Goal: Task Accomplishment & Management: Use online tool/utility

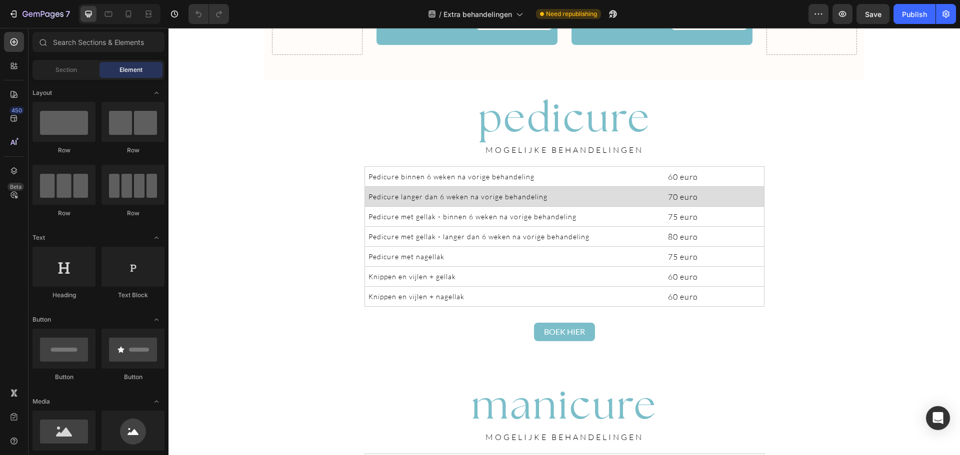
scroll to position [830, 0]
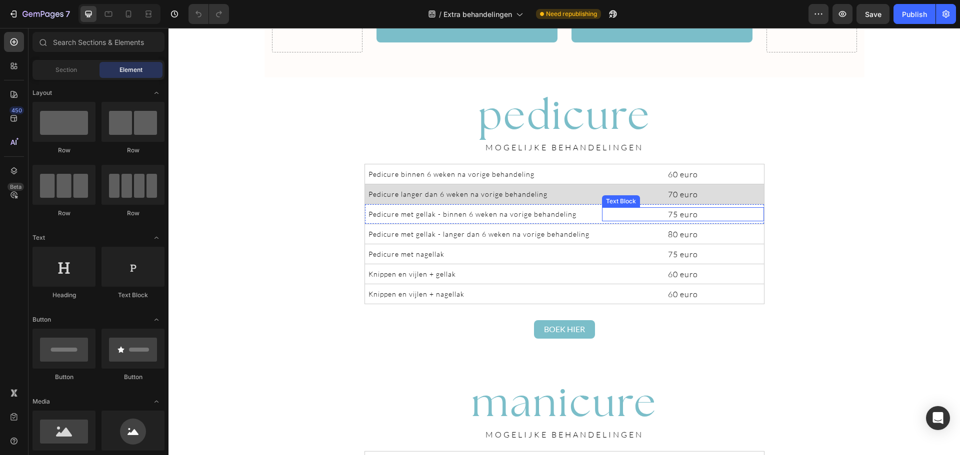
click at [749, 219] on p "75 euro" at bounding box center [683, 214] width 160 height 12
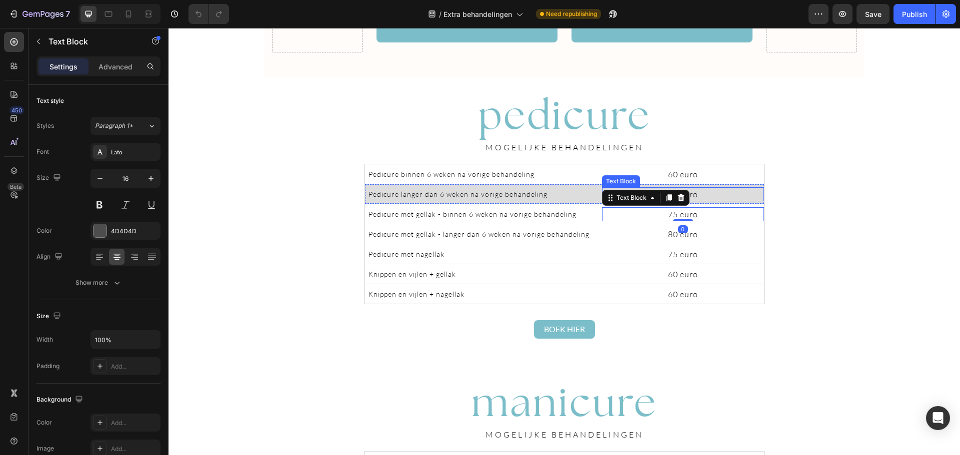
click at [750, 194] on p "70 euro" at bounding box center [683, 194] width 160 height 12
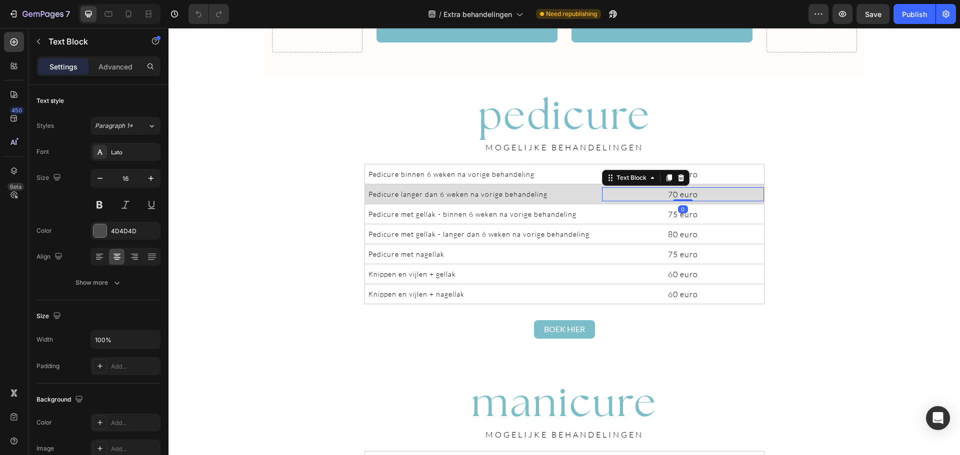
click at [816, 183] on div "Drop element here pedicure Heading Van nagelverzorging tot eeltverwijdering: wi…" at bounding box center [563, 433] width 791 height 2431
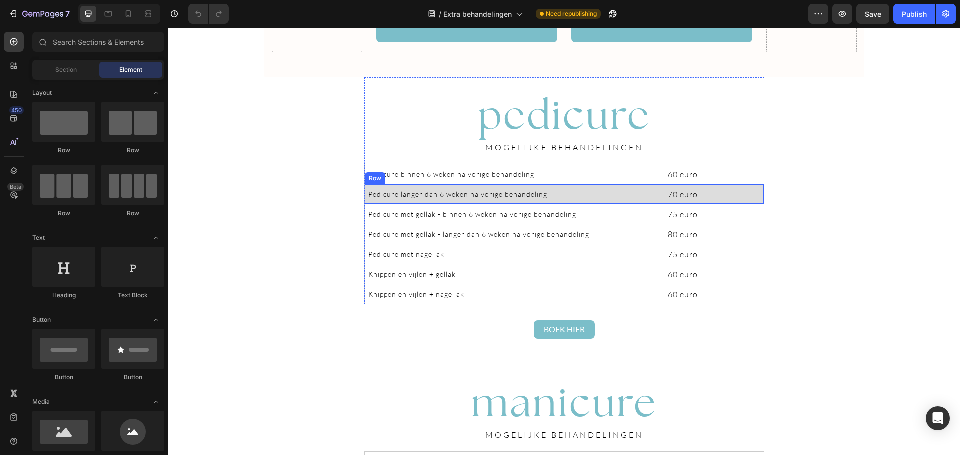
click at [746, 201] on div "Pedicure langer dan 6 weken na vorige behandeling Text Block 70 euro Text Block…" at bounding box center [564, 194] width 400 height 20
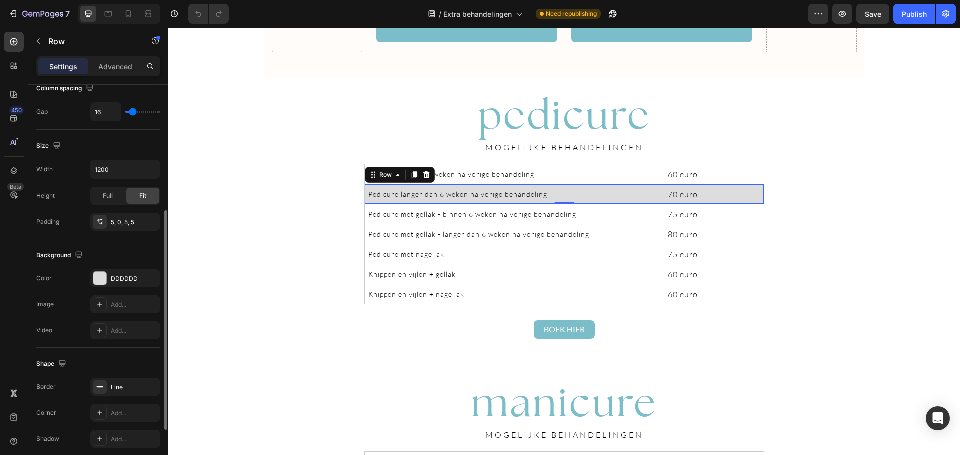
scroll to position [229, 0]
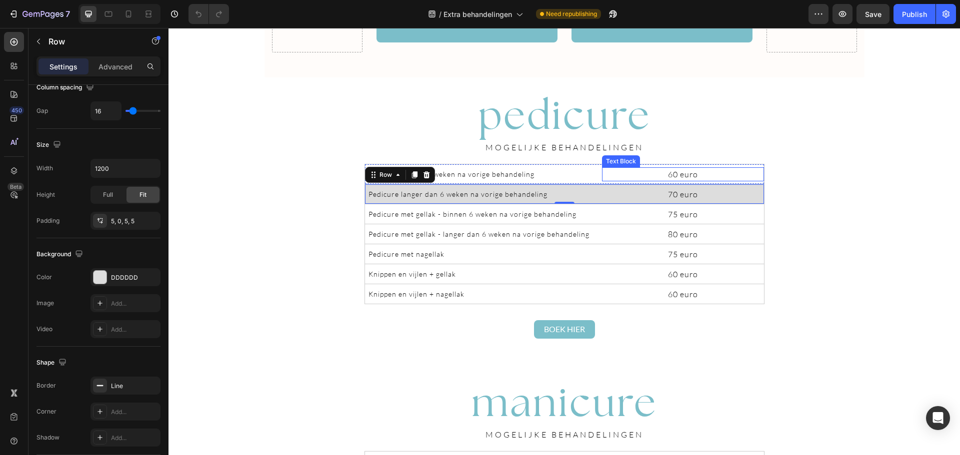
click at [742, 174] on p "60 euro" at bounding box center [683, 174] width 160 height 12
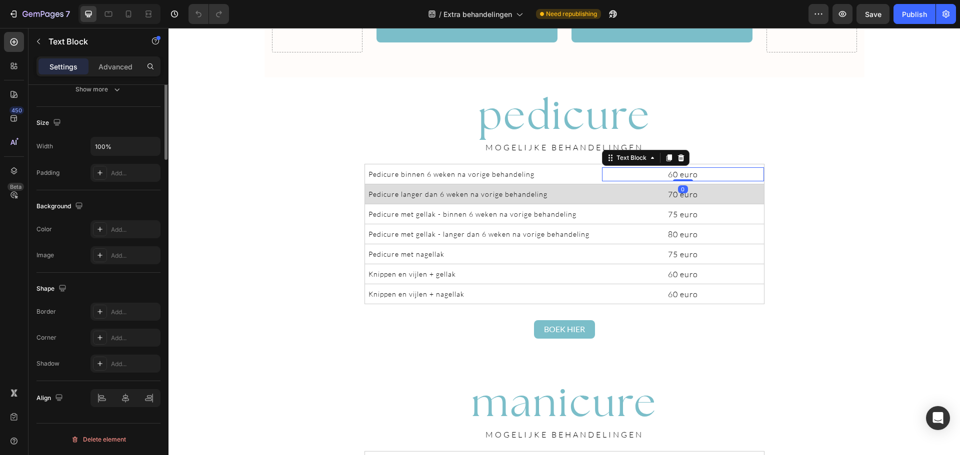
scroll to position [0, 0]
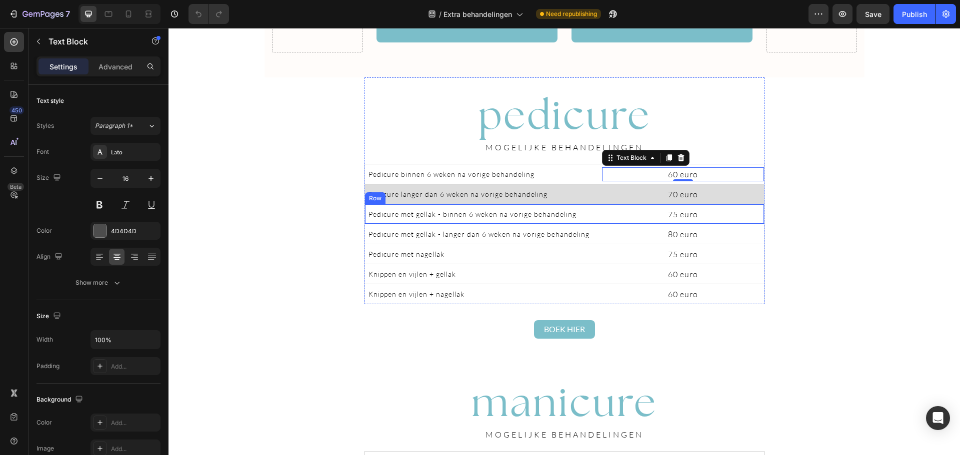
click at [758, 222] on div "Pedicure met gellak - binnen 6 weken na vorige behandeling Text Block 75 euro T…" at bounding box center [564, 214] width 400 height 20
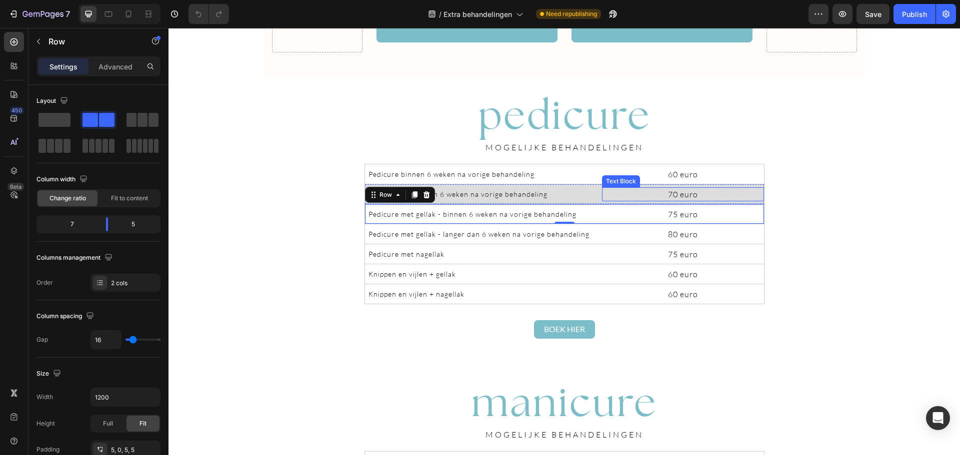
click at [757, 199] on p "70 euro" at bounding box center [683, 194] width 160 height 12
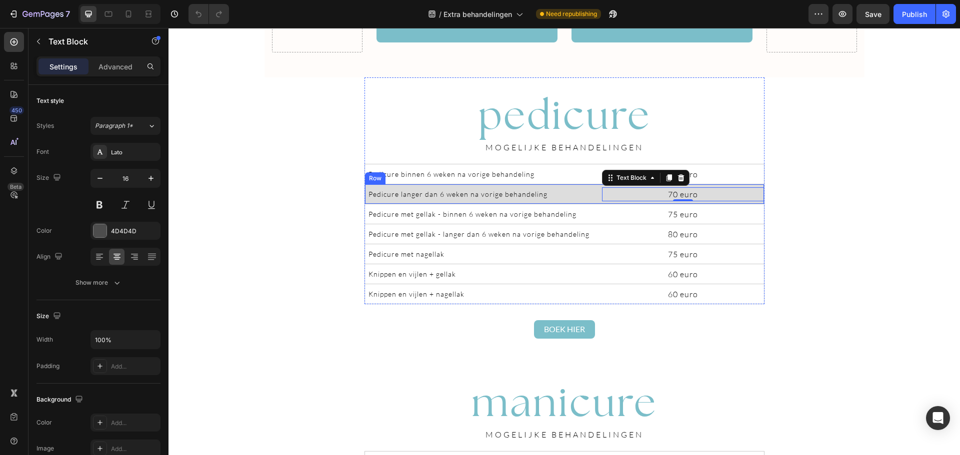
click at [364, 187] on div "Pedicure langer dan 6 weken na vorige behandeling Text Block 70 euro Text Block…" at bounding box center [564, 194] width 400 height 20
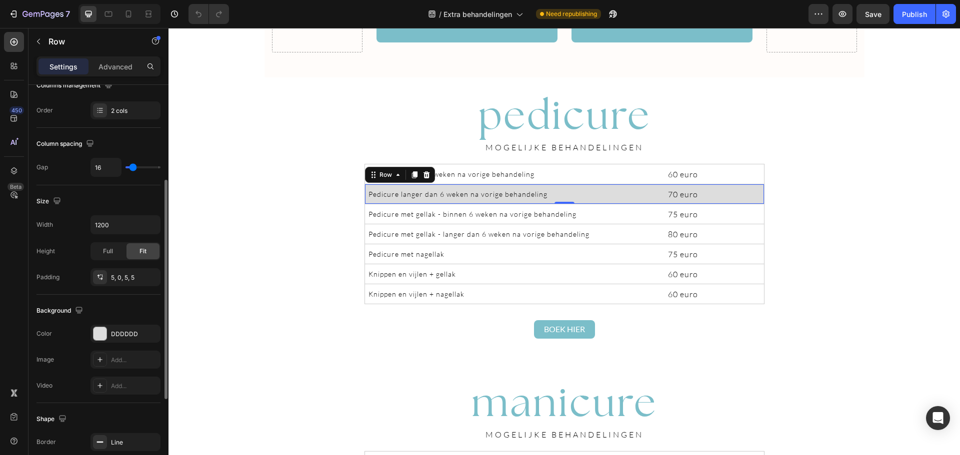
scroll to position [173, 0]
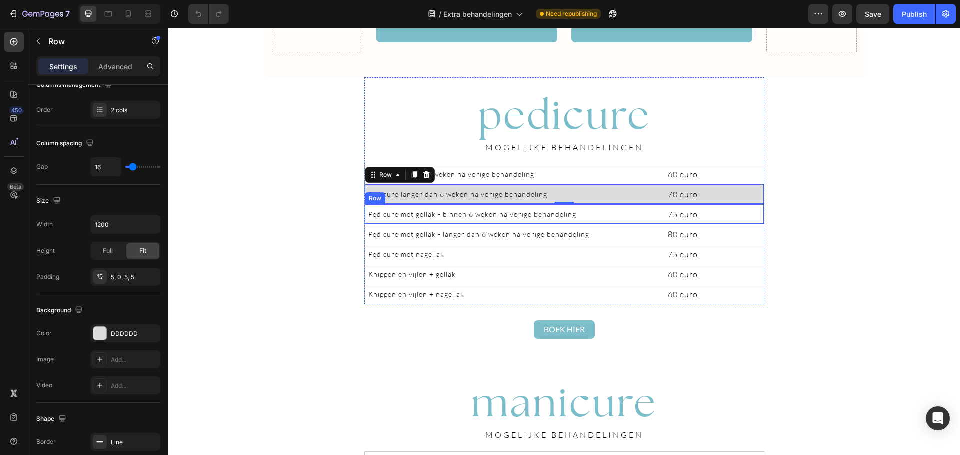
click at [760, 220] on div "Pedicure met gellak - binnen 6 weken na vorige behandeling Text Block 75 euro T…" at bounding box center [564, 214] width 400 height 20
click at [758, 202] on div "Pedicure langer dan 6 weken na vorige behandeling Text Block 70 euro Text Block…" at bounding box center [564, 194] width 400 height 20
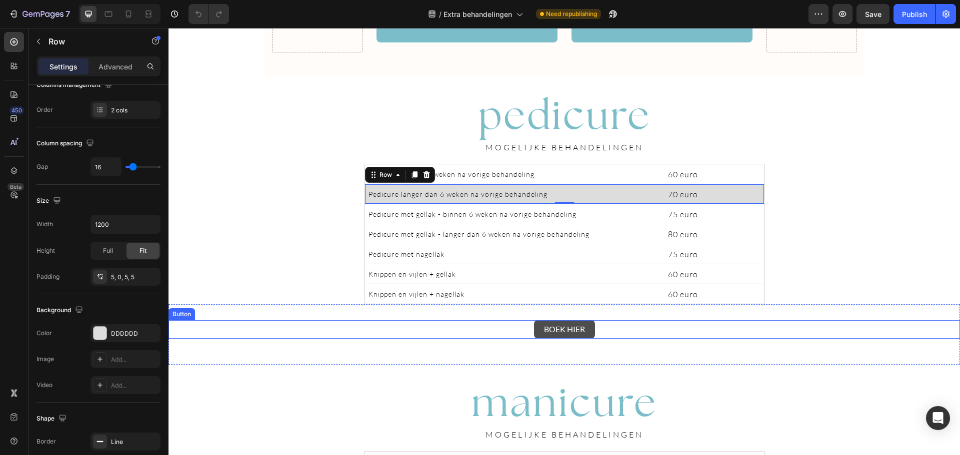
click at [586, 328] on link "BOEK HIER" at bounding box center [564, 329] width 61 height 18
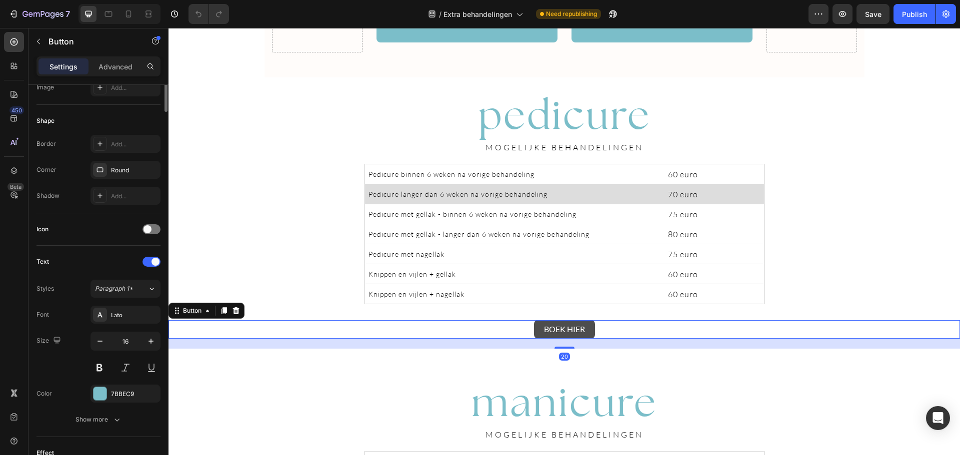
scroll to position [0, 0]
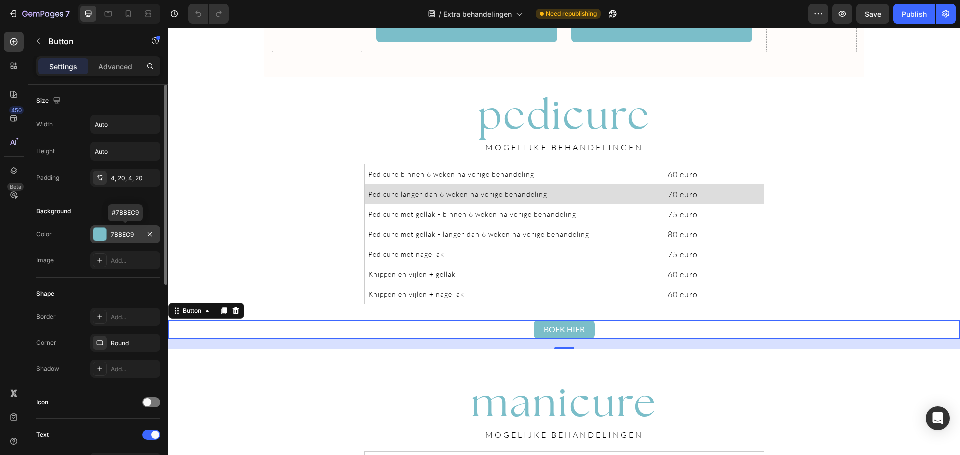
click at [131, 237] on div "7BBEC9" at bounding box center [125, 234] width 29 height 9
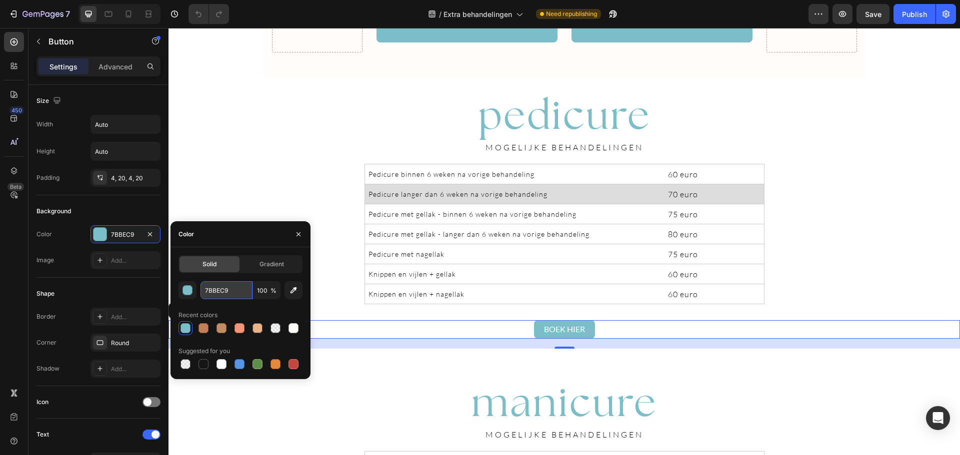
click at [226, 291] on input "7BBEC9" at bounding box center [226, 290] width 52 height 18
click at [798, 197] on div "Drop element here pedicure Heading Van nagelverzorging tot eeltverwijdering: wi…" at bounding box center [563, 433] width 791 height 2431
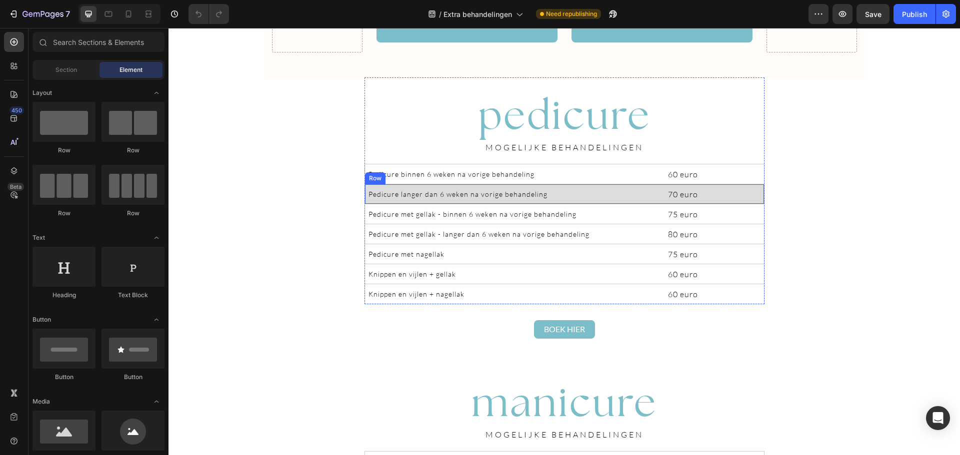
click at [756, 201] on div "70 euro" at bounding box center [683, 194] width 162 height 14
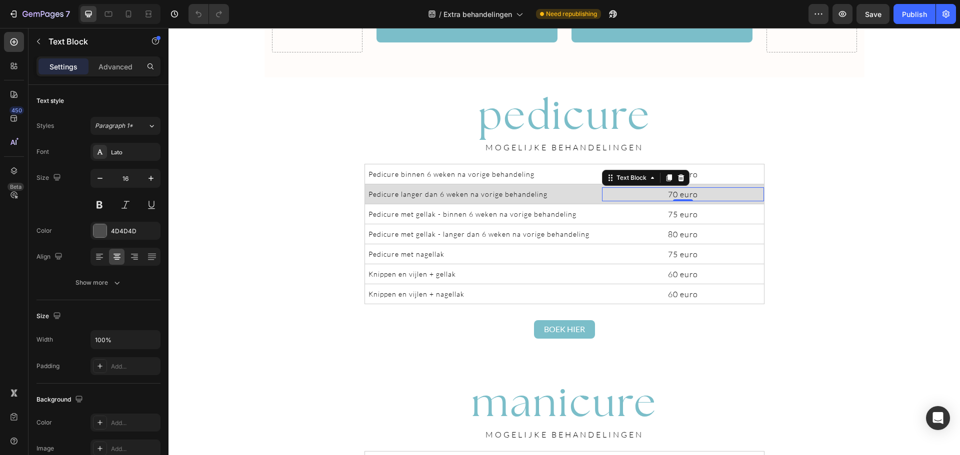
click at [792, 213] on div "Drop element here pedicure Heading Van nagelverzorging tot eeltverwijdering: wi…" at bounding box center [563, 433] width 791 height 2431
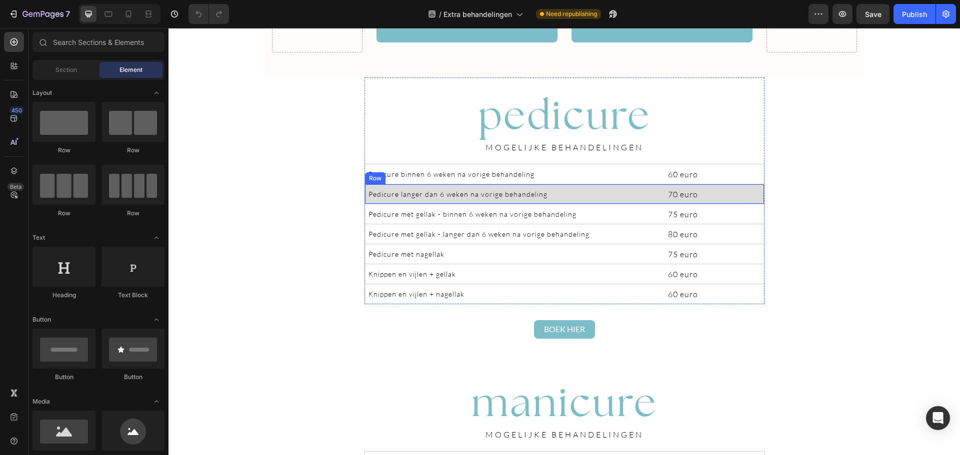
click at [758, 202] on div "Pedicure langer dan 6 weken na vorige behandeling Text Block 70 euro Text Block…" at bounding box center [564, 194] width 400 height 20
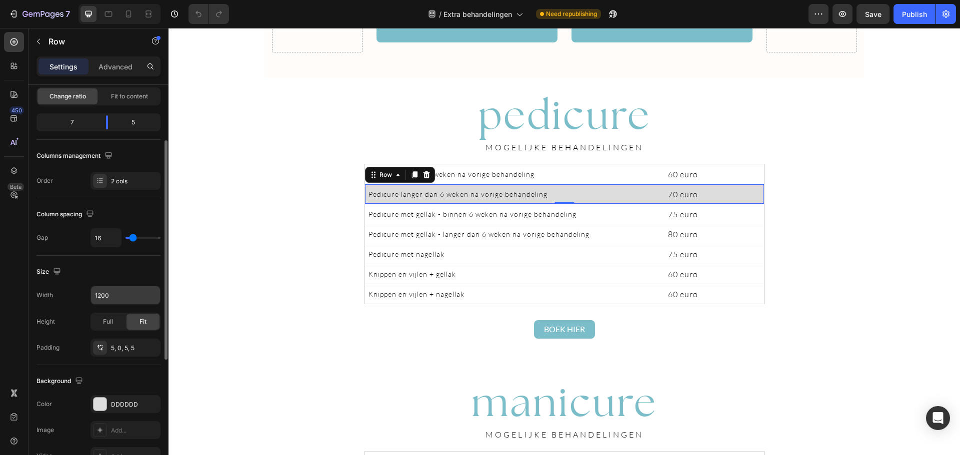
scroll to position [102, 0]
click at [124, 404] on div "DDDDDD" at bounding box center [125, 404] width 29 height 9
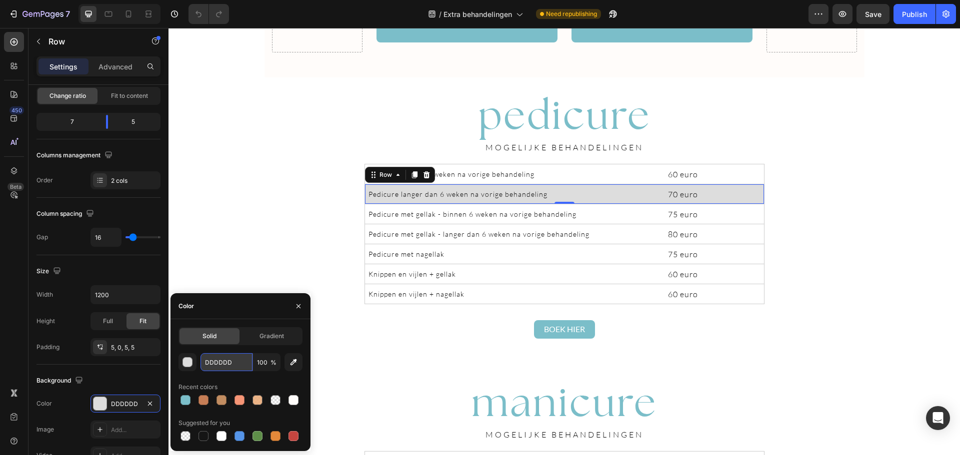
click at [219, 366] on input "DDDDDD" at bounding box center [226, 362] width 52 height 18
paste input "7BBEC9"
type input "7BBEC9"
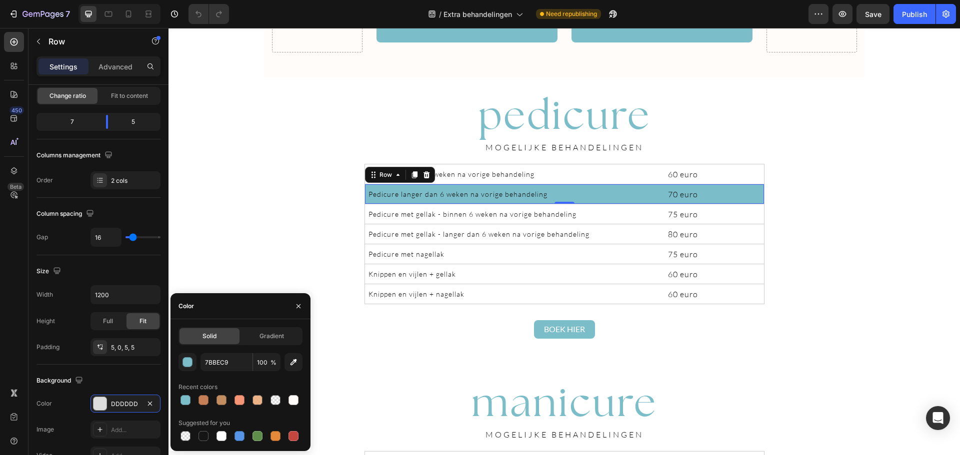
click at [816, 184] on div "Drop element here pedicure Heading Van nagelverzorging tot eeltverwijdering: wi…" at bounding box center [563, 433] width 791 height 2431
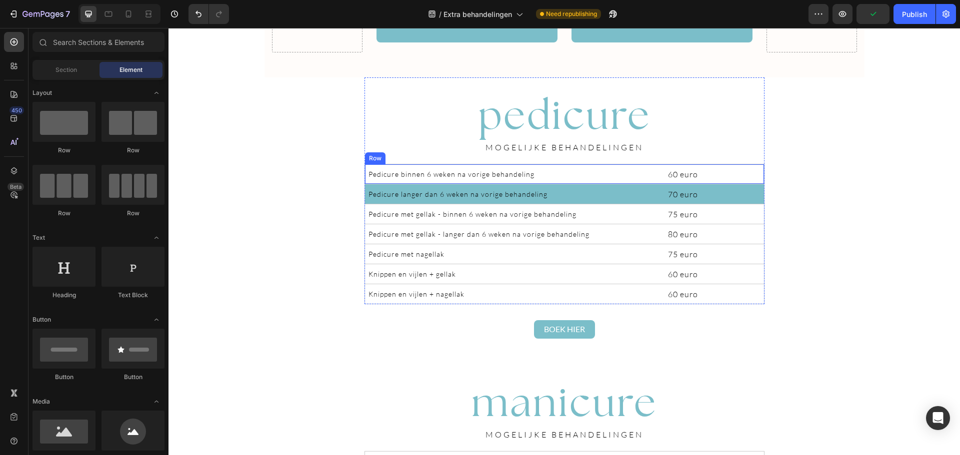
click at [759, 181] on div "Pedicure binnen 6 weken na vorige behandeling Text Block 60 euro Text Block Row" at bounding box center [564, 174] width 400 height 20
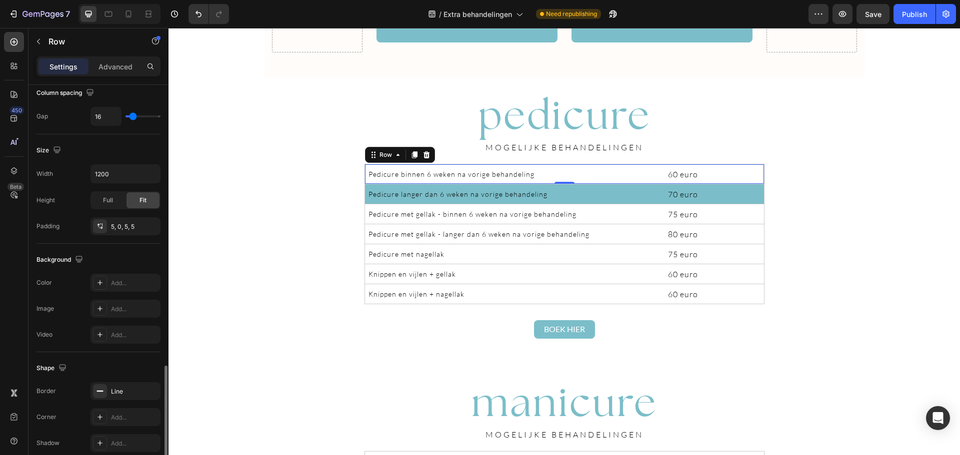
scroll to position [325, 0]
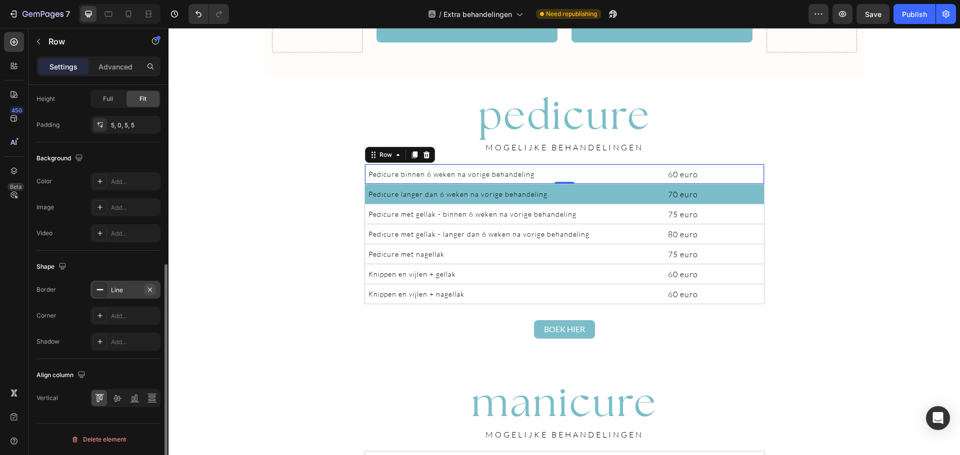
click at [148, 289] on icon "button" at bounding box center [150, 290] width 8 height 8
click at [839, 223] on div "Drop element here pedicure Heading Van nagelverzorging tot eeltverwijdering: wi…" at bounding box center [563, 433] width 791 height 2431
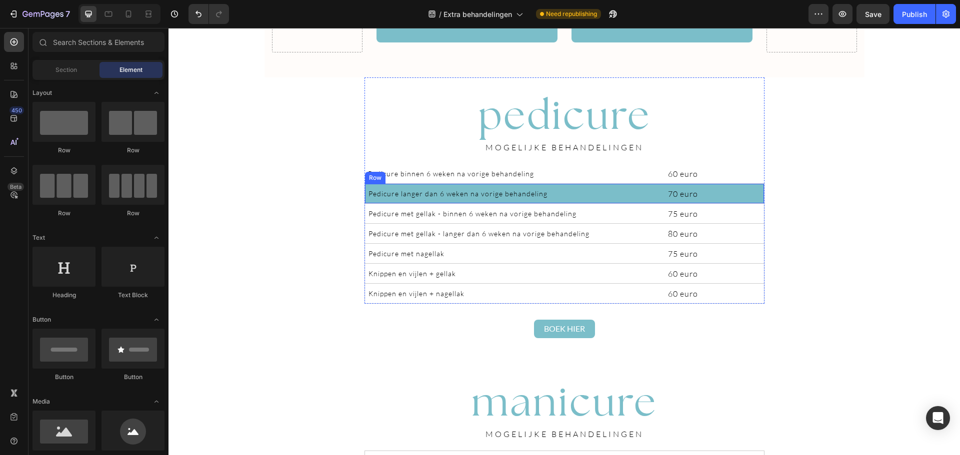
click at [759, 202] on div "Pedicure langer dan 6 weken na vorige behandeling Text Block 70 euro Text Block…" at bounding box center [564, 193] width 400 height 20
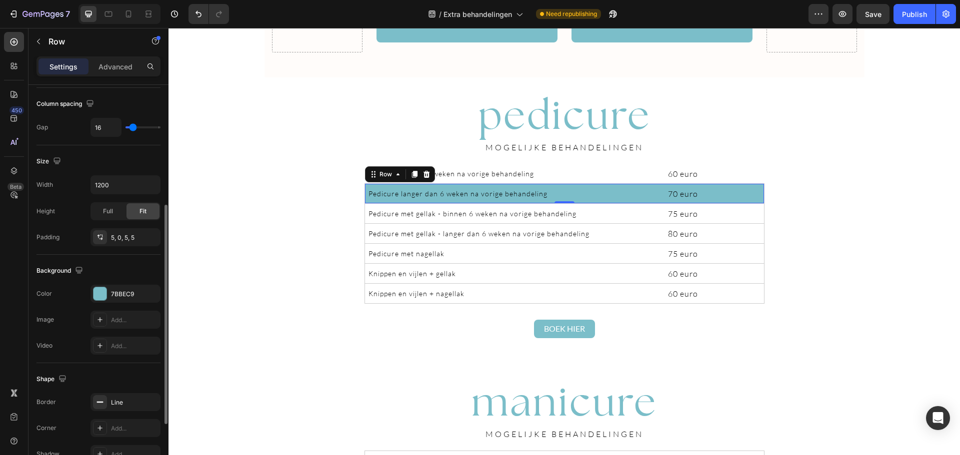
scroll to position [214, 0]
click at [98, 406] on div at bounding box center [100, 400] width 14 height 14
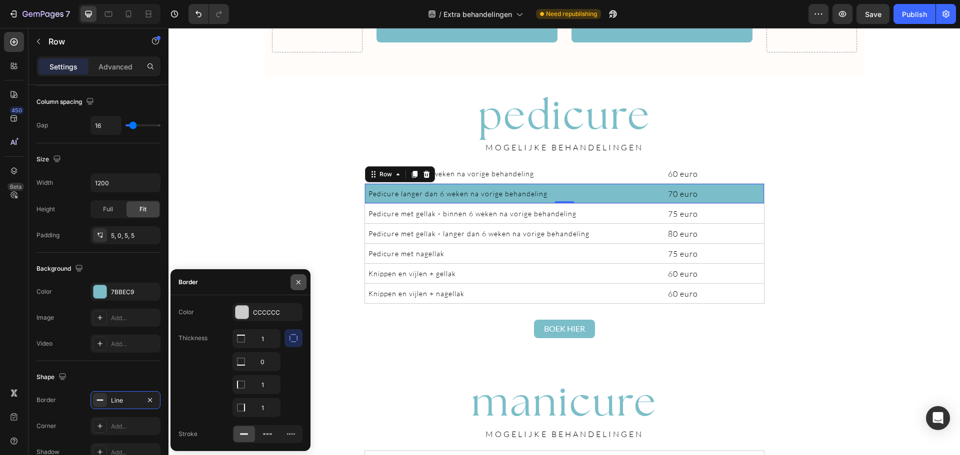
click at [306, 282] on button "button" at bounding box center [298, 282] width 16 height 16
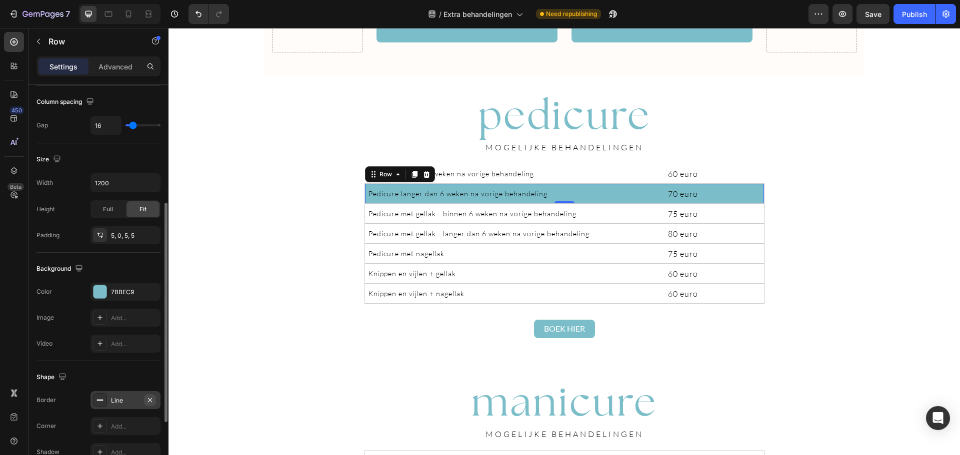
click at [152, 403] on icon "button" at bounding box center [150, 400] width 8 height 8
click at [759, 222] on div "Pedicure met gellak - binnen 6 weken na vorige behandeling Text Block 75 euro T…" at bounding box center [564, 213] width 400 height 20
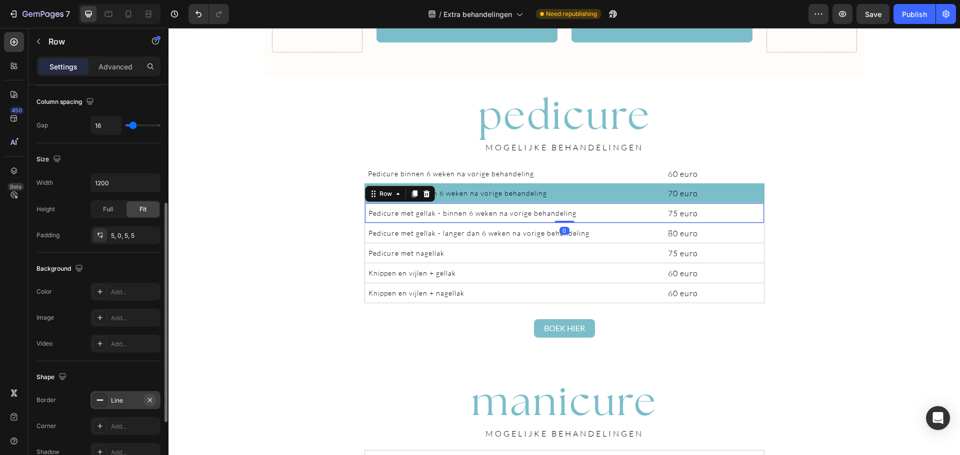
click at [152, 400] on icon "button" at bounding box center [150, 400] width 8 height 8
click at [804, 222] on div "Drop element here pedicure Heading Van nagelverzorging tot eeltverwijdering: wi…" at bounding box center [563, 433] width 791 height 2430
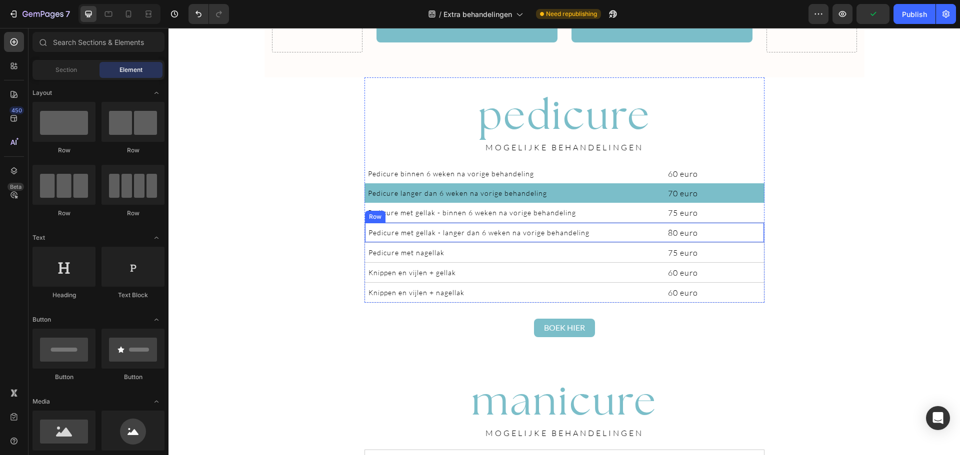
click at [758, 240] on div "Pedicure met gellak - langer dan 6 weken na vorige behandeling Text Block 80 eu…" at bounding box center [564, 232] width 400 height 20
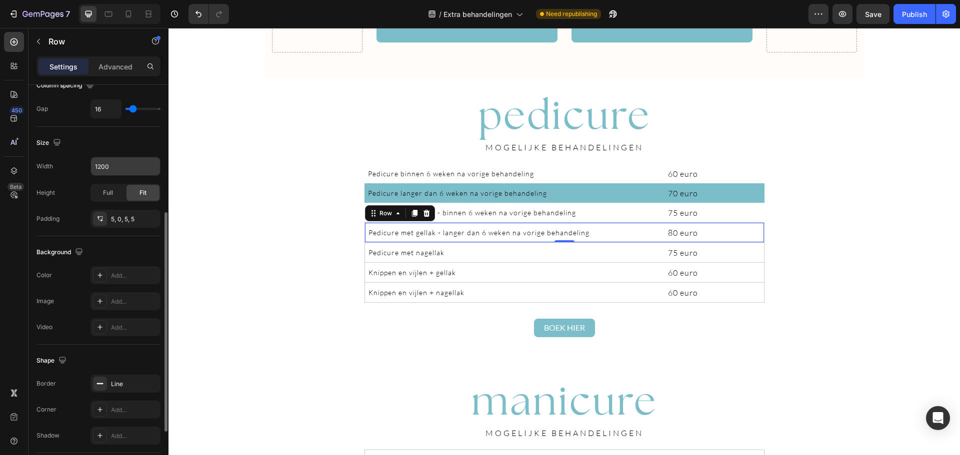
scroll to position [231, 0]
click at [153, 384] on icon "button" at bounding box center [150, 383] width 8 height 8
click at [119, 277] on div "Add..." at bounding box center [134, 275] width 47 height 9
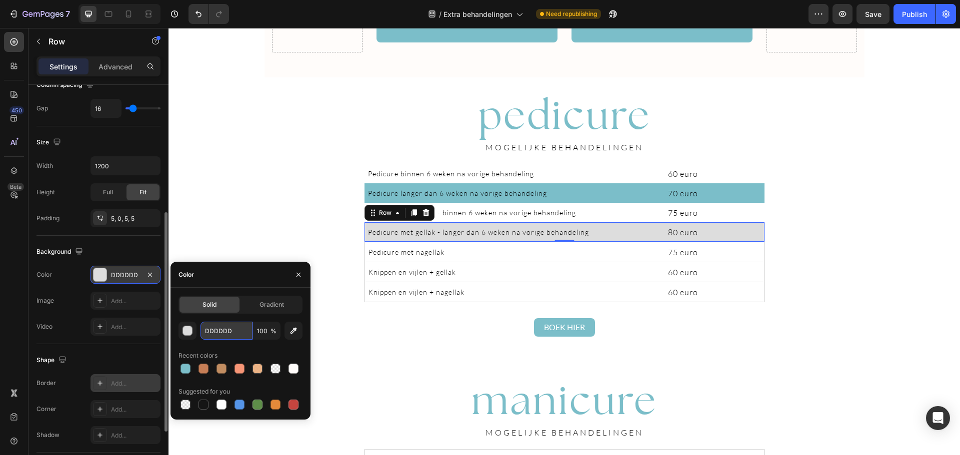
click at [217, 331] on input "DDDDDD" at bounding box center [226, 331] width 52 height 18
paste input "7BBEC9"
type input "7BBEC9"
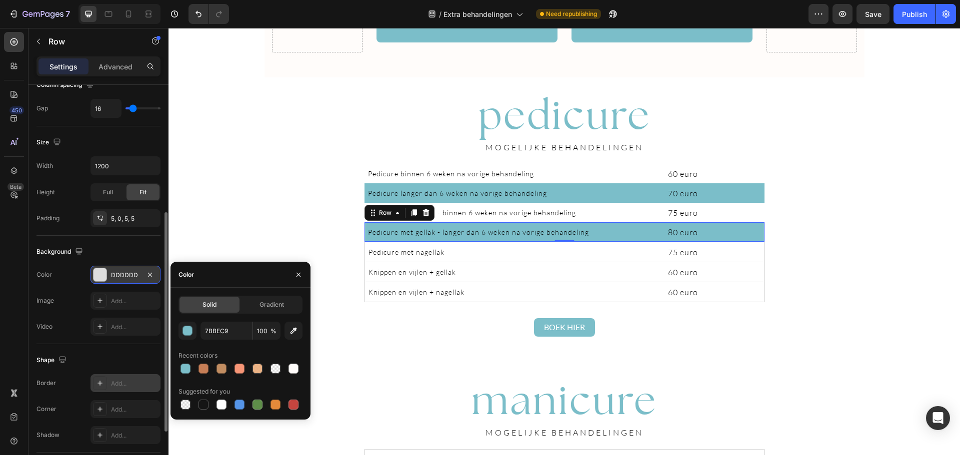
click at [817, 215] on div "Drop element here pedicure Heading Van nagelverzorging tot eeltverwijdering: wi…" at bounding box center [563, 432] width 791 height 2429
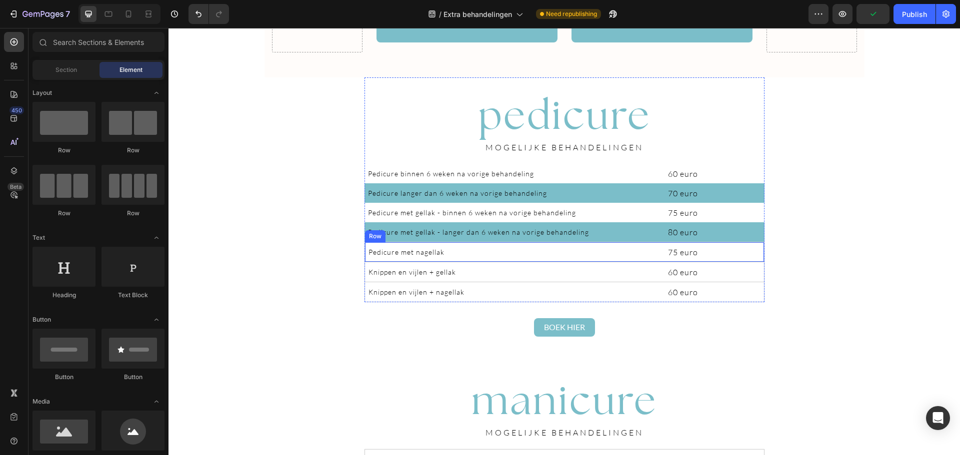
click at [756, 260] on div "Pedicure met nagellak Text Block 75 euro Text Block Row" at bounding box center [564, 252] width 400 height 20
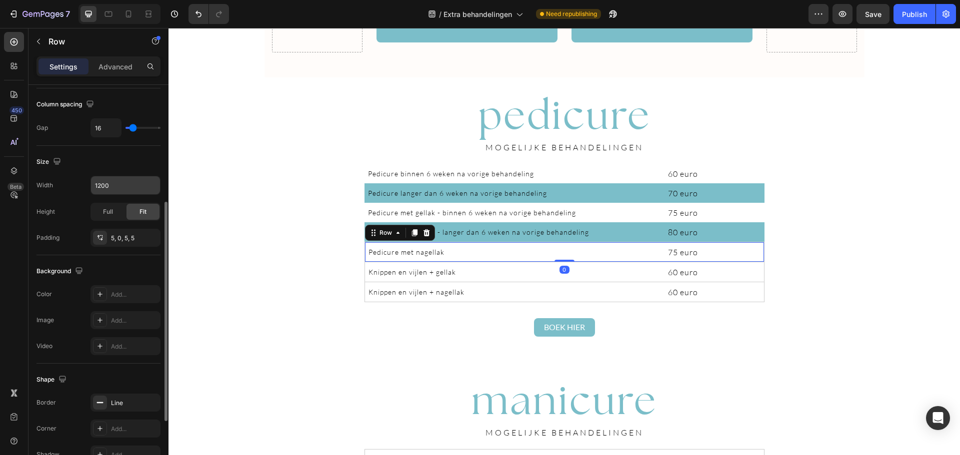
scroll to position [212, 0]
click at [147, 405] on icon "button" at bounding box center [150, 402] width 8 height 8
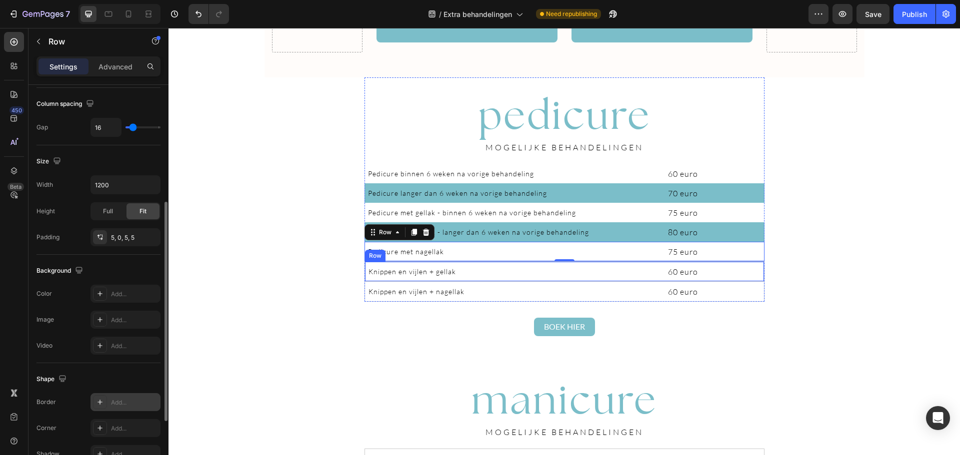
click at [756, 279] on div "Knippen en vijlen + gellak Text Block 60 euro Text Block Row" at bounding box center [564, 271] width 400 height 20
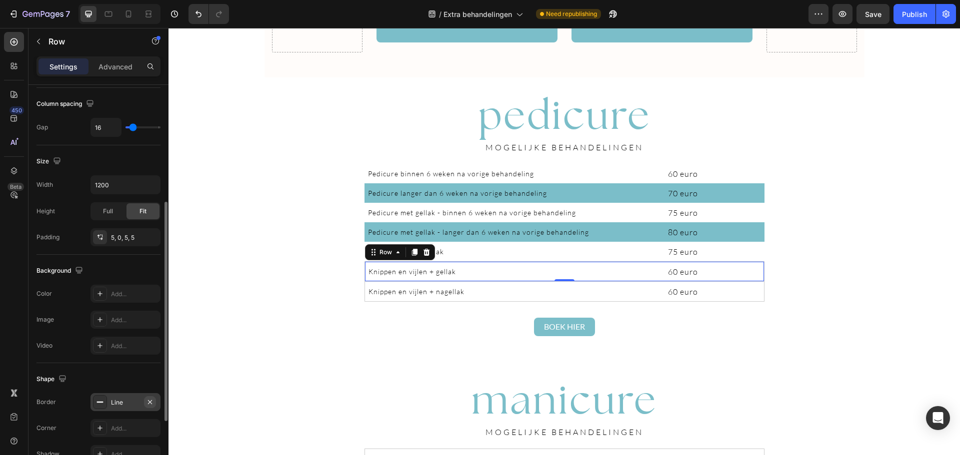
click at [151, 401] on icon "button" at bounding box center [150, 402] width 8 height 8
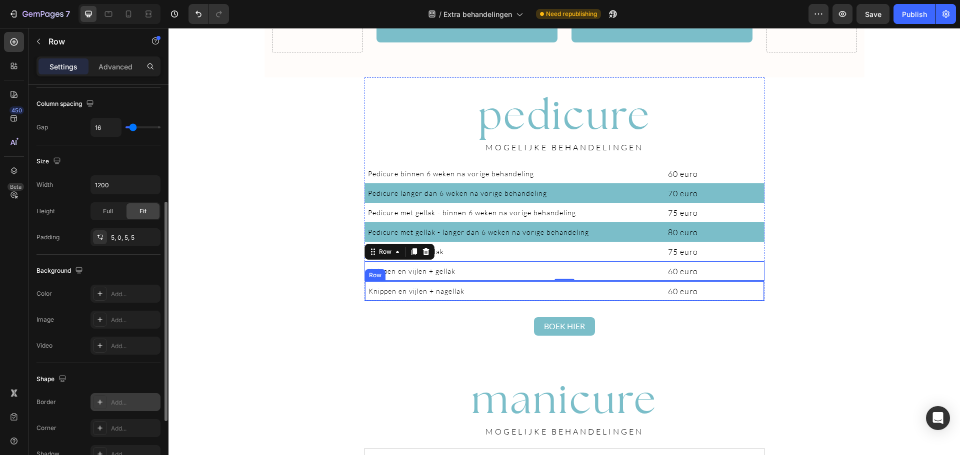
click at [758, 300] on div "Knippen en vijlen + nagellak Text Block 60 euro Text Block Row" at bounding box center [564, 291] width 400 height 20
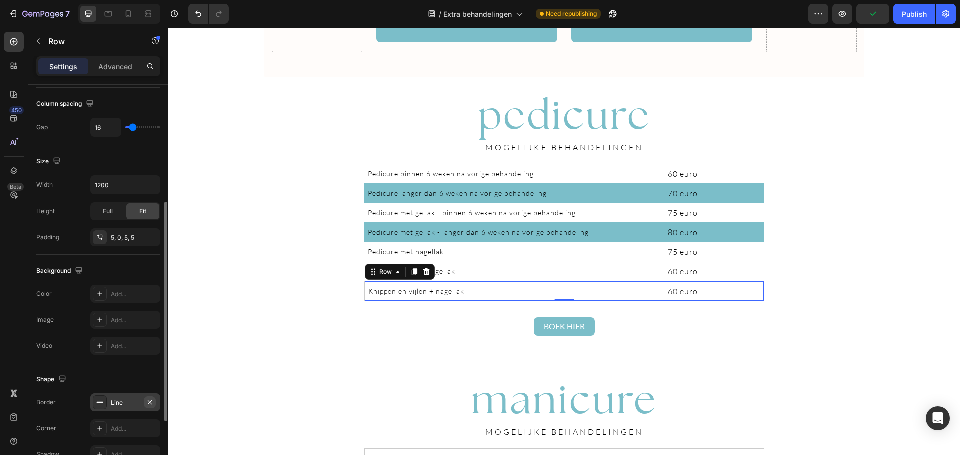
click at [149, 401] on icon "button" at bounding box center [150, 402] width 4 height 4
click at [758, 278] on div "Knippen en vijlen + gellak Text Block 60 euro Text Block Row" at bounding box center [564, 270] width 400 height 19
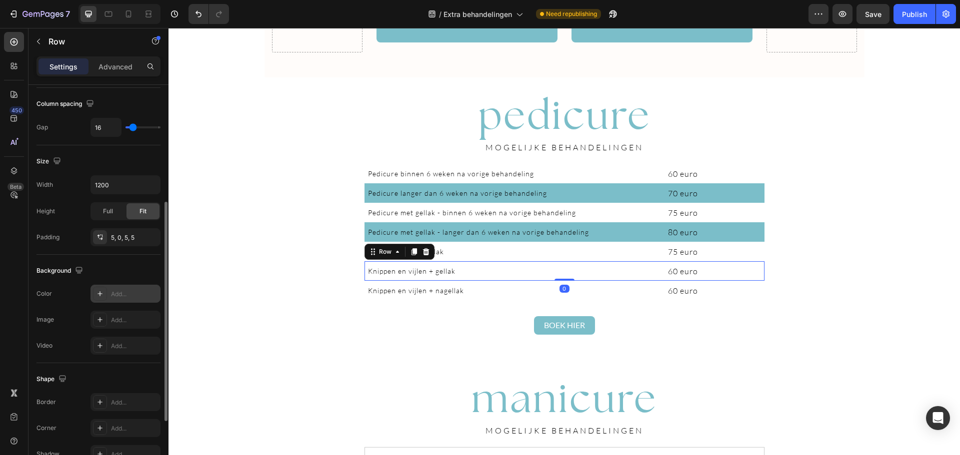
click at [123, 301] on div "Add..." at bounding box center [125, 294] width 70 height 18
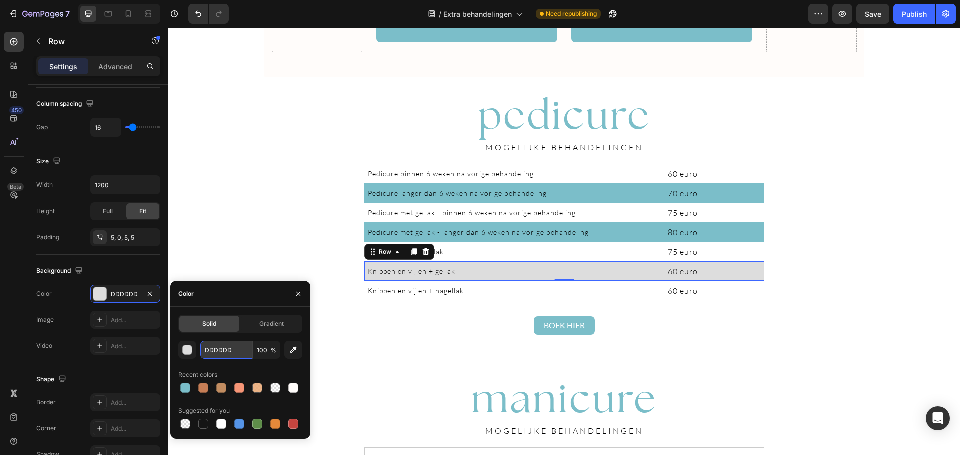
click at [219, 350] on input "DDDDDD" at bounding box center [226, 350] width 52 height 18
paste input "7BBEC9"
type input "7BBEC9"
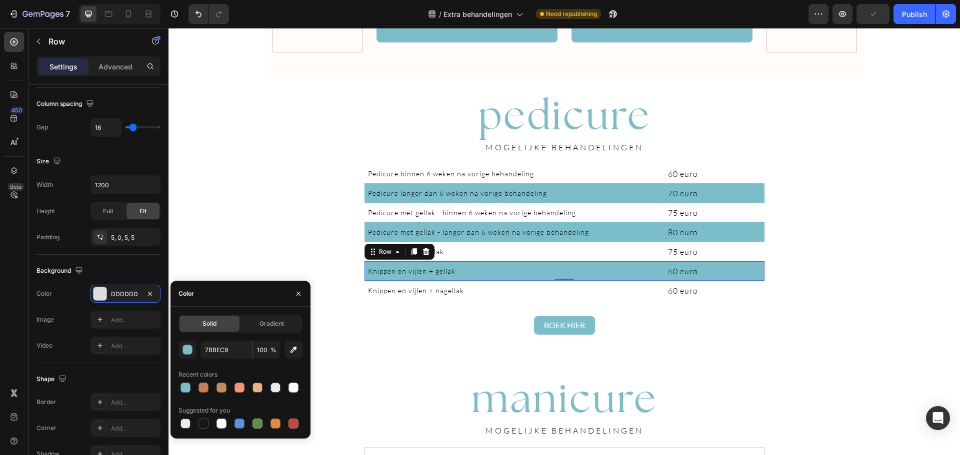
click at [895, 259] on div "Drop element here pedicure Heading Van nagelverzorging tot eeltverwijdering: wi…" at bounding box center [563, 431] width 791 height 2427
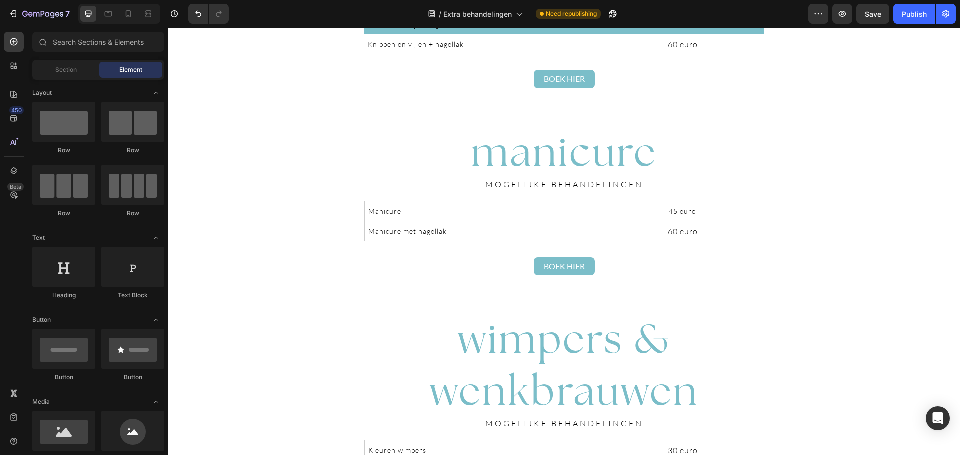
scroll to position [1077, 0]
click at [758, 219] on div "Manicure Text Block 45 euro Text Block Row" at bounding box center [564, 210] width 400 height 20
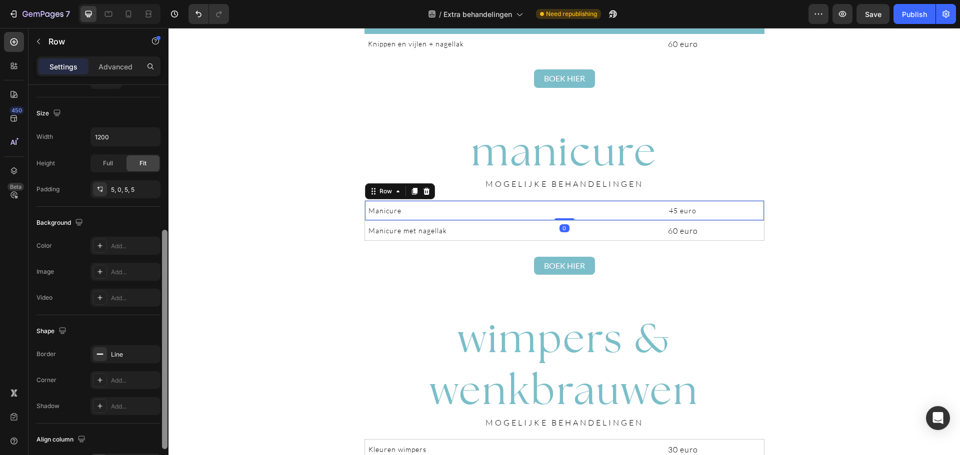
scroll to position [261, 0]
click at [151, 356] on icon "button" at bounding box center [150, 353] width 8 height 8
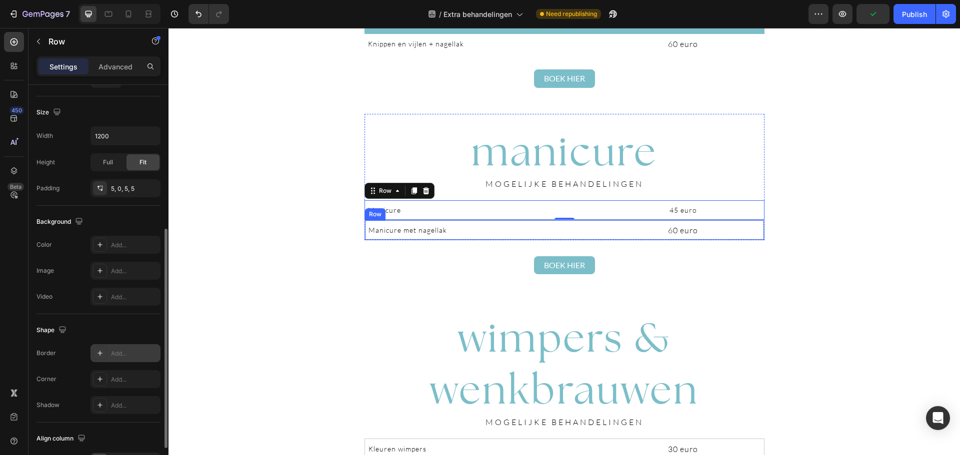
click at [756, 239] on div "Manicure met nagellak Text Block 60 euro Text Block Row" at bounding box center [564, 230] width 400 height 20
click at [148, 355] on icon "button" at bounding box center [150, 353] width 4 height 4
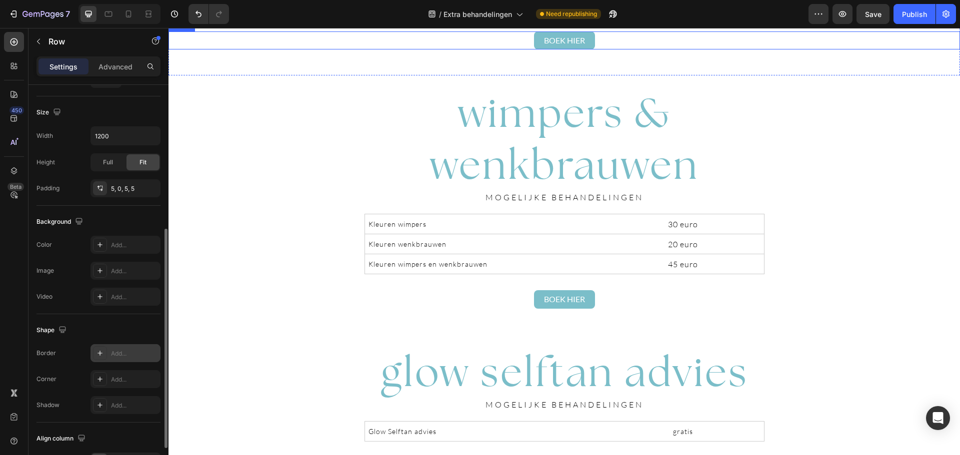
scroll to position [1302, 0]
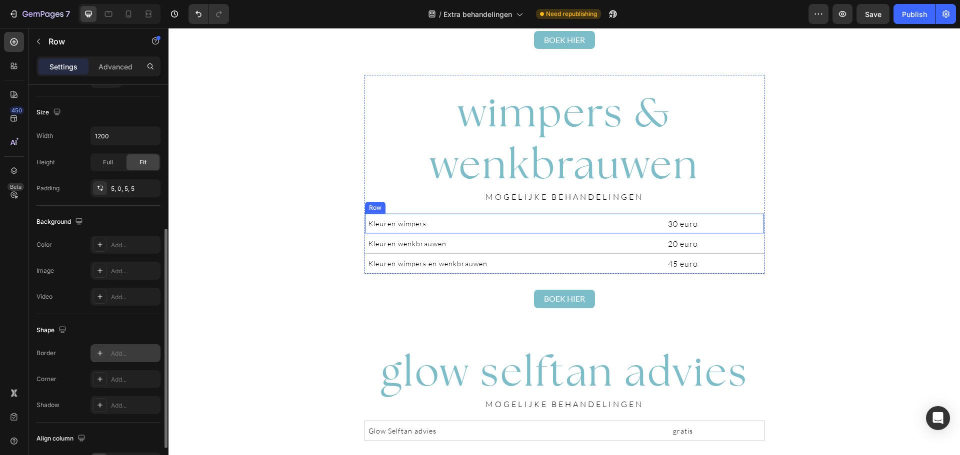
click at [760, 232] on div "Kleuren wimpers Text Block 30 euro Text Block Row" at bounding box center [564, 223] width 400 height 20
click at [151, 353] on icon "button" at bounding box center [150, 353] width 8 height 8
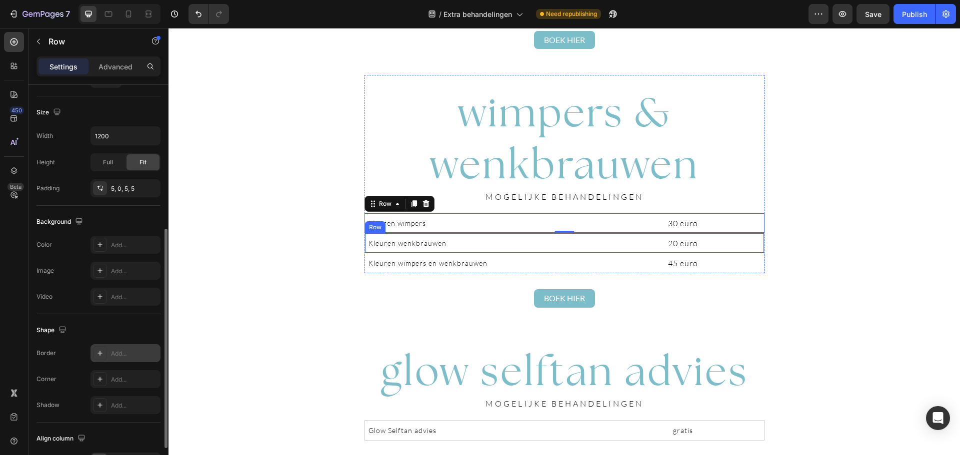
click at [759, 252] on div "Kleuren wenkbrauwen Text Block 20 euro Text Block Row" at bounding box center [564, 243] width 400 height 20
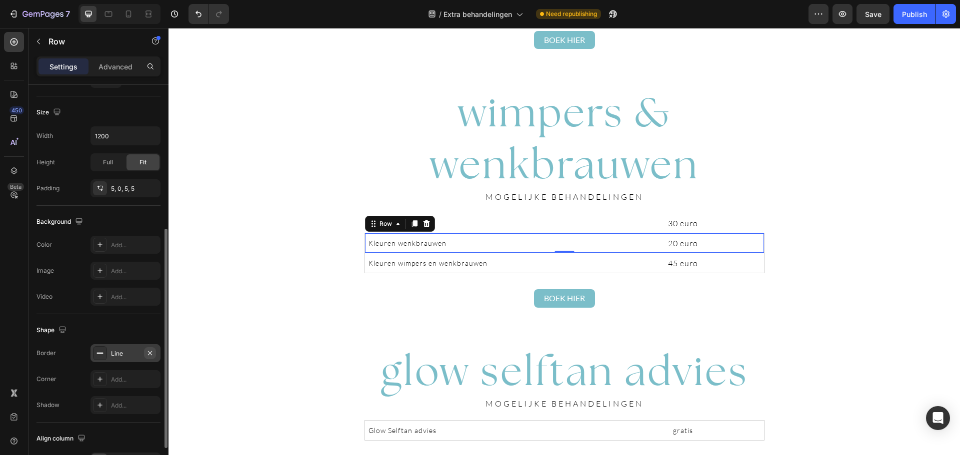
click at [148, 355] on icon "button" at bounding box center [150, 353] width 4 height 4
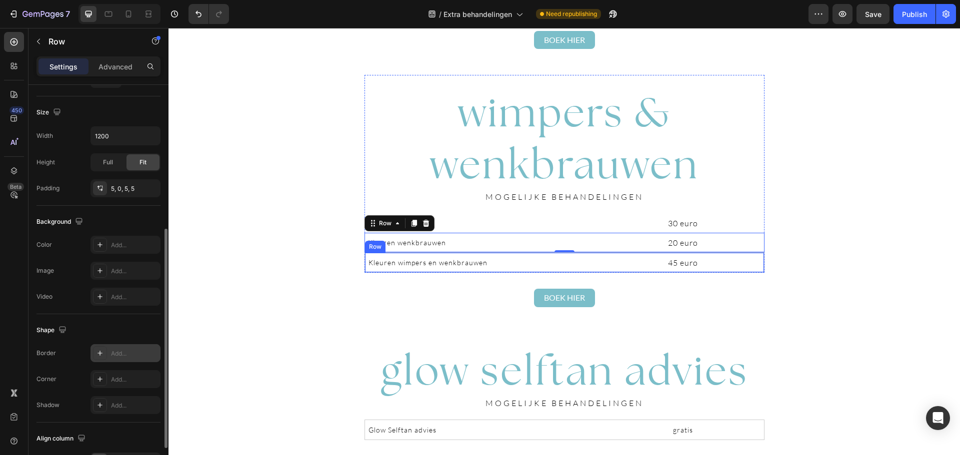
click at [757, 271] on div "Kleuren wimpers en wenkbrauwen Text Block 45 euro Text Block Row" at bounding box center [564, 262] width 400 height 20
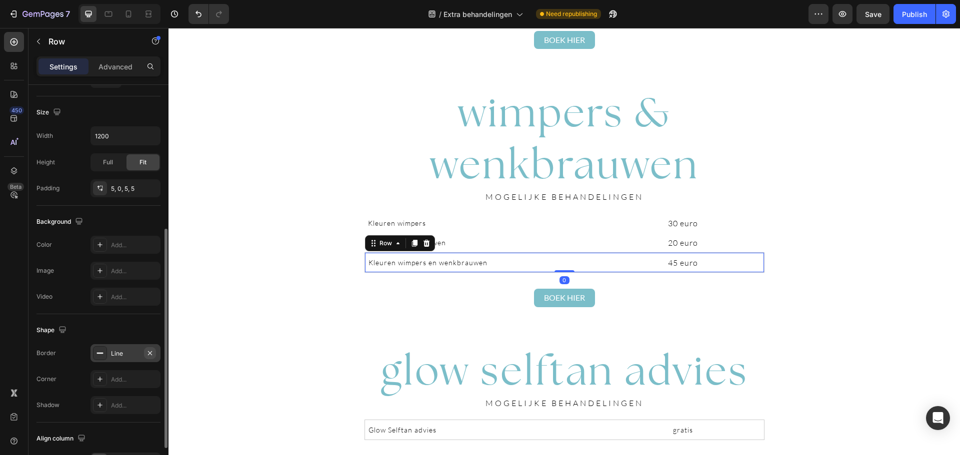
click at [149, 352] on icon "button" at bounding box center [150, 353] width 4 height 4
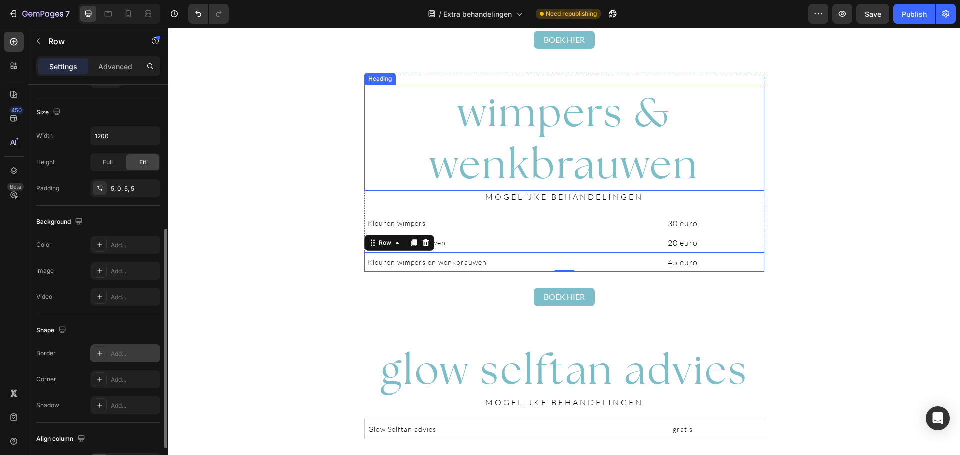
click at [570, 142] on span "wimpers & wenkbrauwen" at bounding box center [564, 137] width 269 height 103
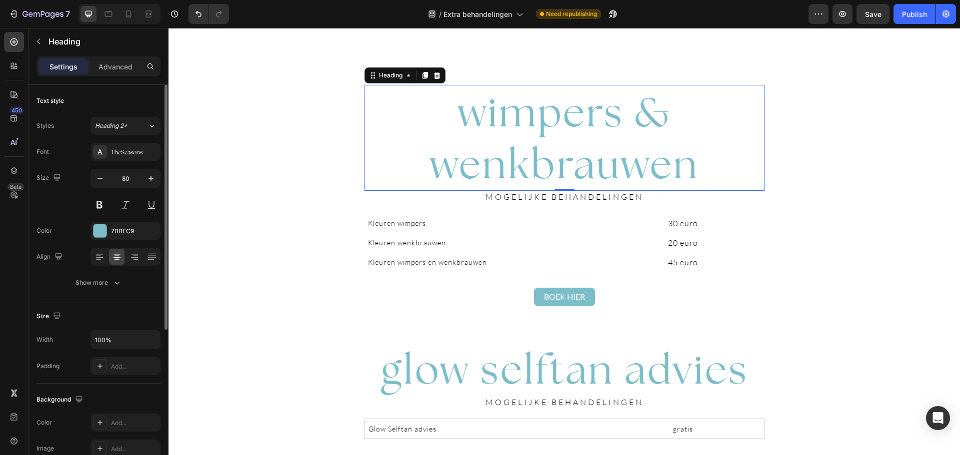
scroll to position [1513, 0]
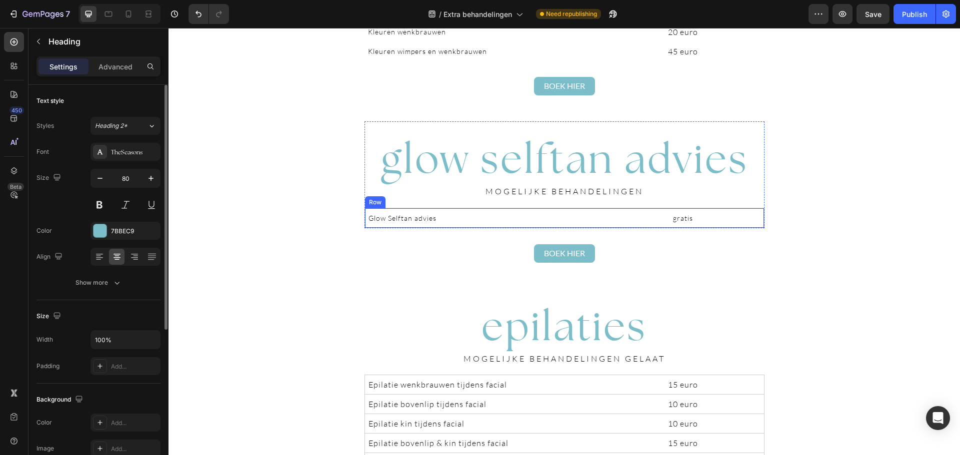
click at [759, 225] on div "Glow Selftan advies Text Block gratis Text Block Row" at bounding box center [564, 218] width 400 height 20
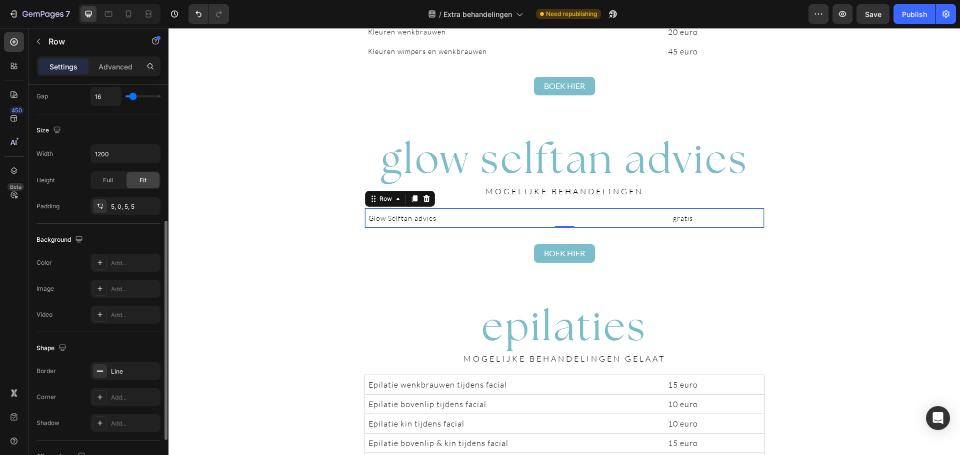
scroll to position [244, 0]
click at [149, 371] on icon "button" at bounding box center [150, 370] width 4 height 4
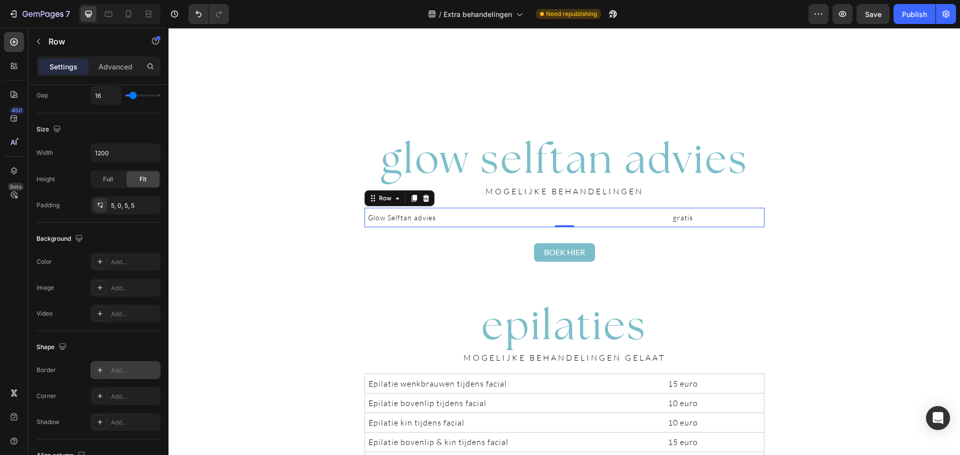
scroll to position [1701, 0]
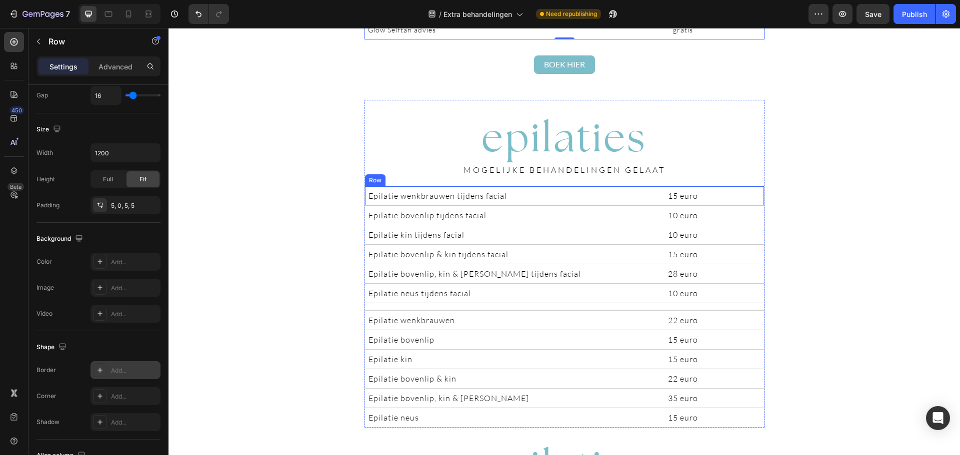
click at [759, 204] on div "Epilatie wenkbrauwen tijdens facial Text Block 15 euro Text Block Row" at bounding box center [564, 195] width 400 height 19
click at [150, 368] on icon "button" at bounding box center [150, 370] width 8 height 8
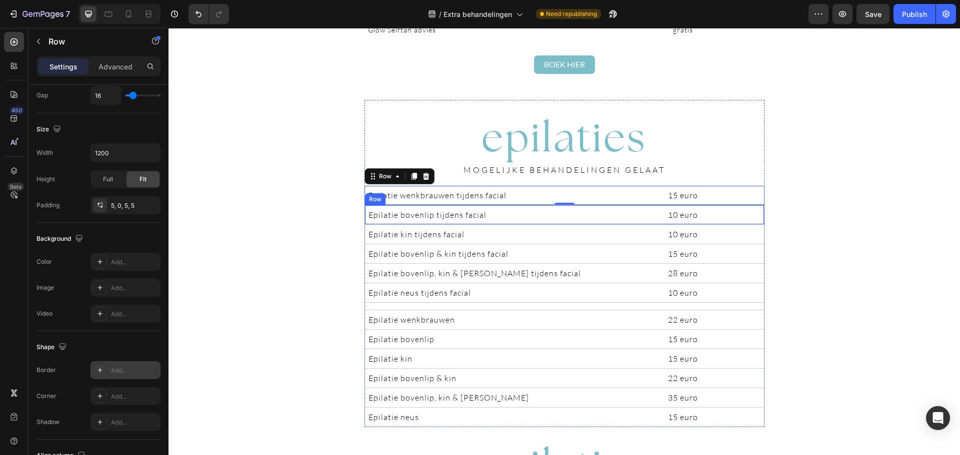
click at [757, 222] on div "Epilatie bovenlip tijdens facial Text Block 10 euro Text Block Row" at bounding box center [564, 214] width 400 height 19
click at [148, 373] on icon "button" at bounding box center [150, 370] width 8 height 8
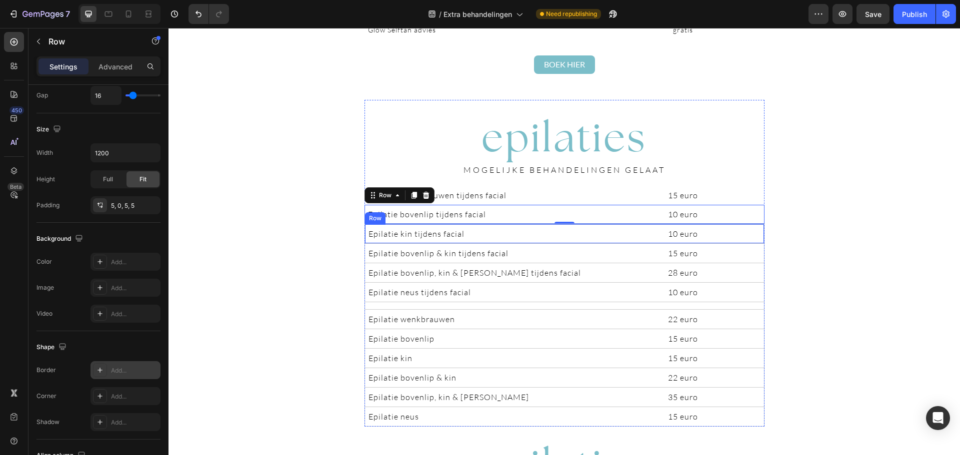
click at [759, 243] on div "Epilatie kin tijdens facial Text Block 10 euro Text Block Row" at bounding box center [564, 233] width 400 height 19
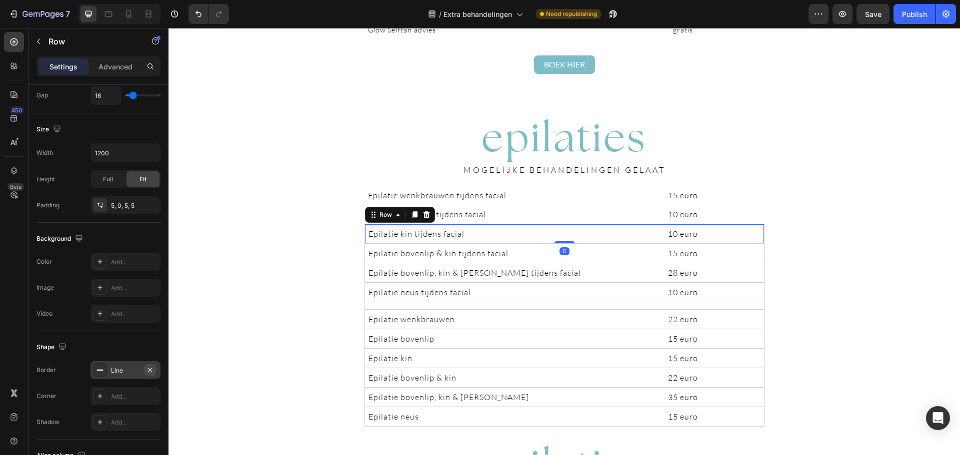
click at [152, 371] on icon "button" at bounding box center [150, 370] width 8 height 8
click at [757, 261] on div "Epilatie bovenlip & kin tijdens facial Text Block 15 euro Text Block Row" at bounding box center [564, 252] width 400 height 19
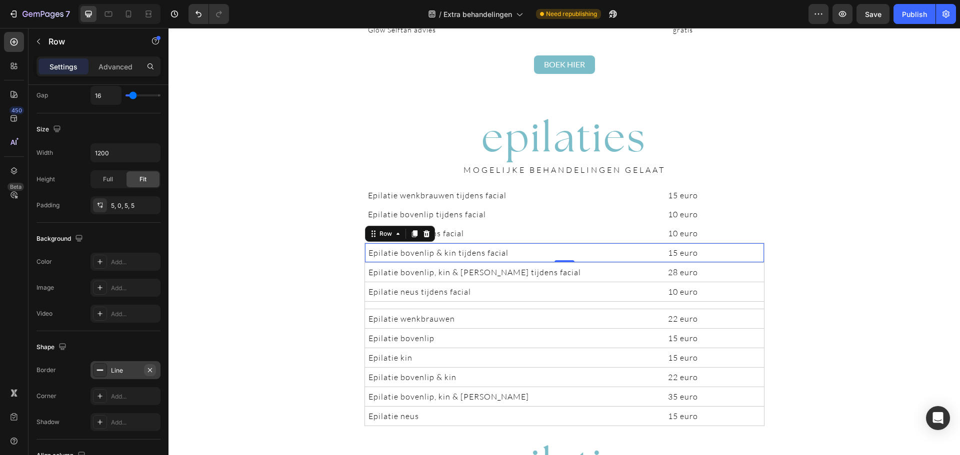
click at [148, 374] on icon "button" at bounding box center [150, 370] width 8 height 8
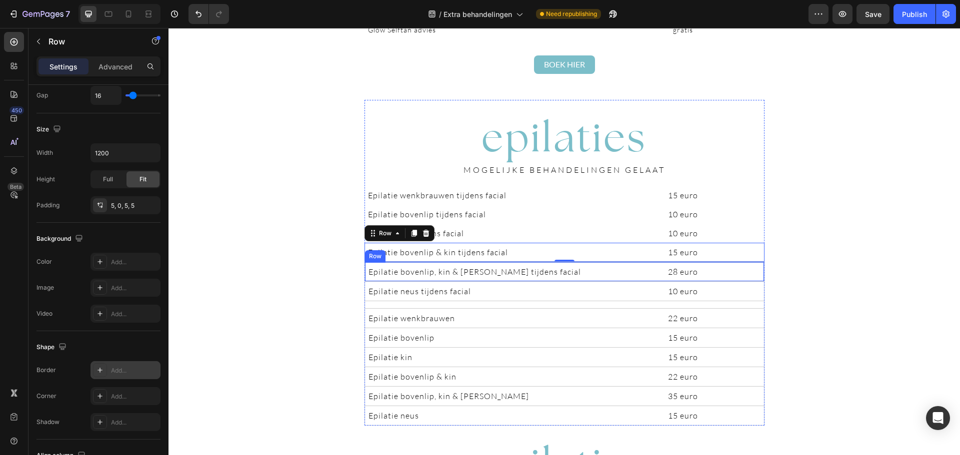
click at [756, 279] on div "Epilatie bovenlip, kin & wangen tijdens facial Text Block 28 euro Text Block Row" at bounding box center [564, 271] width 400 height 19
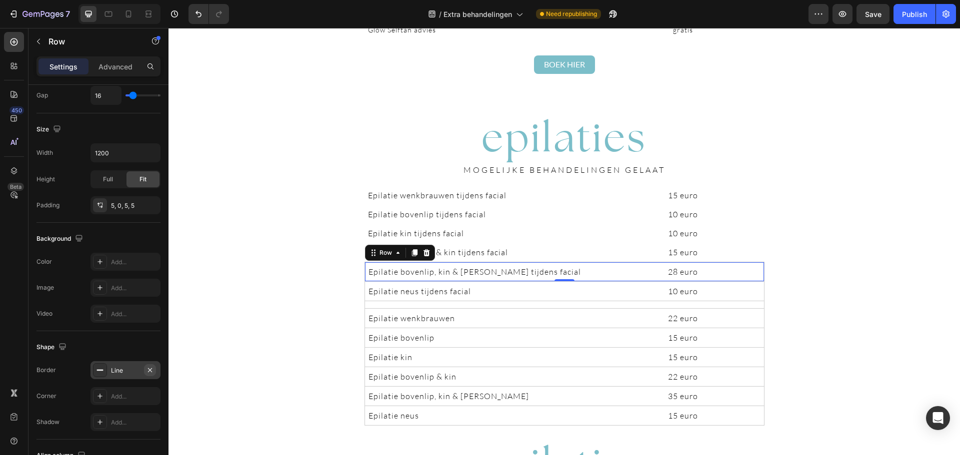
click at [151, 372] on icon "button" at bounding box center [150, 370] width 8 height 8
click at [760, 300] on div "Epilatie neus tijdens facial Text Block 10 euro Text Block Row" at bounding box center [564, 290] width 400 height 19
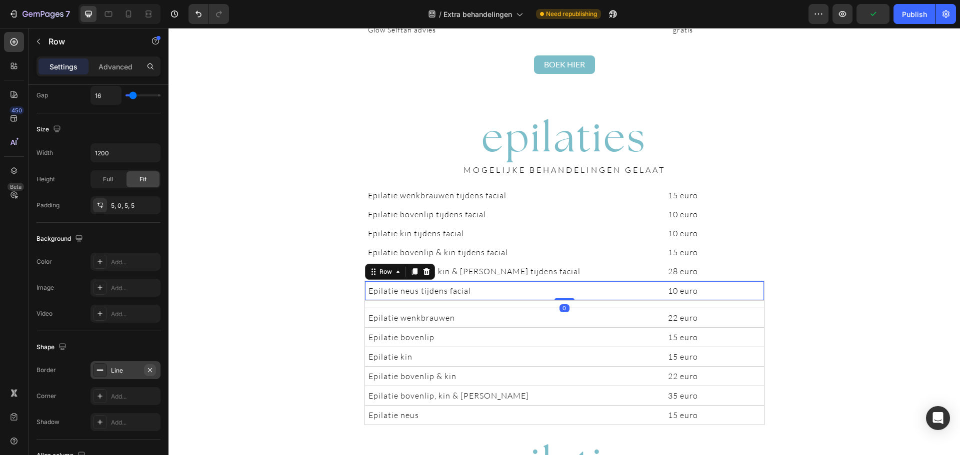
click at [148, 368] on icon "button" at bounding box center [150, 370] width 8 height 8
click at [758, 326] on div "Epilatie wenkbrauwen Text Block 22 euro Text Block Row" at bounding box center [564, 316] width 400 height 19
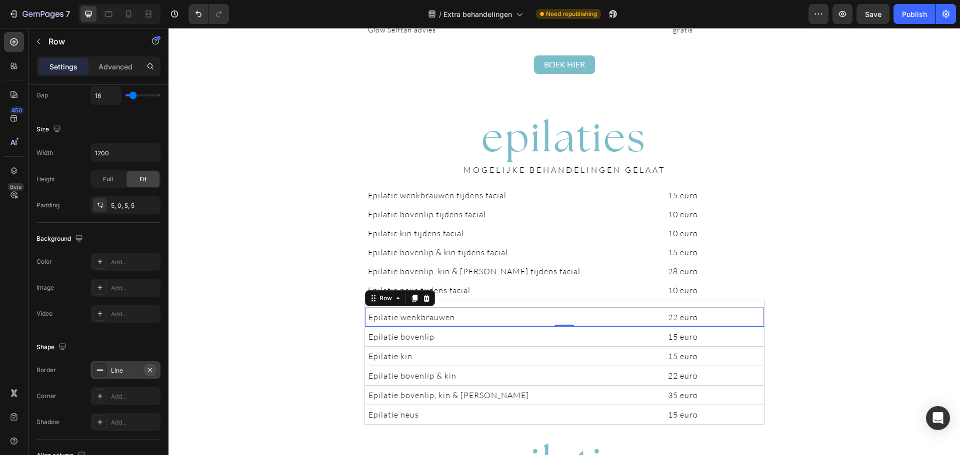
click at [150, 371] on icon "button" at bounding box center [150, 370] width 8 height 8
click at [756, 345] on div "Epilatie bovenlip Text Block 15 euro Text Block Row" at bounding box center [564, 335] width 400 height 19
click at [154, 371] on button "button" at bounding box center [150, 370] width 12 height 12
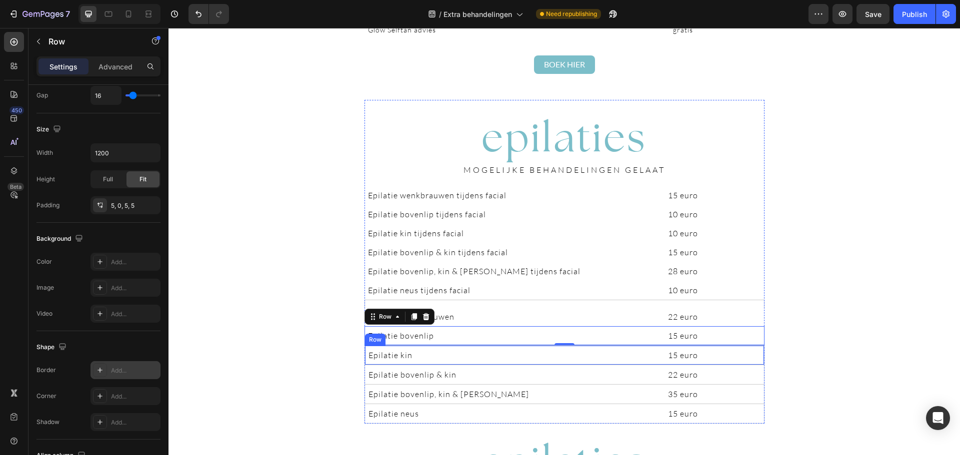
click at [756, 363] on div "Epilatie kin Text Block 15 euro Text Block Row" at bounding box center [564, 354] width 400 height 19
click at [150, 371] on icon "button" at bounding box center [150, 370] width 8 height 8
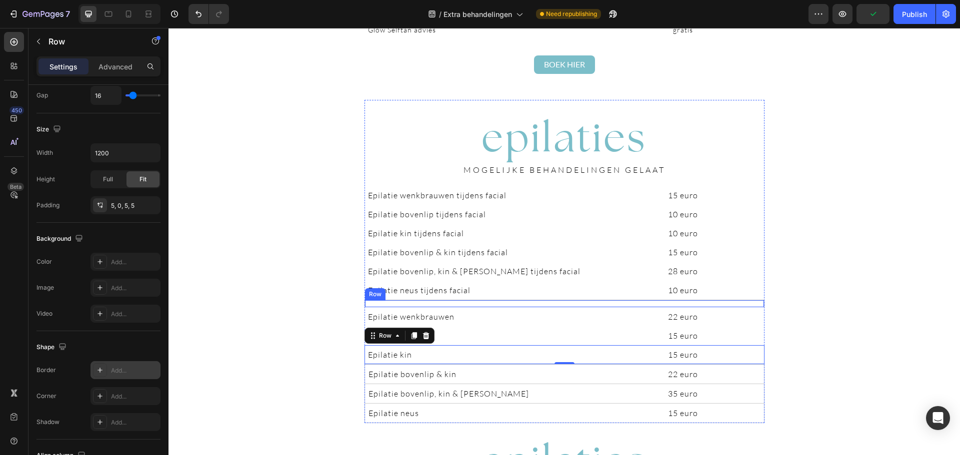
click at [757, 305] on div "Text Block Text Block Row" at bounding box center [564, 303] width 400 height 7
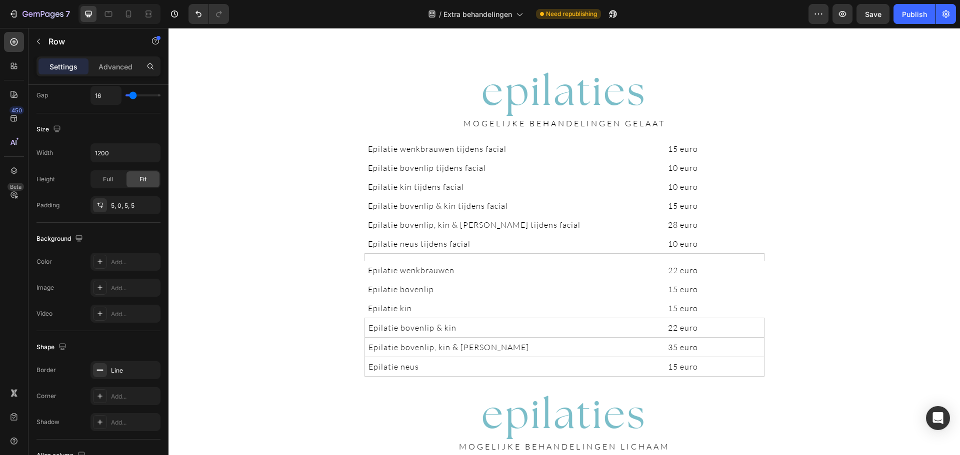
scroll to position [1748, 0]
click at [754, 335] on div "Epilatie bovenlip & kin Text Block 22 euro Text Block Row" at bounding box center [564, 326] width 400 height 19
click at [151, 370] on icon "button" at bounding box center [150, 370] width 8 height 8
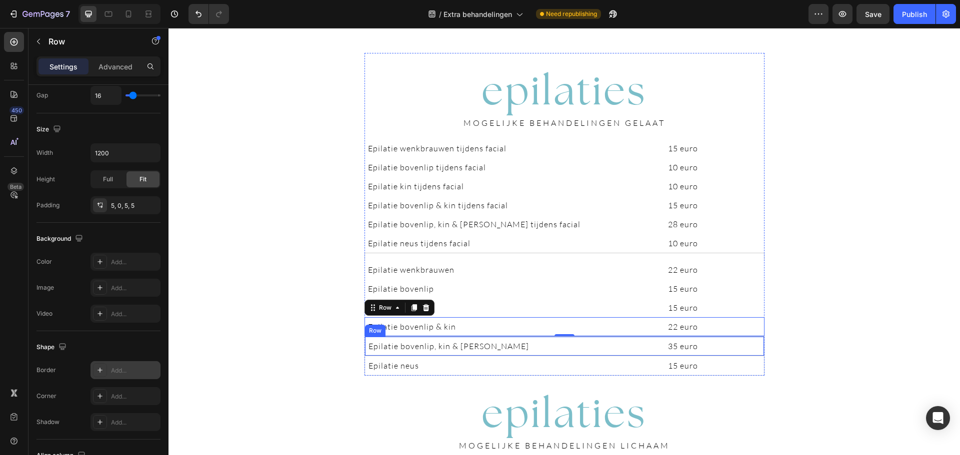
click at [754, 355] on div "Epilatie bovenlip, kin & wangen Text Block 35 euro Text Block Row" at bounding box center [564, 345] width 400 height 19
click at [151, 371] on icon "button" at bounding box center [150, 370] width 4 height 4
click at [757, 374] on div "Epilatie neus Text Block 15 euro Text Block Row" at bounding box center [564, 365] width 400 height 20
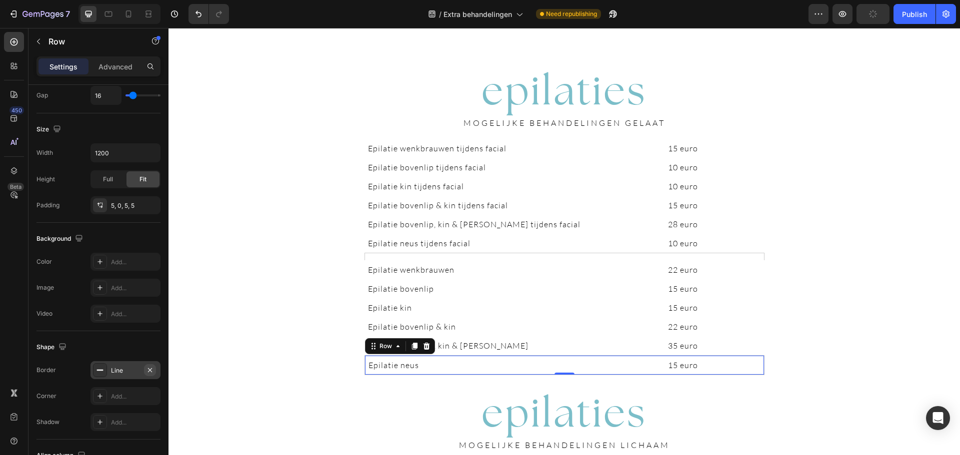
click at [150, 371] on icon "button" at bounding box center [150, 370] width 8 height 8
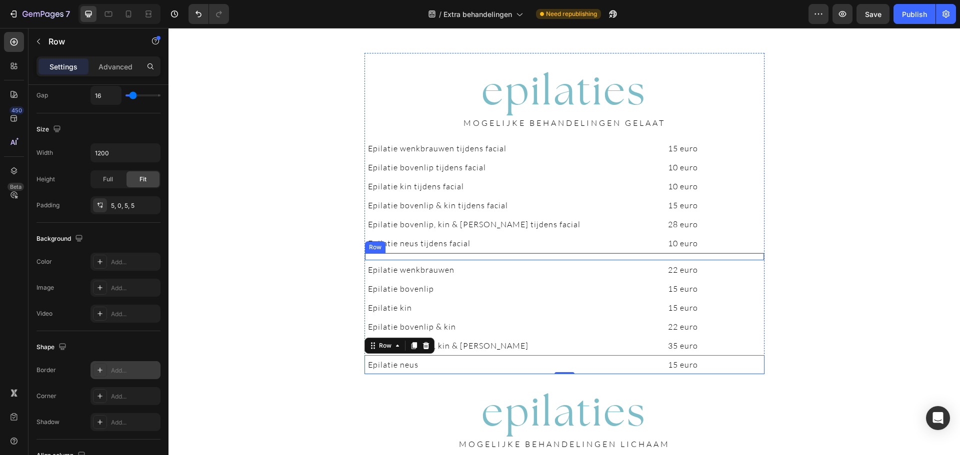
click at [709, 254] on div "Text Block Text Block Row" at bounding box center [564, 256] width 400 height 7
click at [145, 370] on button "button" at bounding box center [150, 370] width 12 height 12
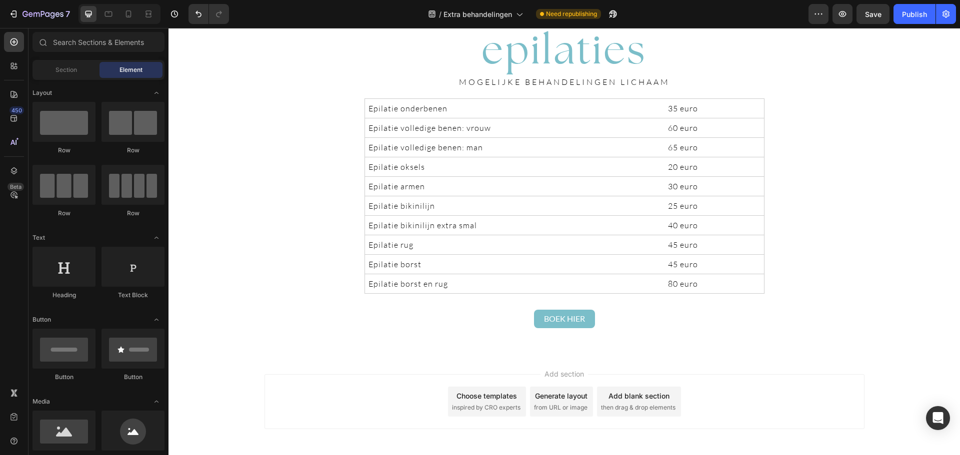
scroll to position [2110, 0]
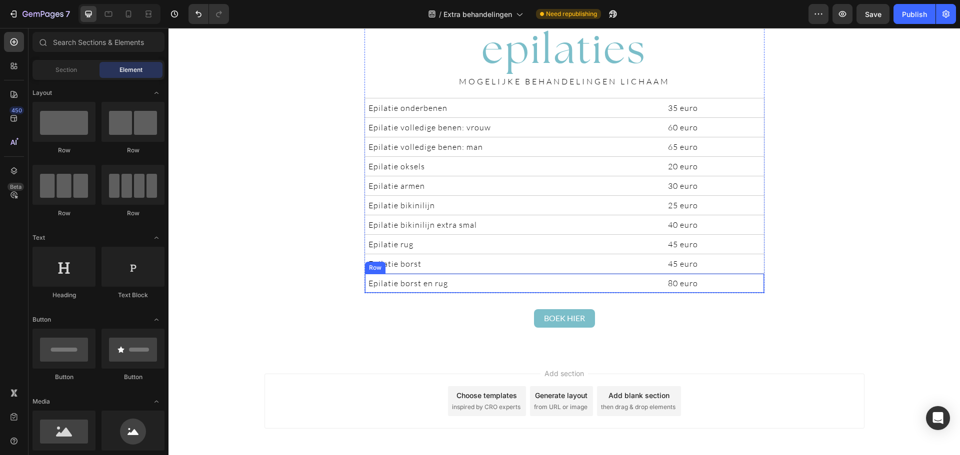
click at [759, 291] on div "Epilatie borst en rug Text Block 80 euro Text Block Row" at bounding box center [564, 283] width 400 height 20
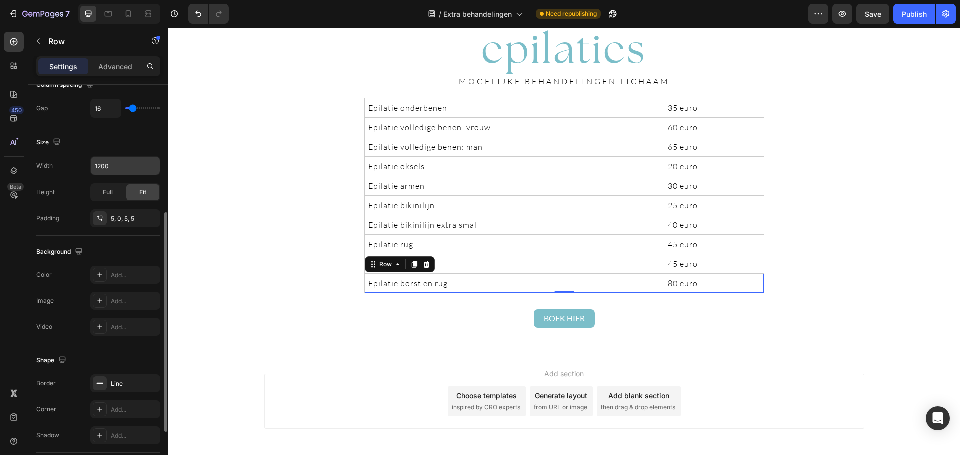
scroll to position [232, 0]
click at [152, 386] on icon "button" at bounding box center [150, 383] width 8 height 8
click at [758, 116] on div "Epilatie onderbenen Text Block 35 euro Text Block Row" at bounding box center [564, 107] width 400 height 19
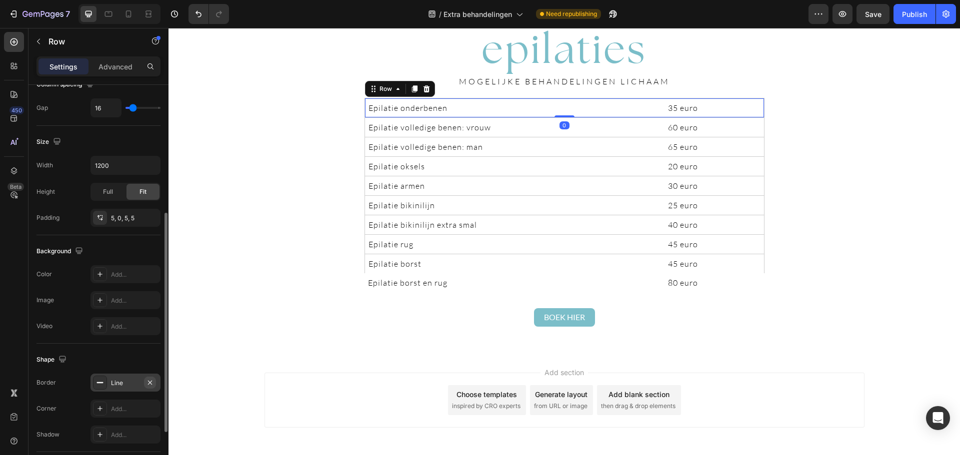
click at [149, 378] on button "button" at bounding box center [150, 383] width 12 height 12
click at [757, 135] on div "Epilatie volledige benen: vrouw Text Block 60 euro Text Block Row" at bounding box center [564, 126] width 400 height 19
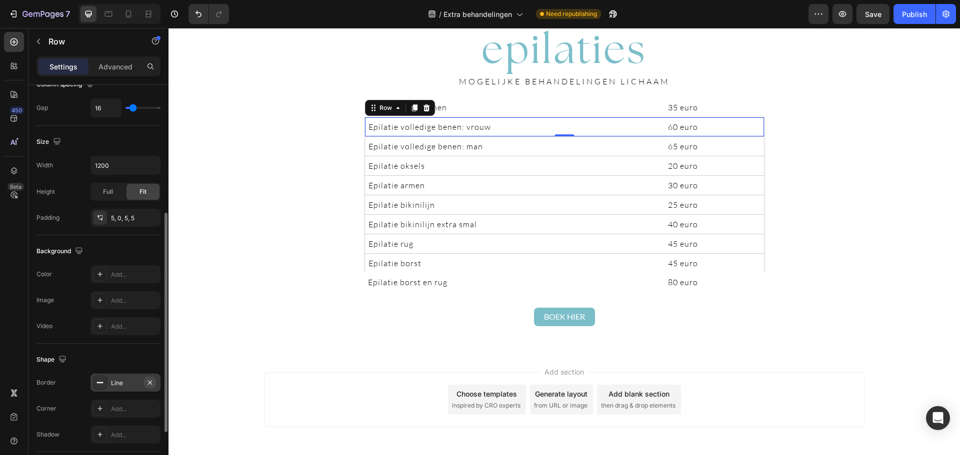
click at [149, 383] on icon "button" at bounding box center [150, 383] width 8 height 8
click at [753, 154] on div "Epilatie volledige benen: man Text Block 65 euro Text Block Row" at bounding box center [564, 145] width 400 height 19
click at [148, 383] on icon "button" at bounding box center [150, 383] width 8 height 8
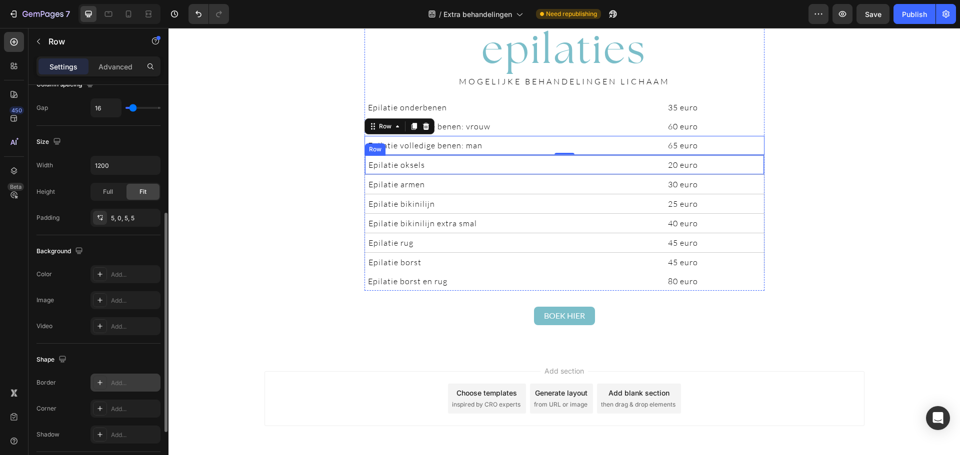
click at [754, 173] on div "Epilatie oksels Text Block 20 euro Text Block Row" at bounding box center [564, 164] width 400 height 19
click at [147, 387] on button "button" at bounding box center [150, 383] width 12 height 12
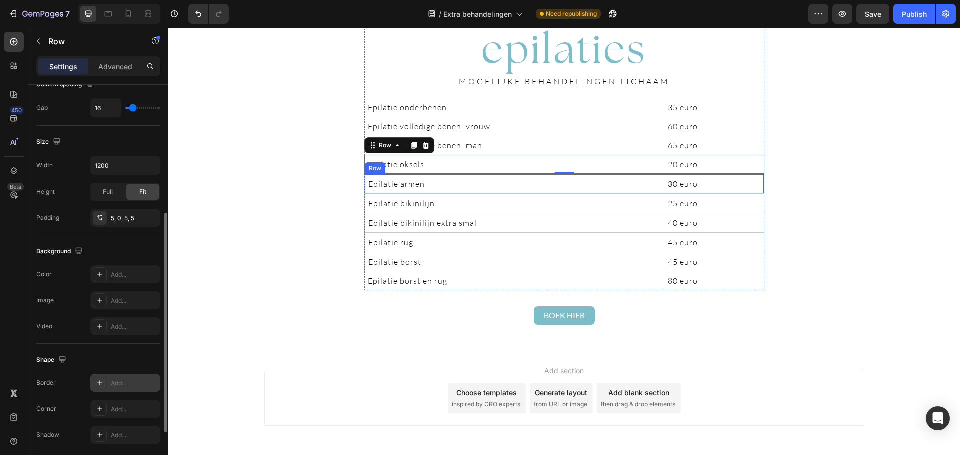
click at [754, 191] on div "Epilatie armen Text Block 30 euro Text Block Row" at bounding box center [564, 183] width 400 height 19
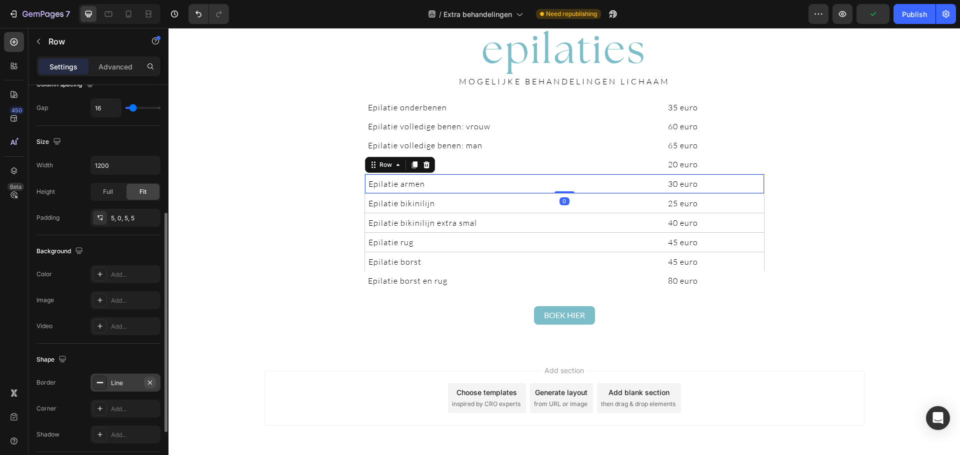
click at [152, 380] on icon "button" at bounding box center [150, 383] width 8 height 8
click at [756, 210] on div "Epilatie bikinilijn Text Block 25 euro Text [GEOGRAPHIC_DATA]" at bounding box center [564, 202] width 400 height 19
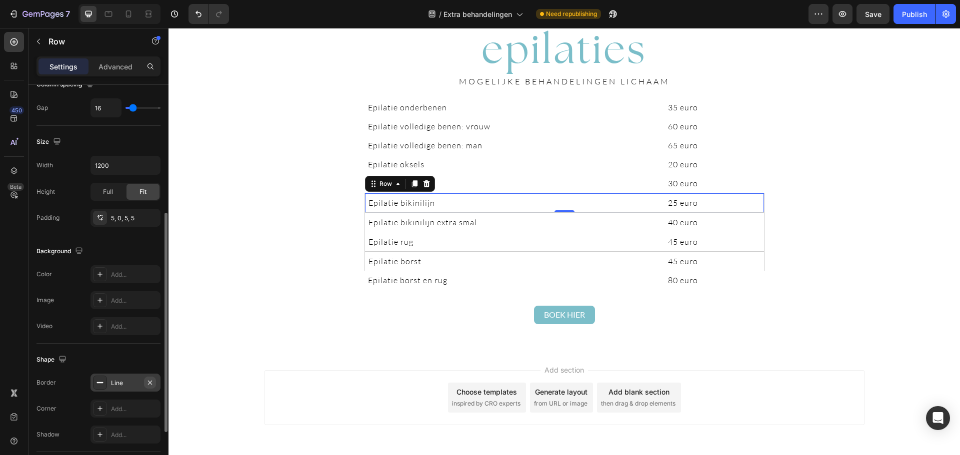
click at [146, 386] on icon "button" at bounding box center [150, 383] width 8 height 8
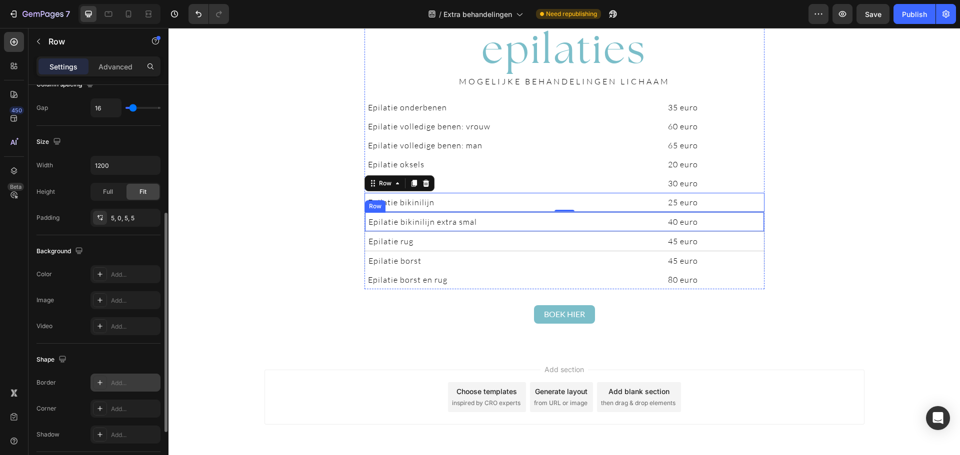
click at [756, 230] on div "Epilatie bikinilijn extra smal Text Block 40 euro Text Block Row" at bounding box center [564, 221] width 400 height 19
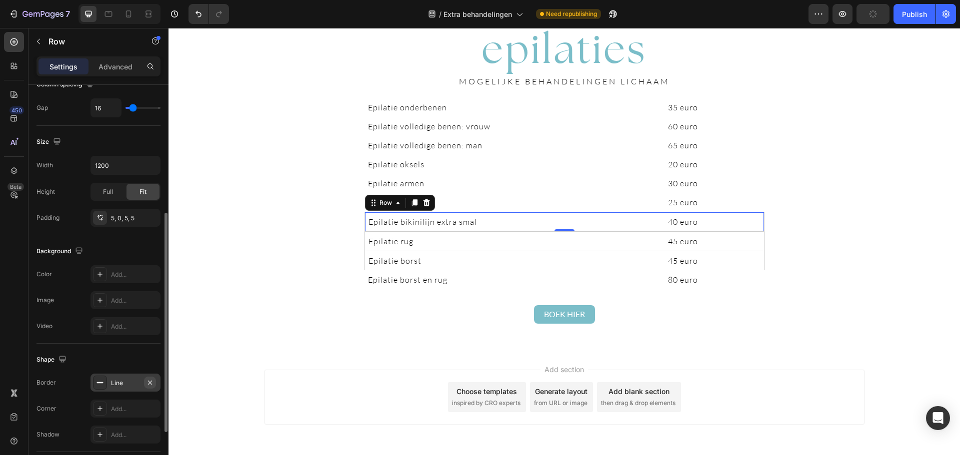
click at [146, 381] on icon "button" at bounding box center [150, 383] width 8 height 8
click at [756, 250] on div "Epilatie rug Text Block 45 euro Text Block Row" at bounding box center [564, 240] width 400 height 19
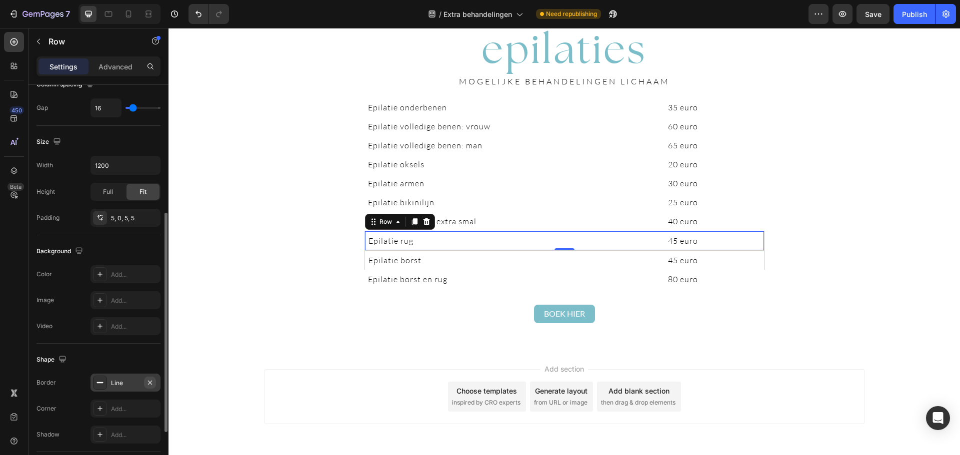
click at [148, 384] on icon "button" at bounding box center [150, 382] width 4 height 4
click at [759, 269] on div "Epilatie borst Text Block 45 euro Text Block Row" at bounding box center [564, 259] width 400 height 19
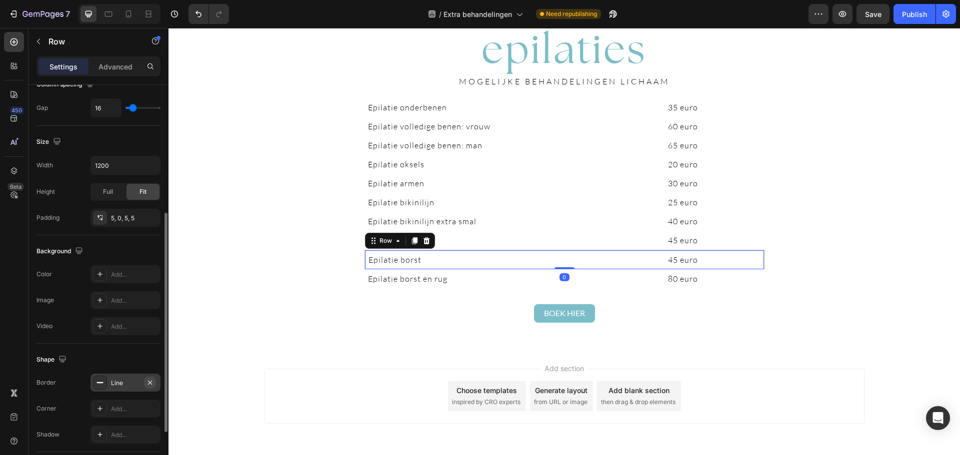
click at [153, 382] on icon "button" at bounding box center [150, 383] width 8 height 8
click at [254, 337] on div "BOEK HIER Button Section 14" at bounding box center [563, 318] width 791 height 60
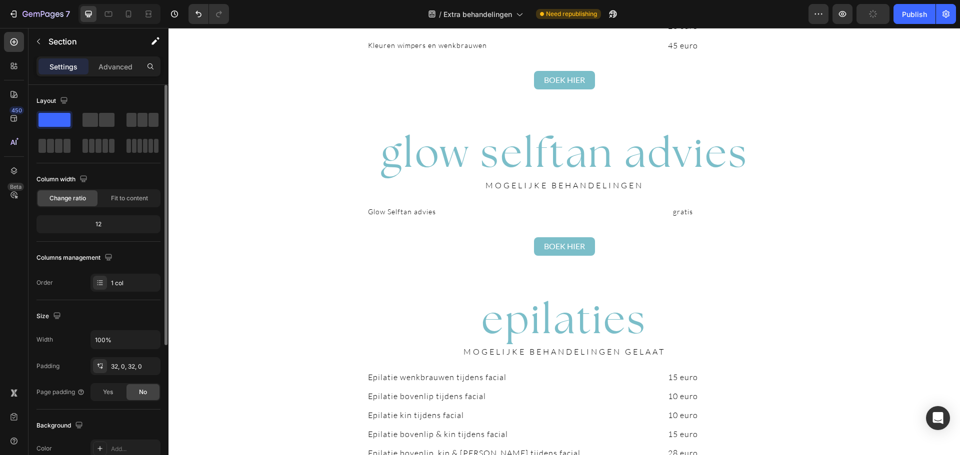
scroll to position [1518, 0]
click at [383, 214] on span "Glow Selftan advies" at bounding box center [402, 212] width 68 height 8
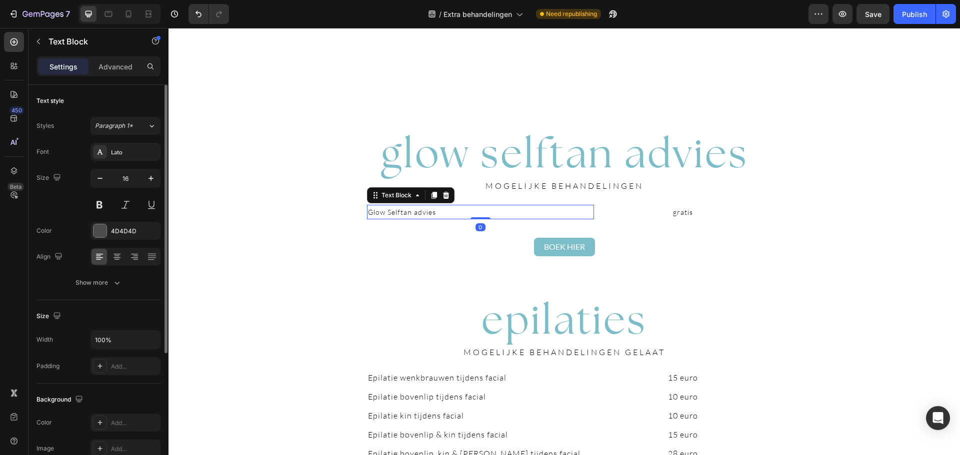
scroll to position [1792, 0]
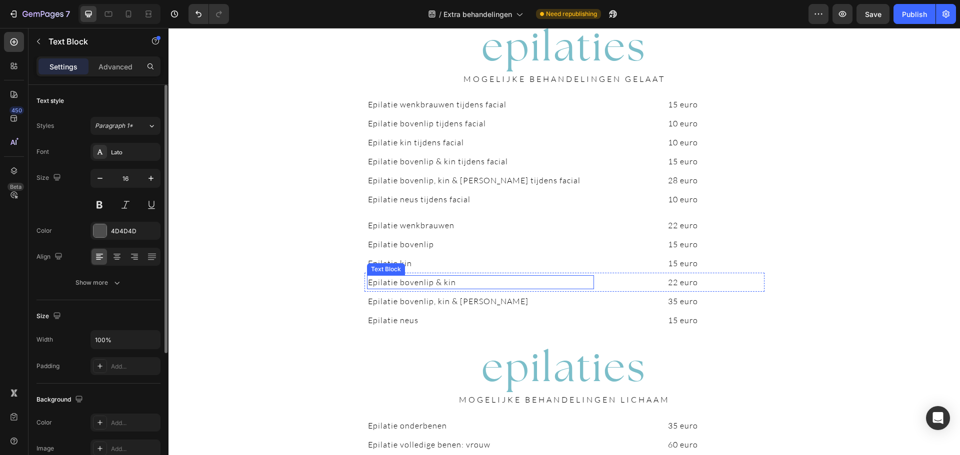
click at [385, 279] on span "Epilatie bovenlip & kin" at bounding box center [412, 282] width 88 height 10
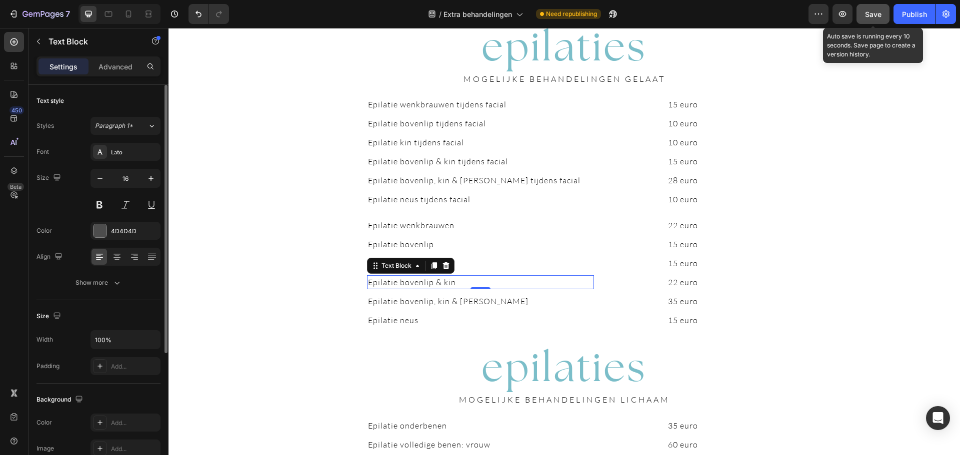
click at [877, 19] on button "Save" at bounding box center [872, 14] width 33 height 20
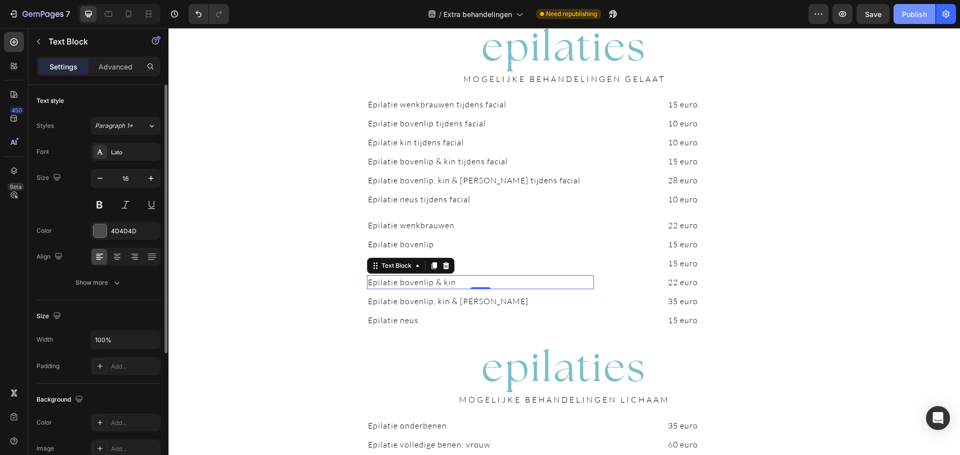
click at [918, 17] on div "Publish" at bounding box center [914, 14] width 25 height 10
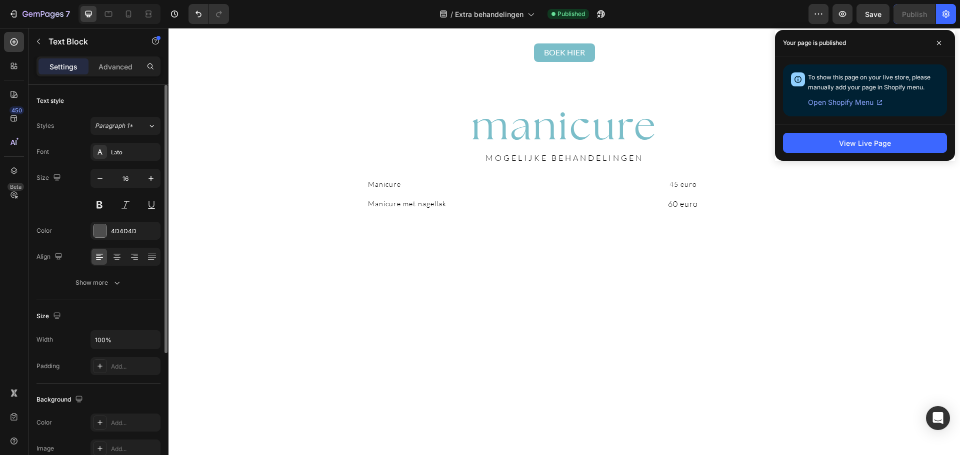
scroll to position [844, 0]
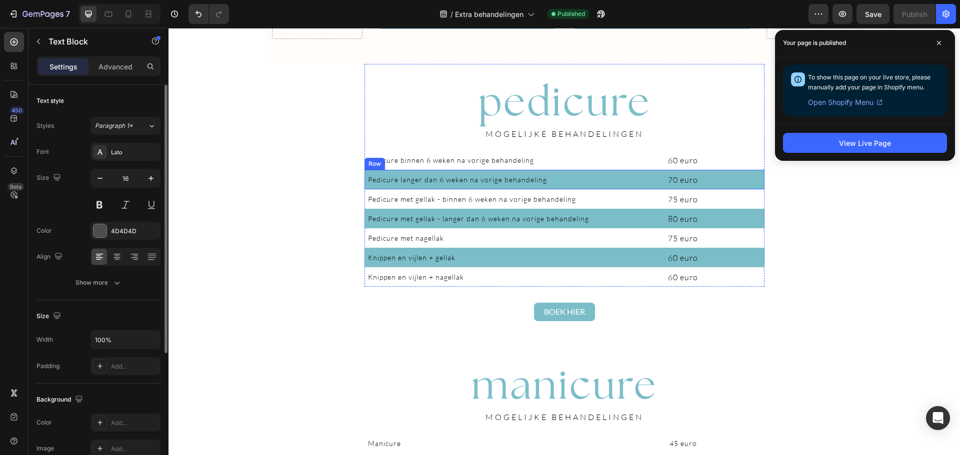
click at [753, 187] on div "Pedicure langer dan 6 weken na vorige behandeling Text Block 70 euro Text Block…" at bounding box center [564, 179] width 400 height 19
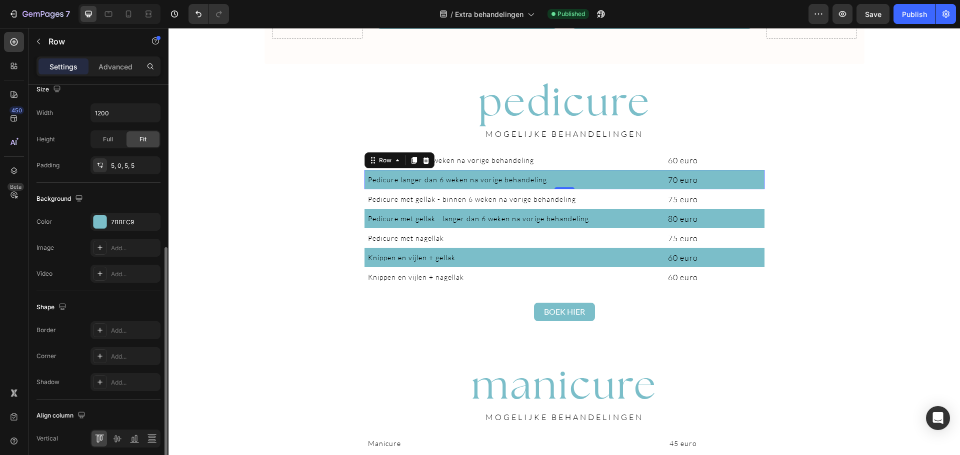
scroll to position [288, 0]
click at [146, 216] on icon "button" at bounding box center [150, 218] width 8 height 8
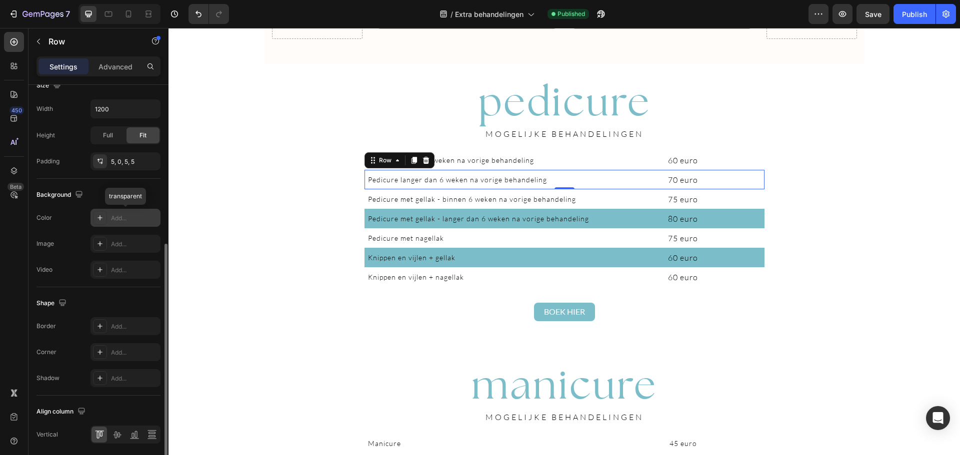
click at [126, 220] on div "Add..." at bounding box center [134, 218] width 47 height 9
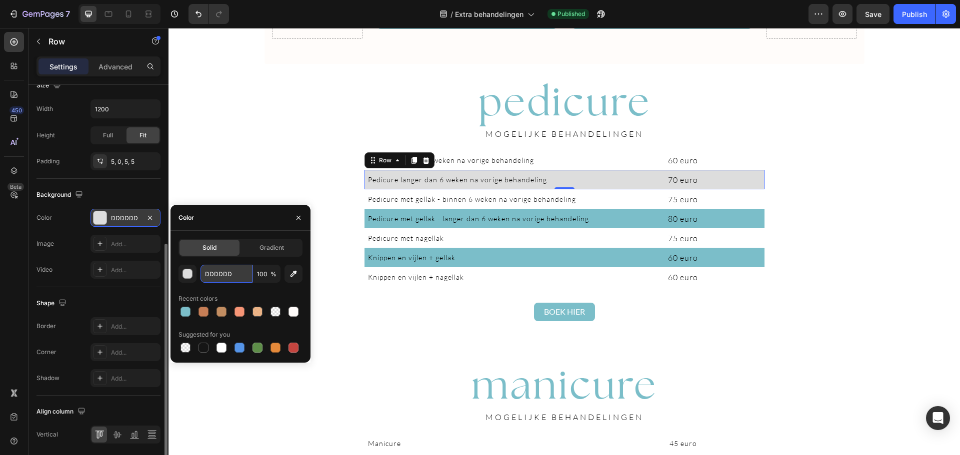
click at [227, 272] on input "DDDDDD" at bounding box center [226, 274] width 52 height 18
paste input "#cae3eb"
type input "#cae3eb"
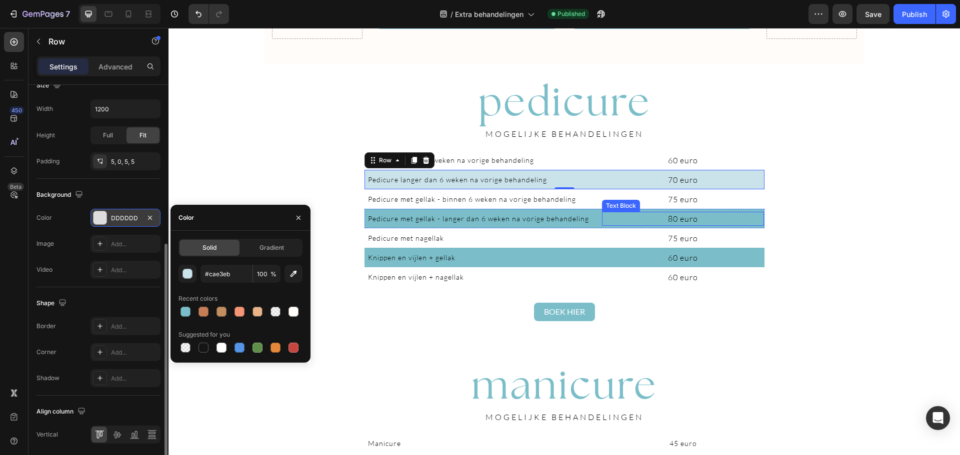
click at [756, 224] on p "80 euro" at bounding box center [683, 219] width 160 height 12
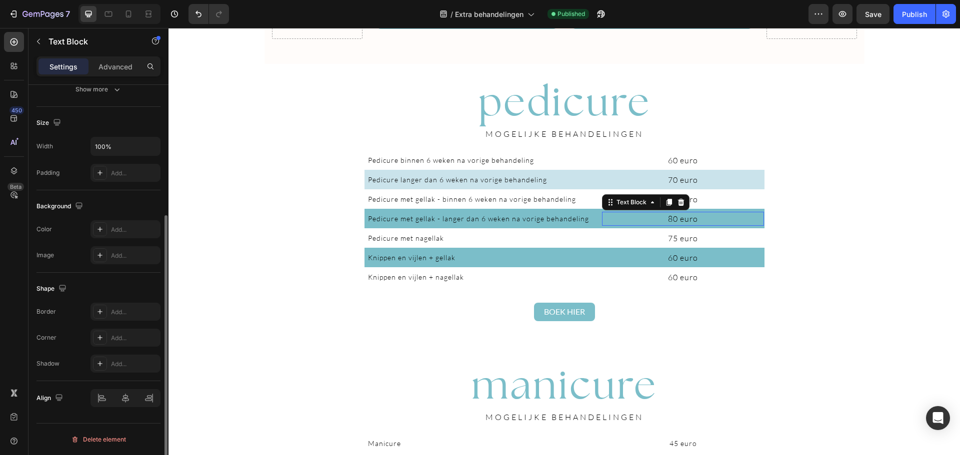
scroll to position [0, 0]
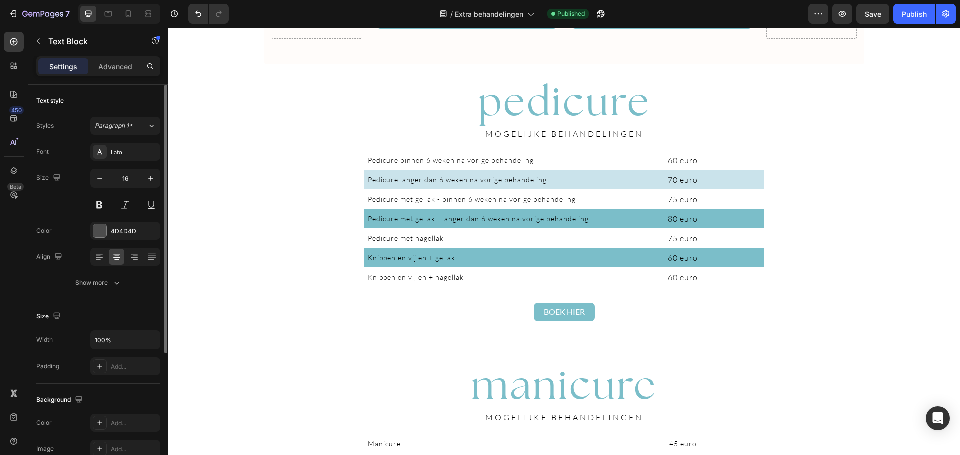
click at [850, 205] on div "Drop element here pedicure Heading Van nagelverzorging tot eeltverwijdering: wi…" at bounding box center [563, 410] width 791 height 2410
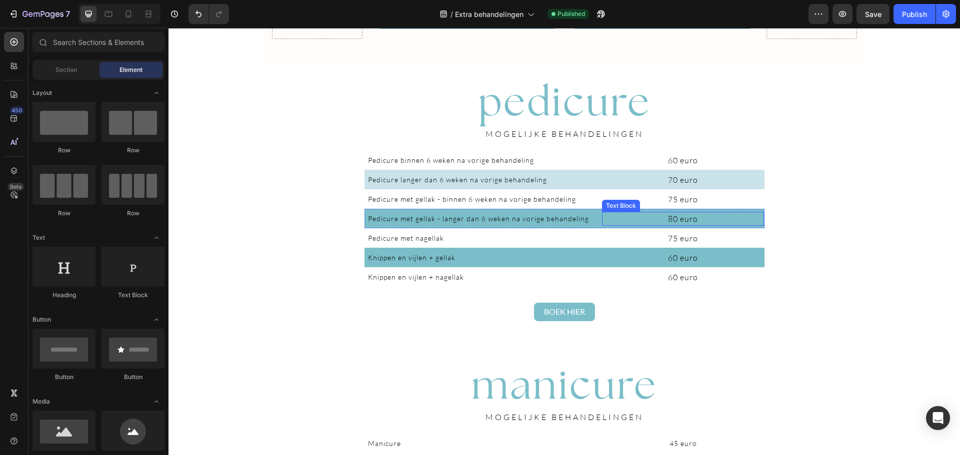
click at [751, 225] on div "80 euro" at bounding box center [683, 219] width 162 height 14
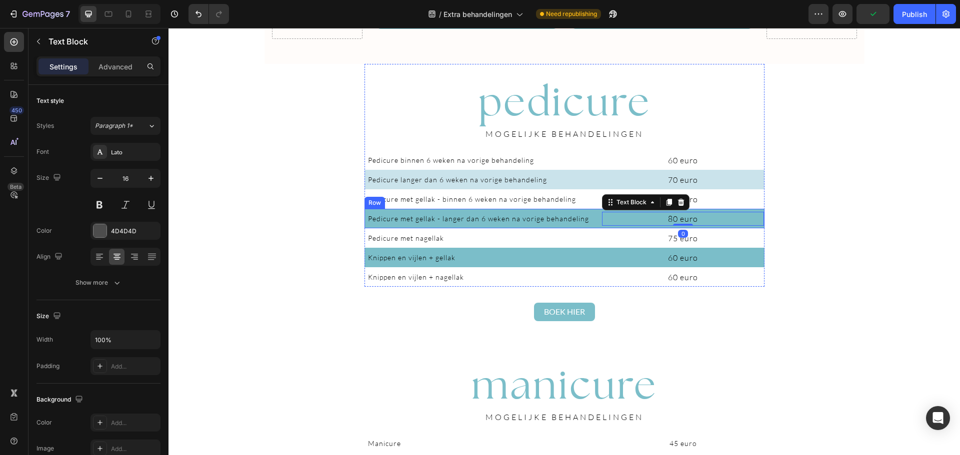
click at [759, 227] on div "Pedicure met gellak - langer dan 6 weken na vorige behandeling Text Block 80 eu…" at bounding box center [564, 218] width 400 height 19
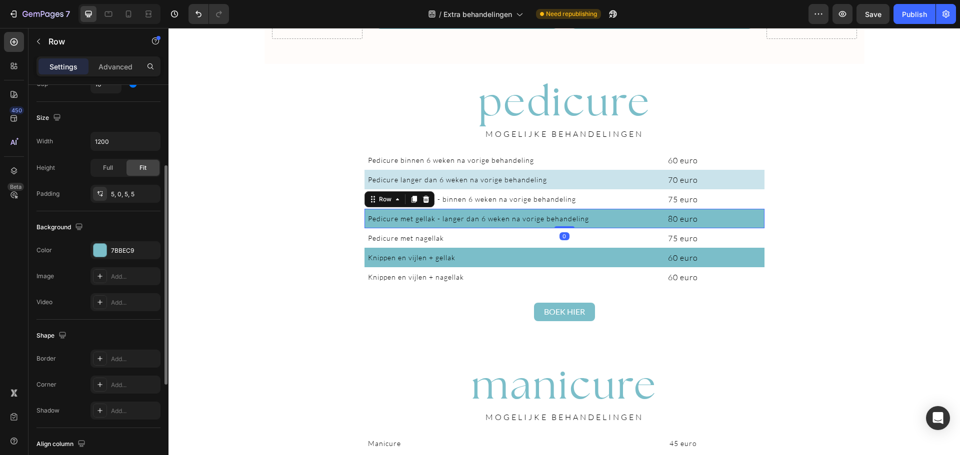
scroll to position [256, 0]
click at [118, 254] on div "7BBEC9" at bounding box center [125, 250] width 29 height 9
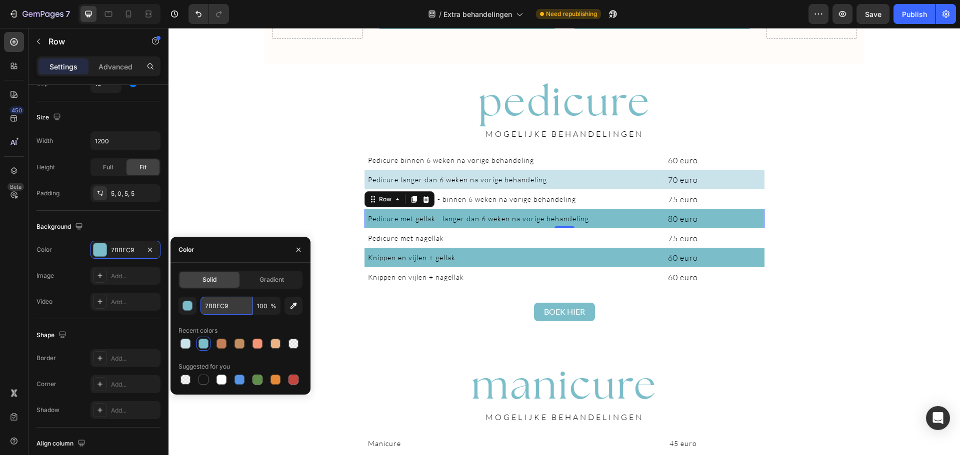
click at [221, 314] on input "7BBEC9" at bounding box center [226, 306] width 52 height 18
paste input "#cae3eb"
type input "#cae3eb"
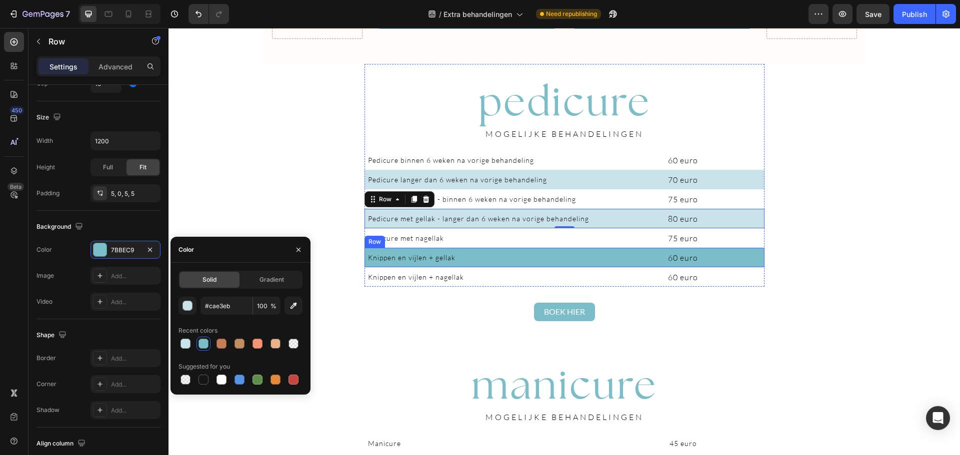
click at [757, 266] on div "Knippen en vijlen + gellak Text Block 60 euro Text Block Row" at bounding box center [564, 257] width 400 height 19
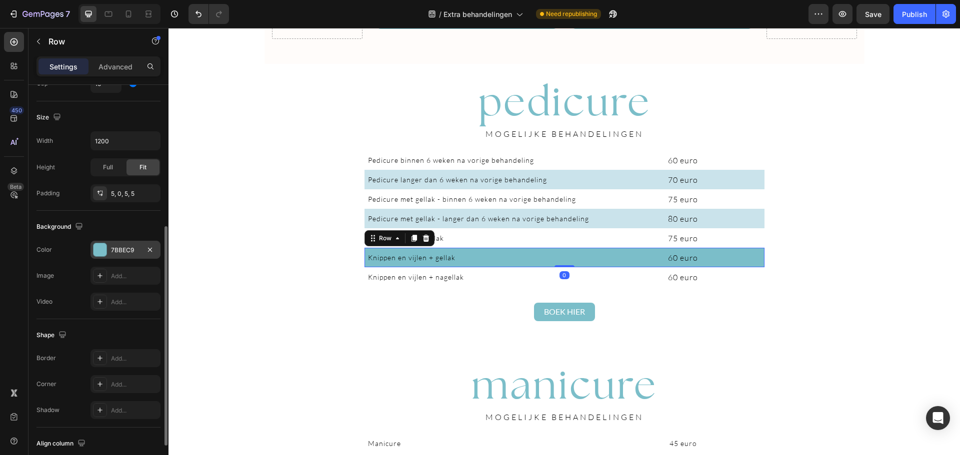
click at [120, 255] on div "7BBEC9" at bounding box center [125, 250] width 70 height 18
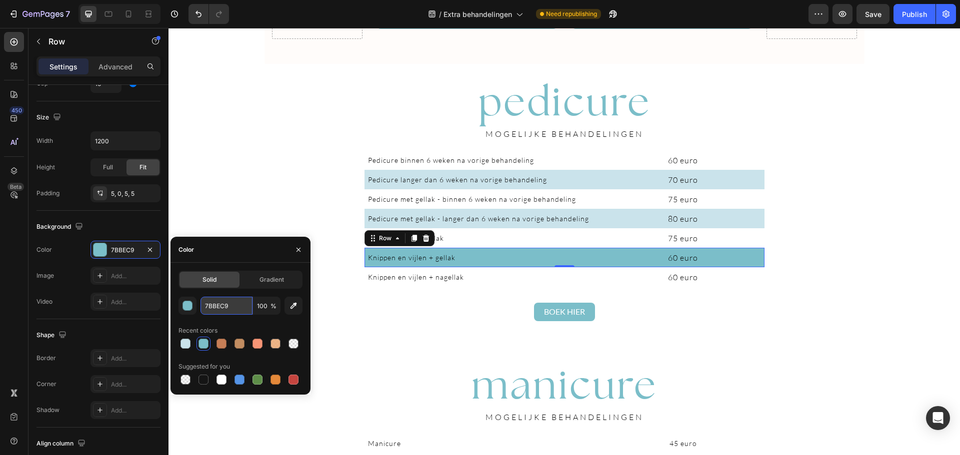
click at [216, 307] on input "7BBEC9" at bounding box center [226, 306] width 52 height 18
paste input "#cae3eb"
type input "#cae3eb"
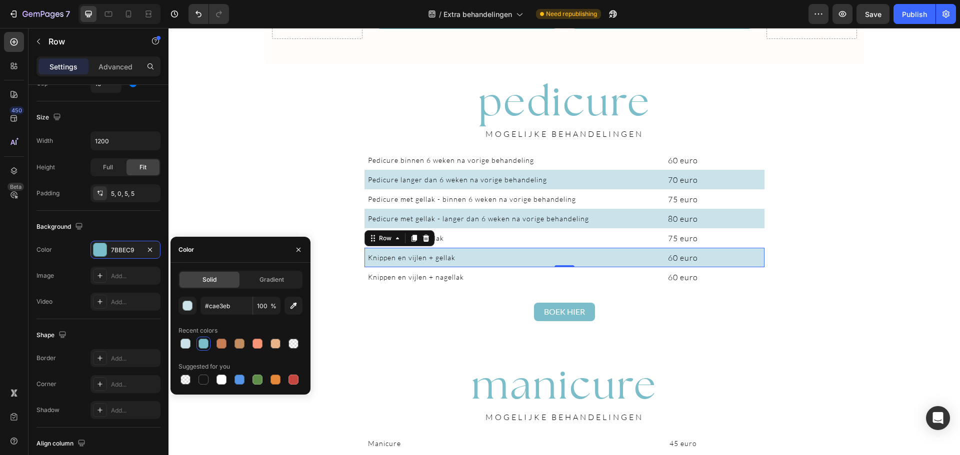
click at [374, 211] on div "Pedicure met gellak - langer dan 6 weken na vorige behandeling" at bounding box center [480, 218] width 227 height 14
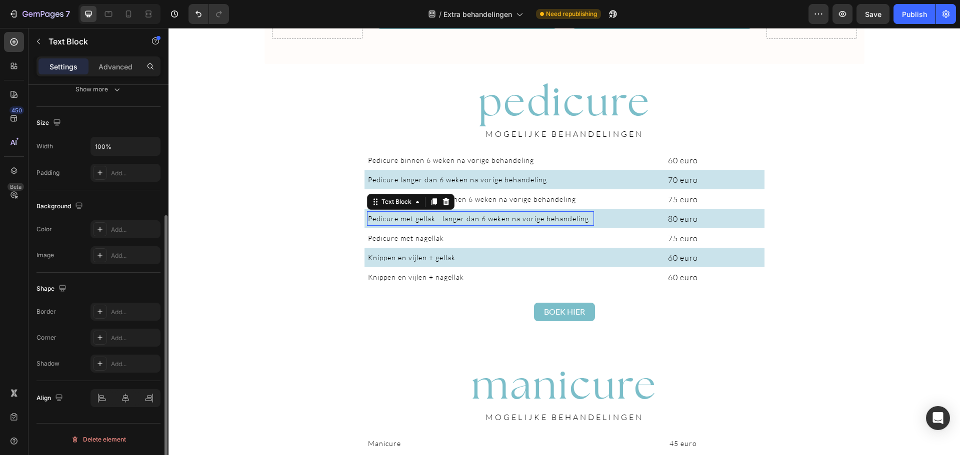
scroll to position [0, 0]
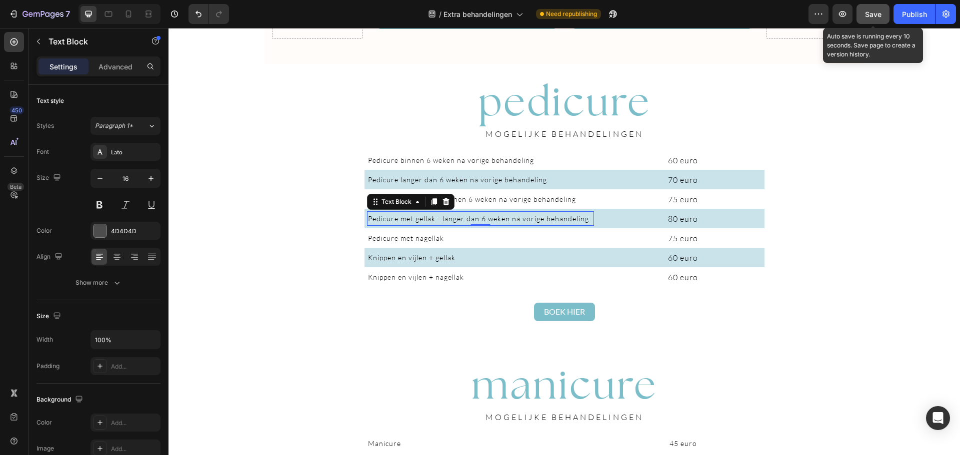
click at [875, 15] on span "Save" at bounding box center [873, 14] width 16 height 8
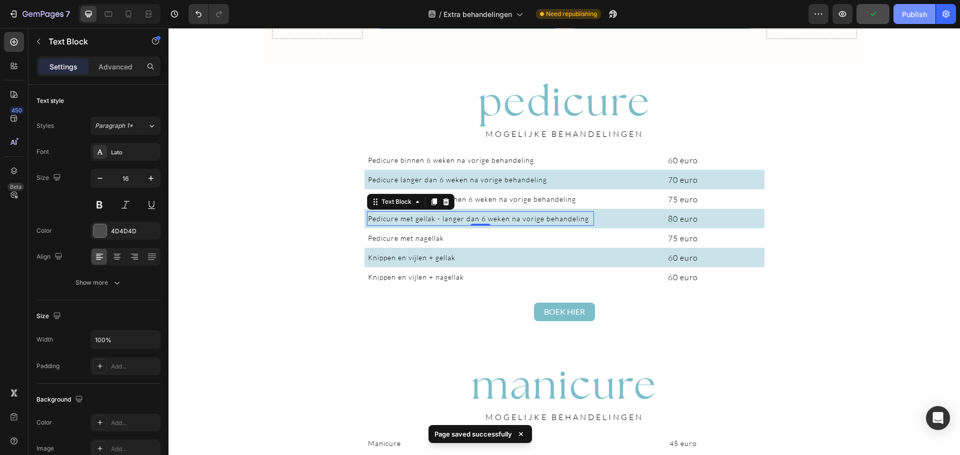
click at [919, 18] on div "Publish" at bounding box center [914, 14] width 25 height 10
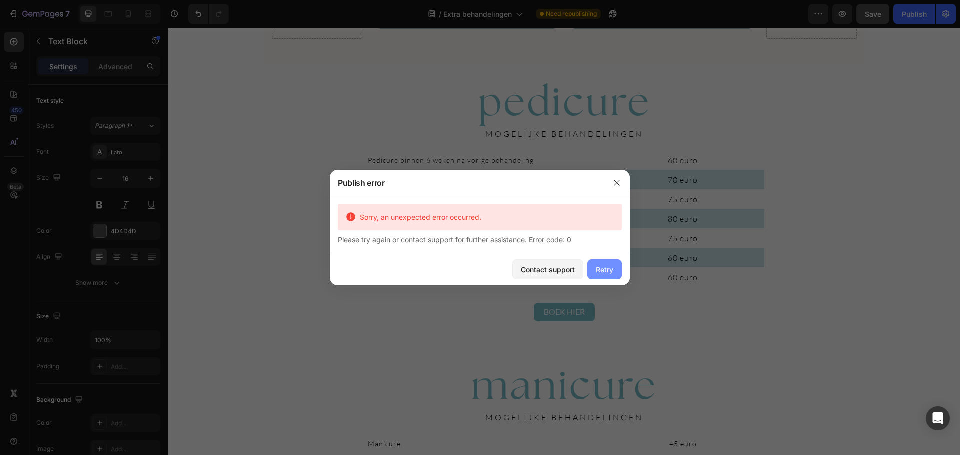
click at [610, 278] on button "Retry" at bounding box center [604, 269] width 34 height 20
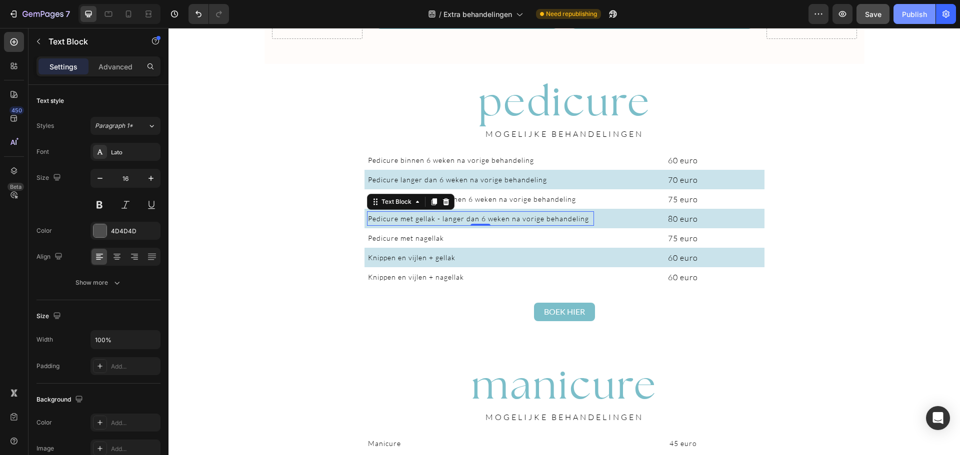
click at [911, 19] on button "Publish" at bounding box center [914, 14] width 42 height 20
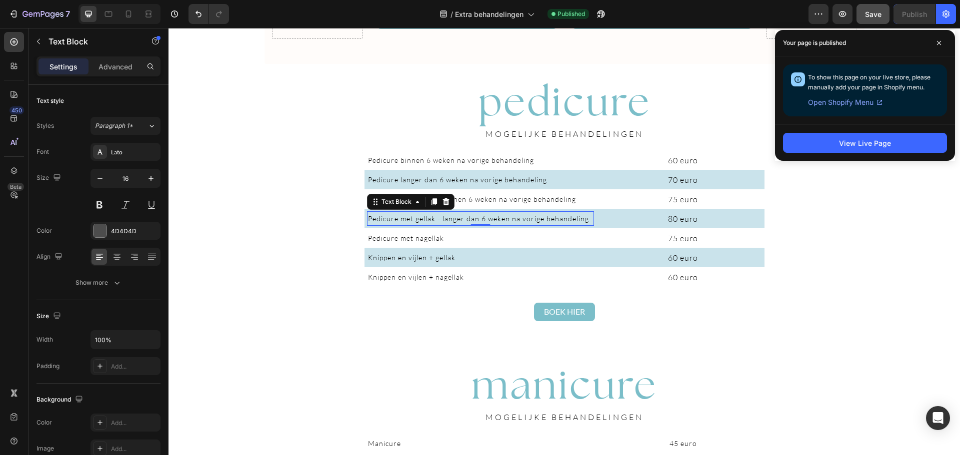
click at [332, 148] on div "Drop element here pedicure Heading Van nagelverzorging tot eeltverwijdering: wi…" at bounding box center [563, 410] width 791 height 2410
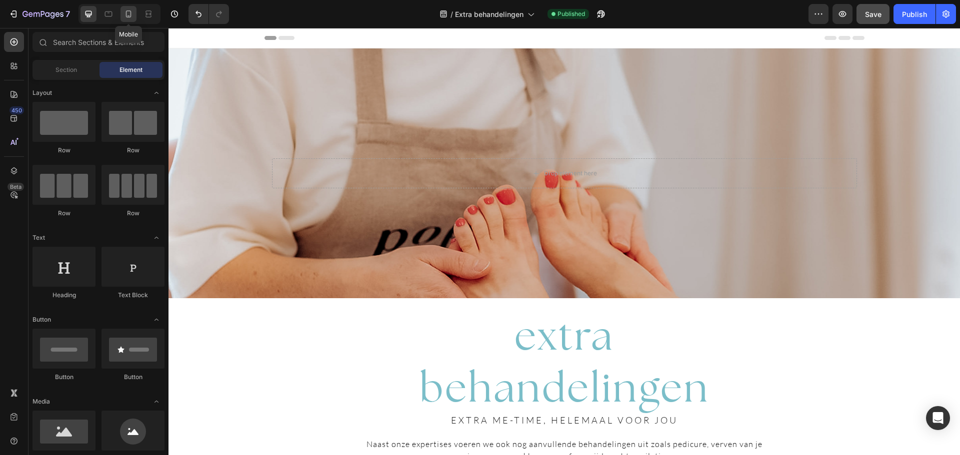
click at [130, 18] on icon at bounding box center [128, 14] width 10 height 10
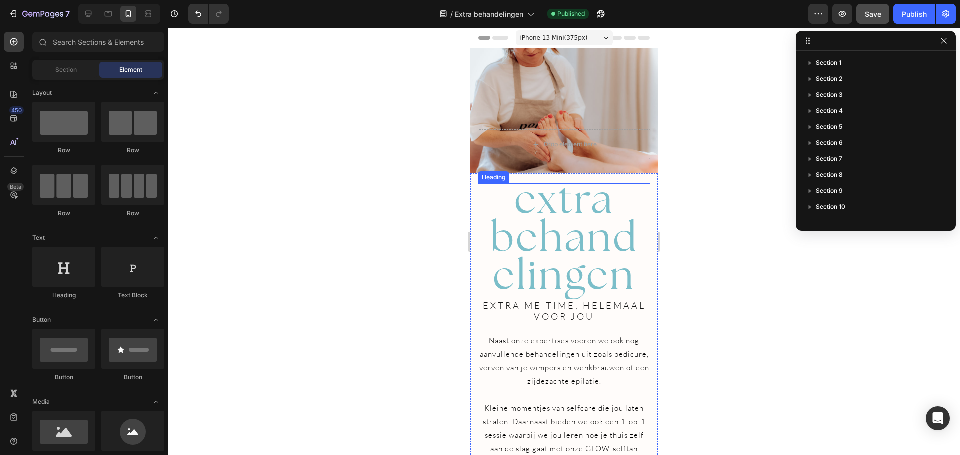
click at [581, 249] on span "extra behandelingen" at bounding box center [563, 236] width 147 height 127
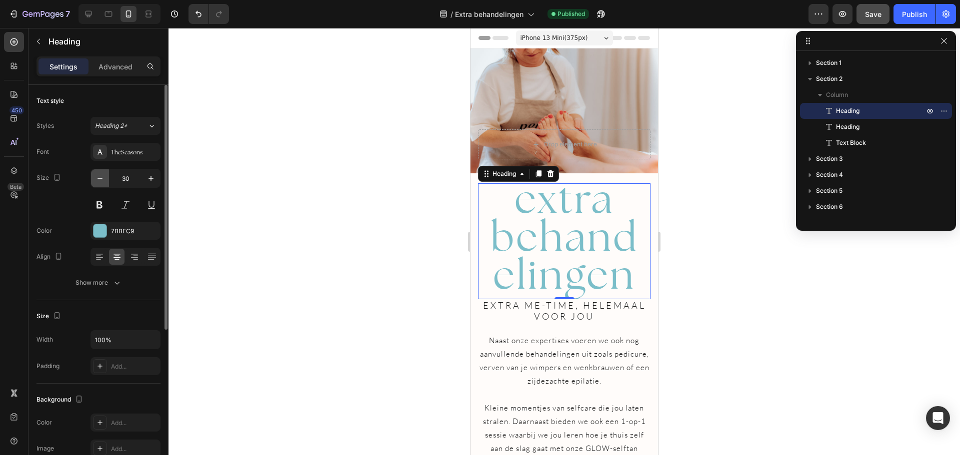
click at [100, 180] on icon "button" at bounding box center [100, 178] width 10 height 10
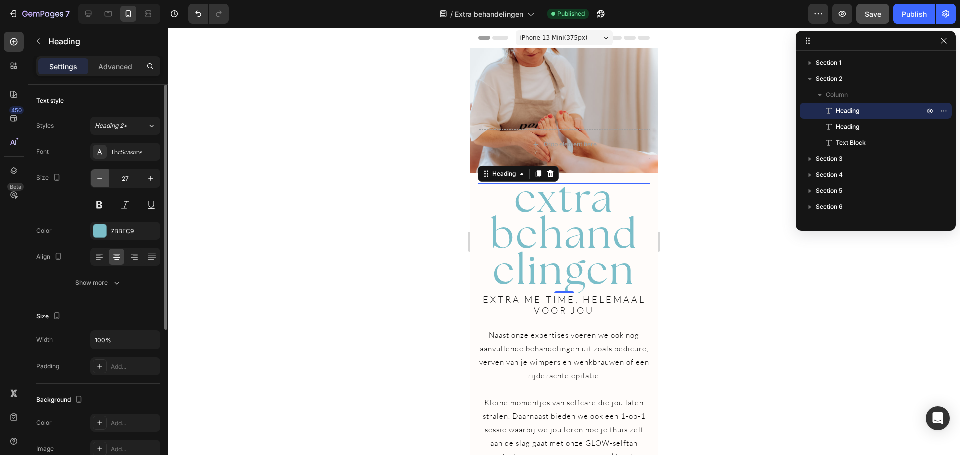
click at [100, 180] on icon "button" at bounding box center [100, 178] width 10 height 10
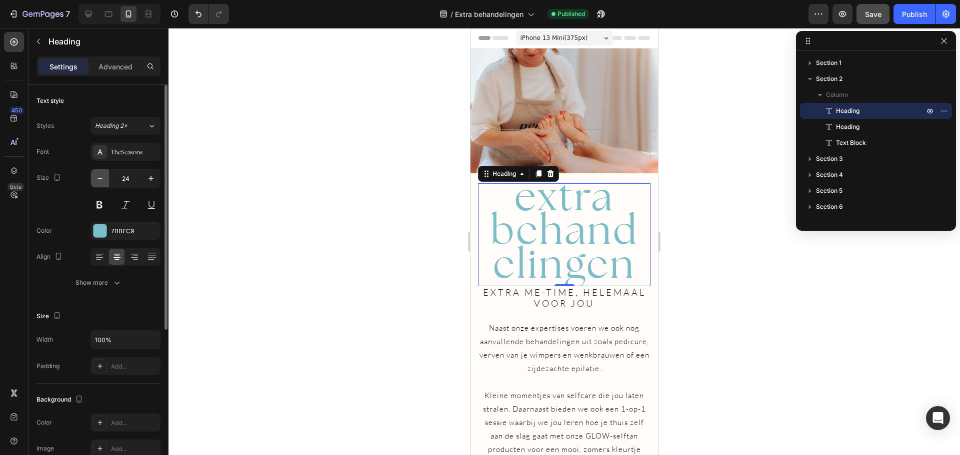
click at [100, 180] on icon "button" at bounding box center [100, 178] width 10 height 10
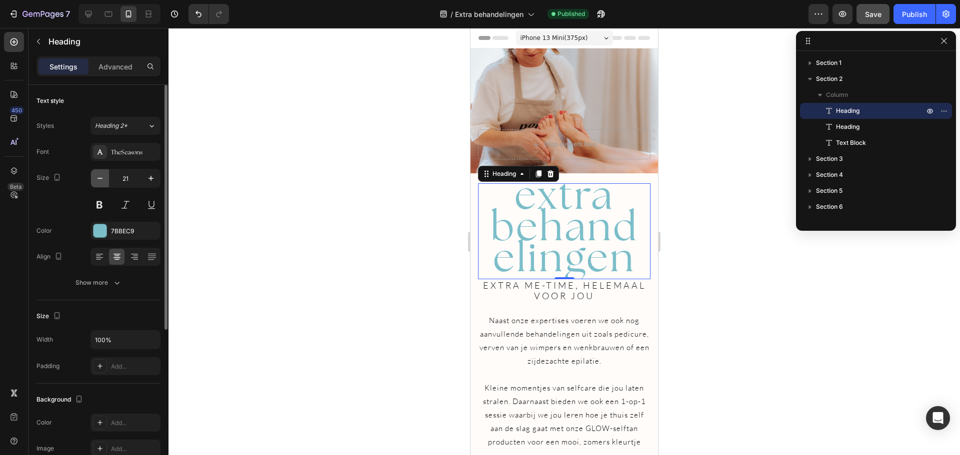
click at [100, 180] on icon "button" at bounding box center [100, 178] width 10 height 10
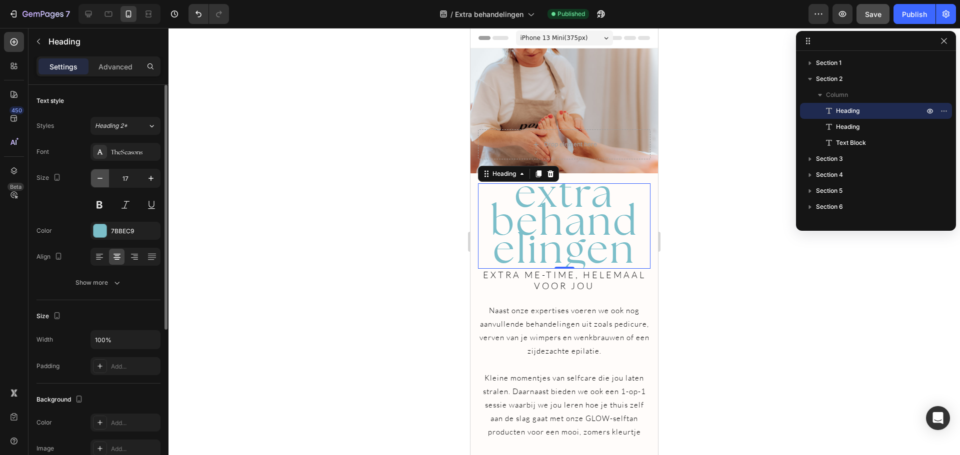
click at [100, 180] on icon "button" at bounding box center [100, 178] width 10 height 10
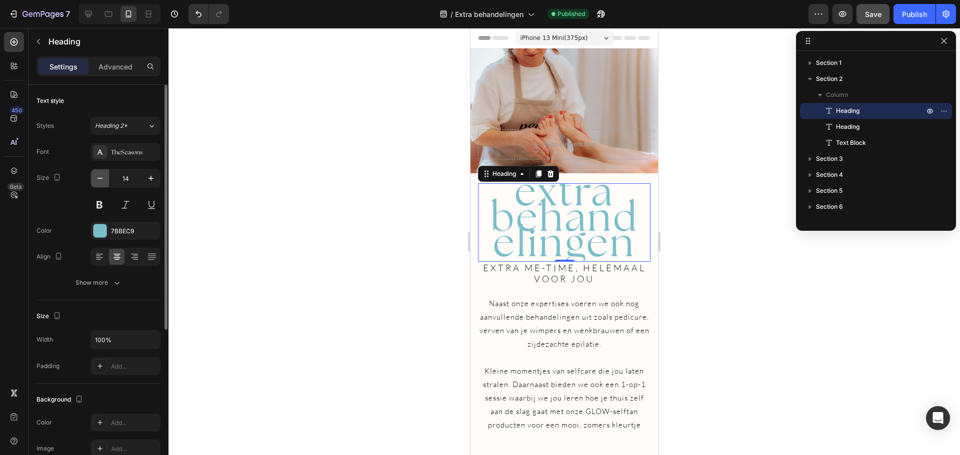
click at [100, 180] on icon "button" at bounding box center [100, 178] width 10 height 10
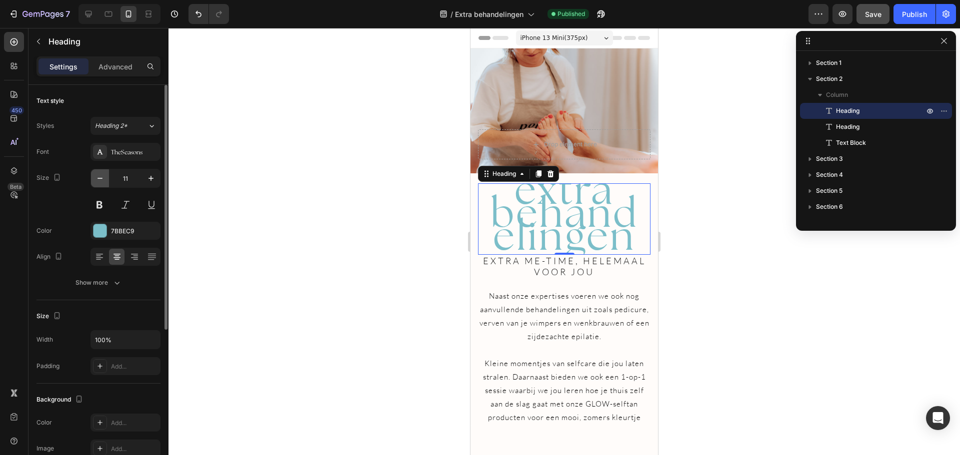
click at [100, 180] on icon "button" at bounding box center [100, 178] width 10 height 10
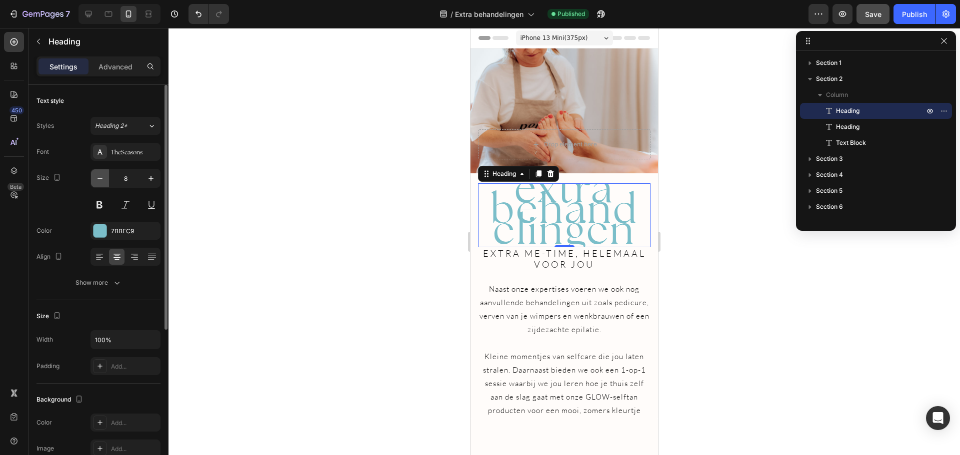
click at [100, 180] on icon "button" at bounding box center [100, 178] width 10 height 10
click at [154, 179] on icon "button" at bounding box center [151, 178] width 10 height 10
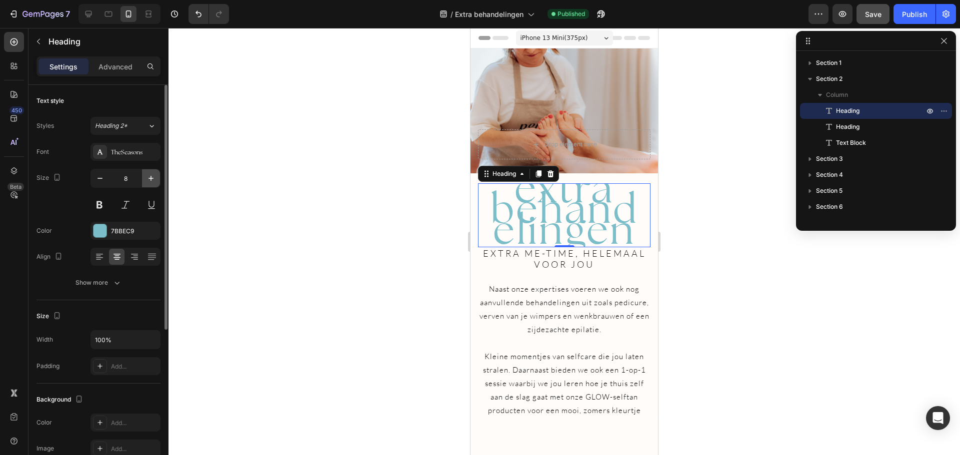
click at [154, 179] on icon "button" at bounding box center [151, 178] width 10 height 10
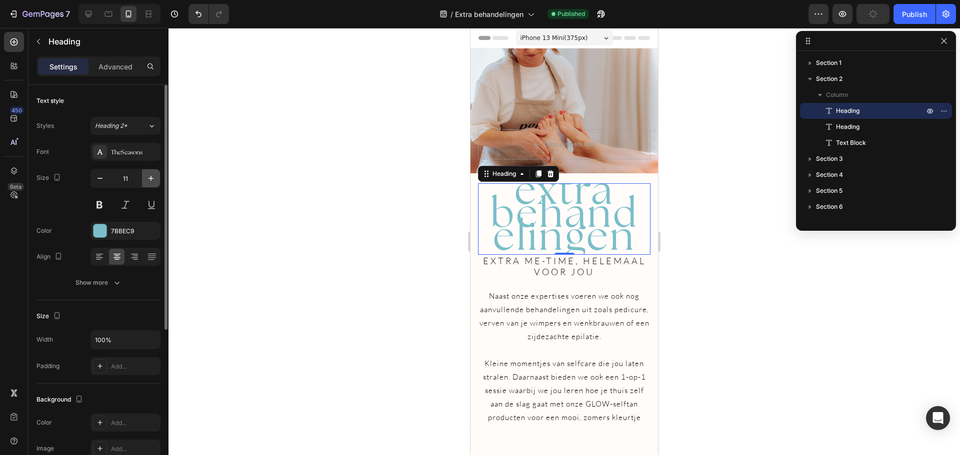
click at [154, 179] on icon "button" at bounding box center [151, 178] width 10 height 10
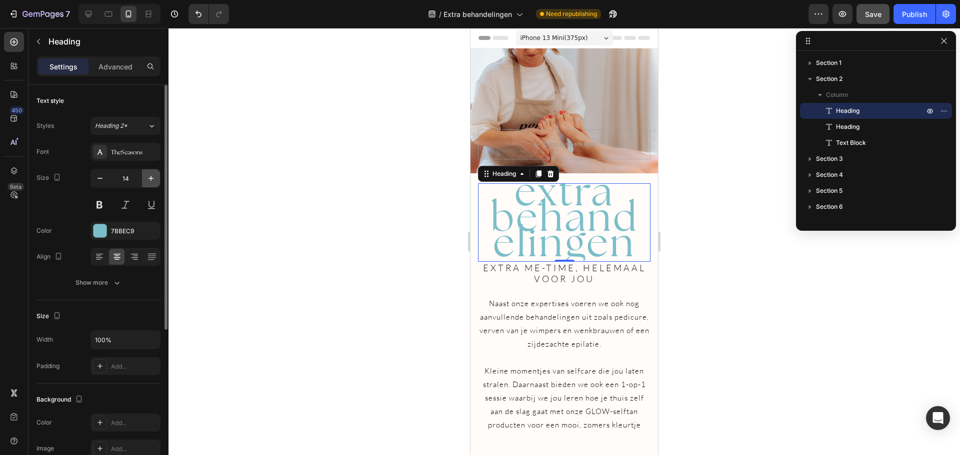
click at [154, 179] on icon "button" at bounding box center [151, 178] width 10 height 10
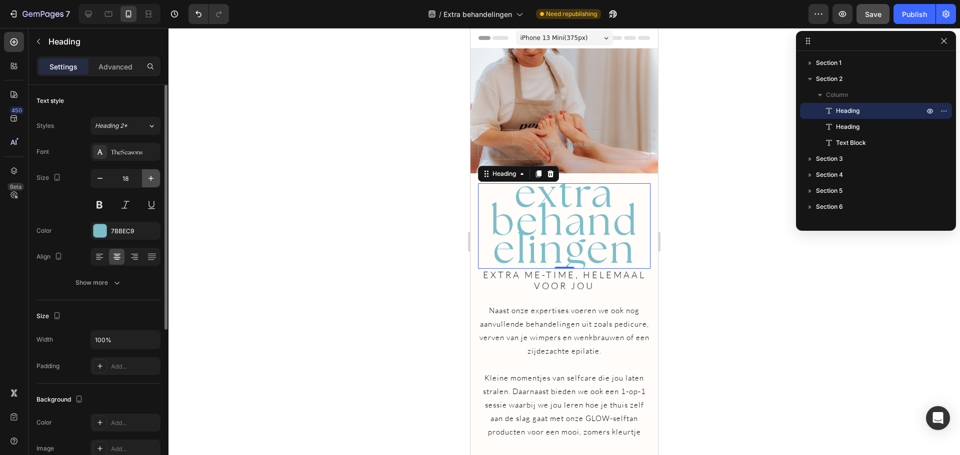
click at [154, 179] on icon "button" at bounding box center [151, 178] width 10 height 10
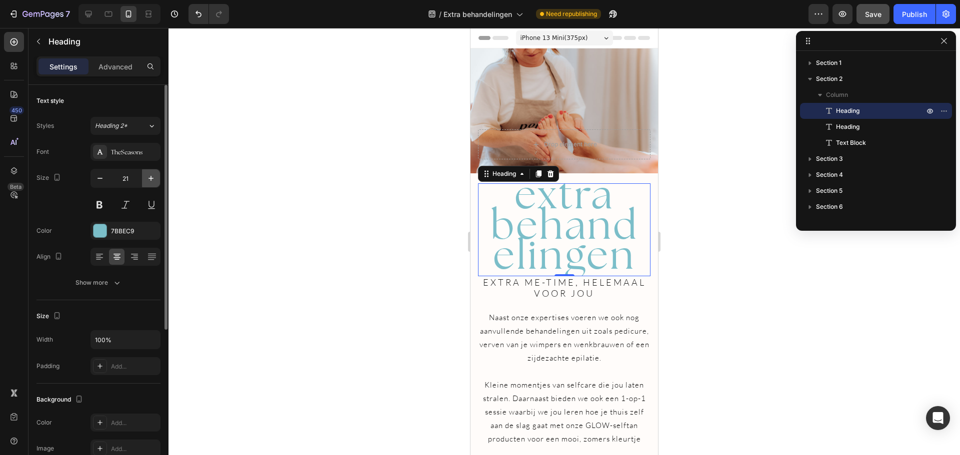
click at [154, 179] on icon "button" at bounding box center [151, 178] width 10 height 10
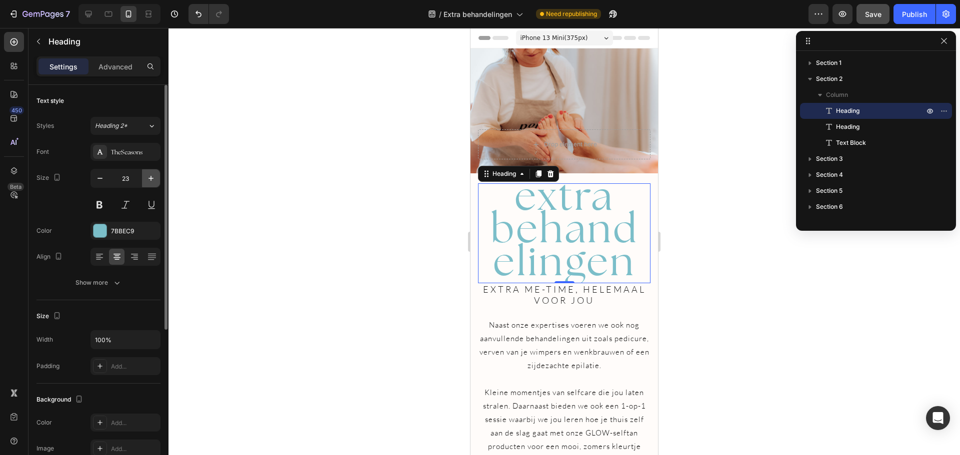
click at [154, 179] on icon "button" at bounding box center [151, 178] width 10 height 10
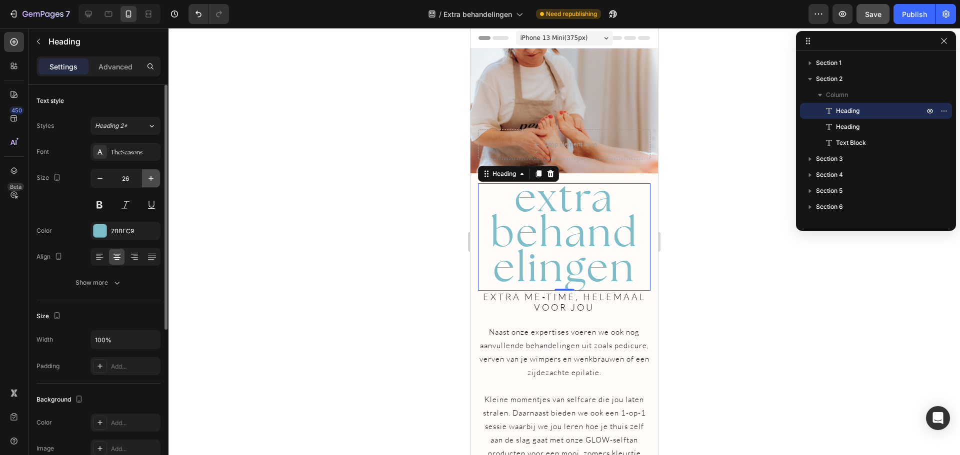
click at [154, 179] on icon "button" at bounding box center [151, 178] width 10 height 10
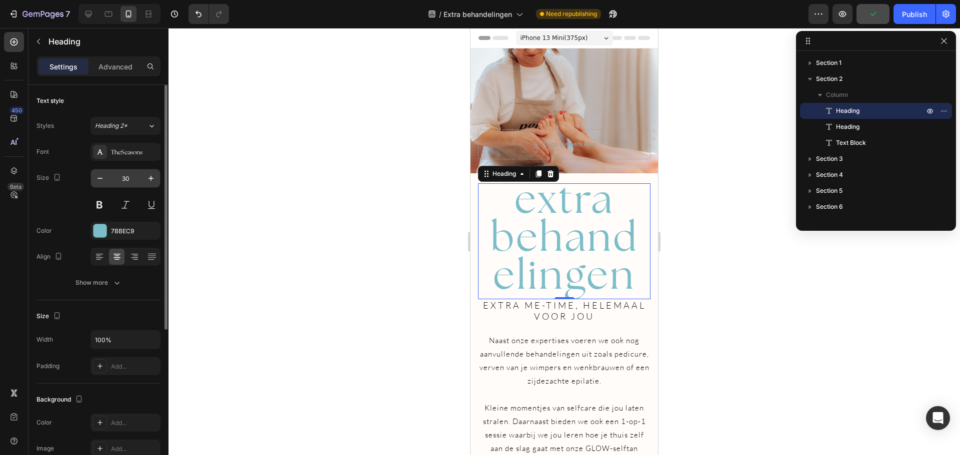
click at [126, 177] on input "30" at bounding box center [125, 178] width 33 height 18
type input "5"
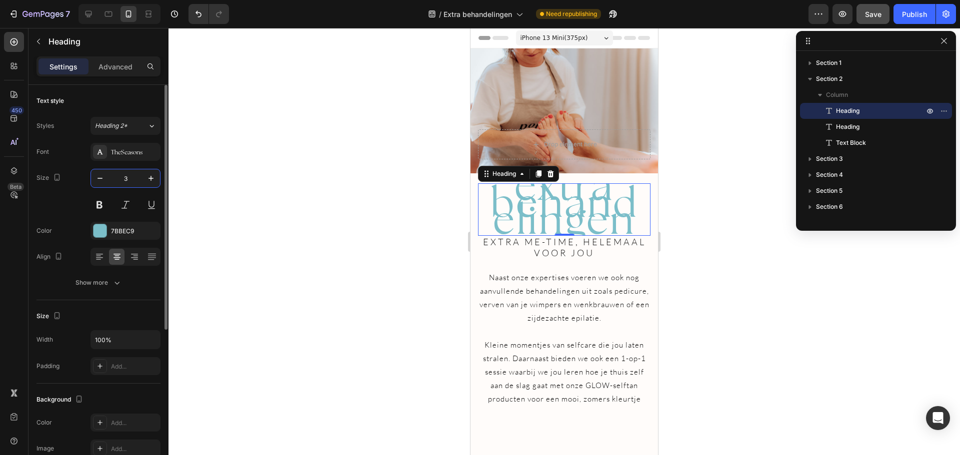
type input "30"
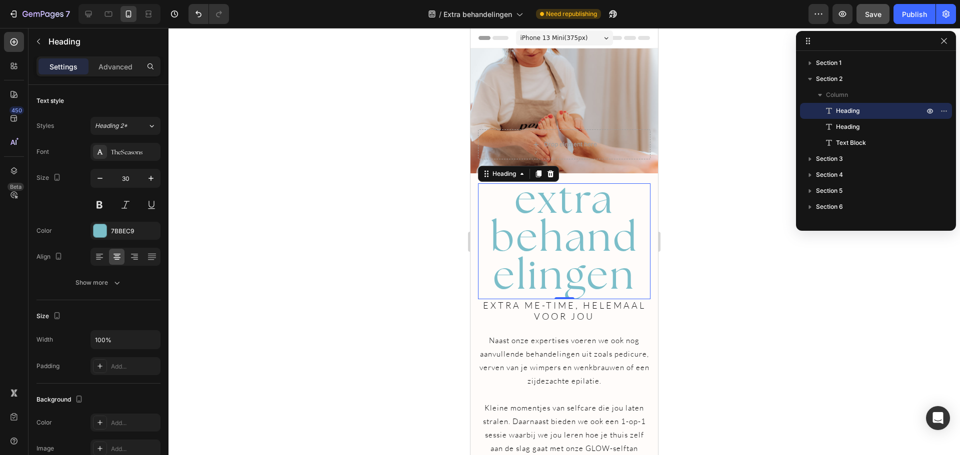
click at [345, 285] on div at bounding box center [563, 241] width 791 height 427
click at [548, 225] on span "extra behandelingen" at bounding box center [563, 236] width 147 height 127
click at [118, 69] on p "Advanced" at bounding box center [115, 66] width 34 height 10
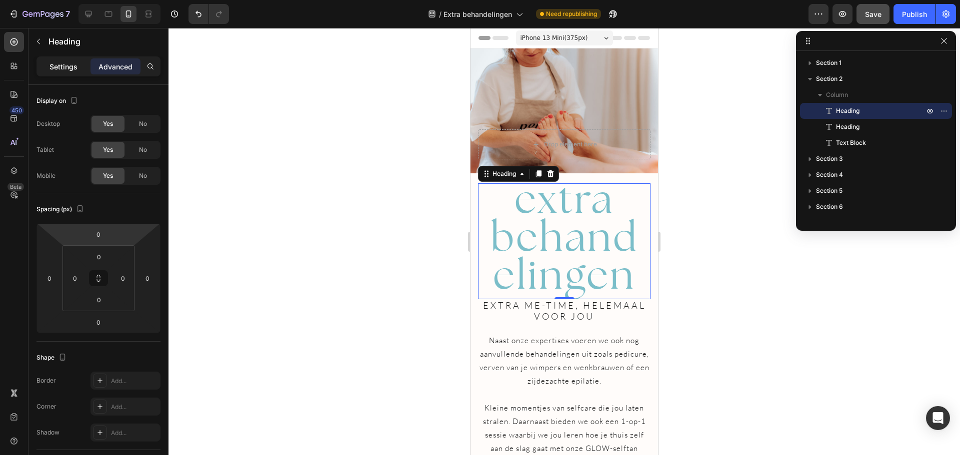
click at [67, 70] on p "Settings" at bounding box center [63, 66] width 28 height 10
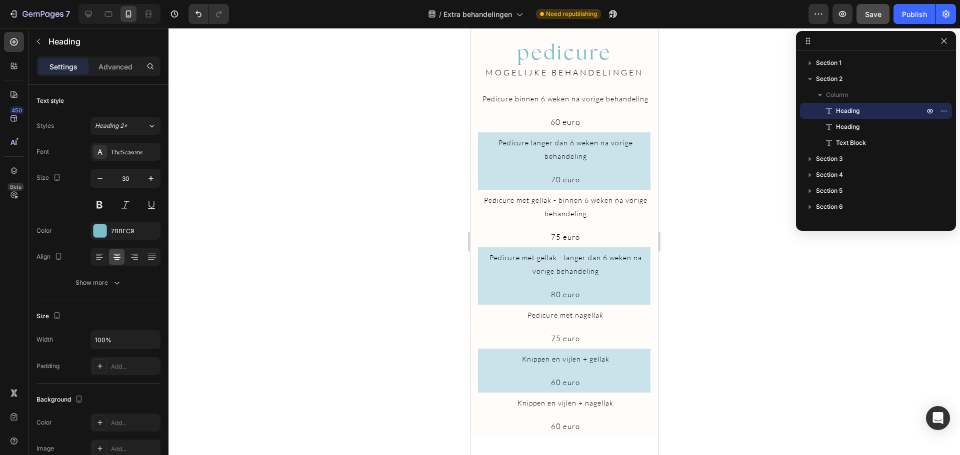
scroll to position [1349, 0]
click at [87, 14] on icon at bounding box center [88, 14] width 6 height 6
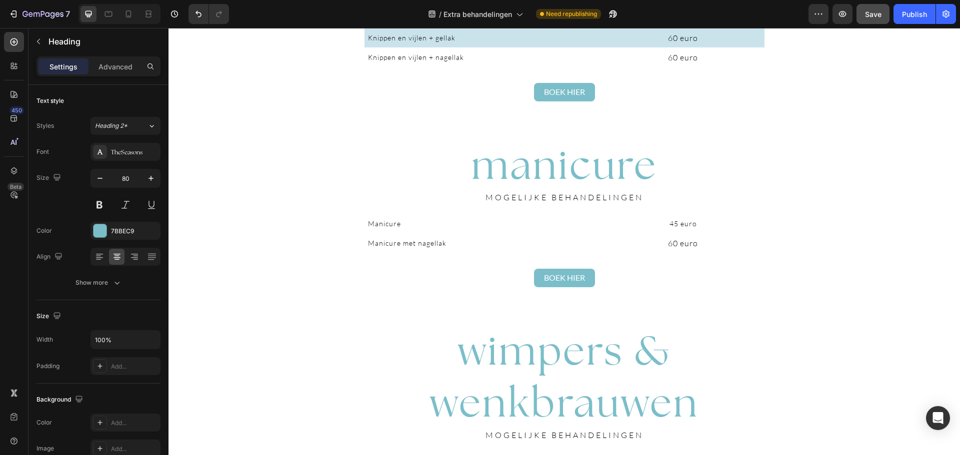
scroll to position [1018, 0]
click at [133, 11] on icon at bounding box center [128, 14] width 10 height 10
type input "30"
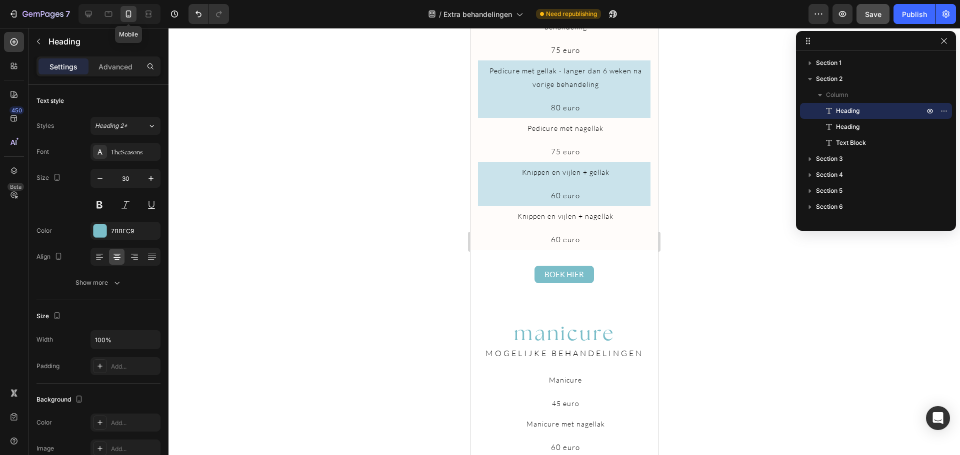
scroll to position [1058, 0]
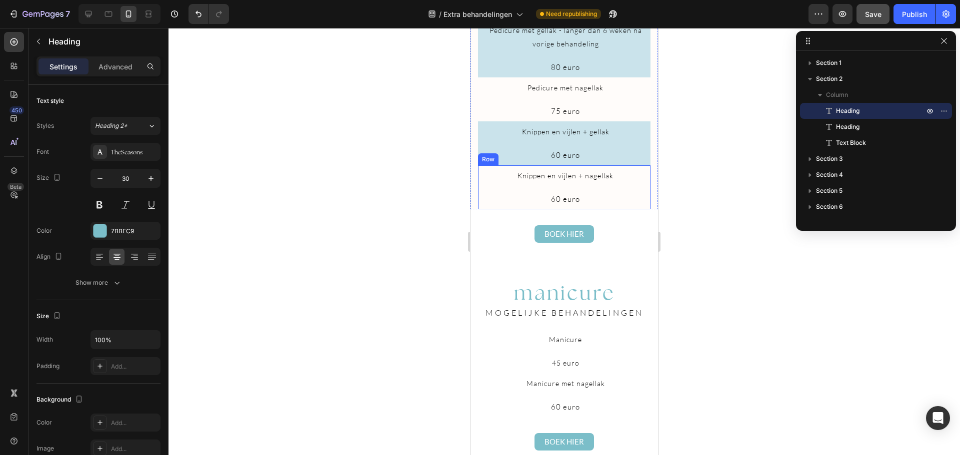
click at [641, 204] on div "Knippen en vijlen + nagellak Text Block 60 euro Text Block Row" at bounding box center [564, 187] width 172 height 44
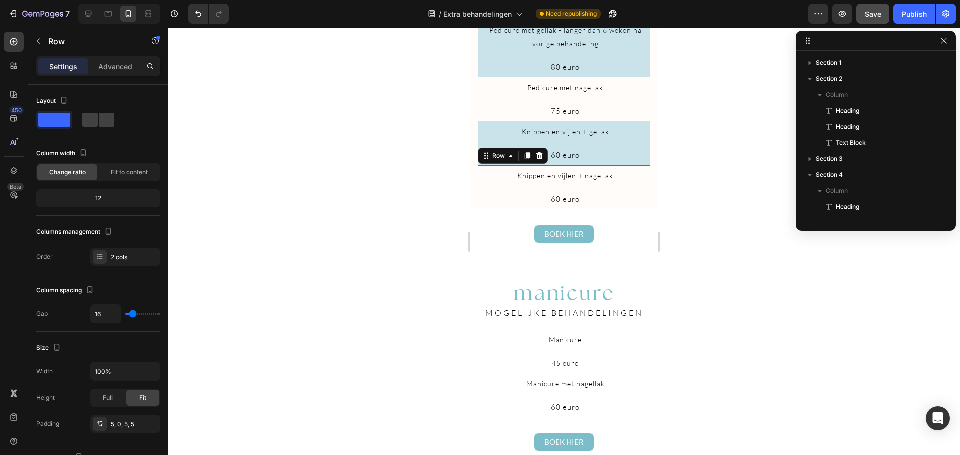
scroll to position [205, 0]
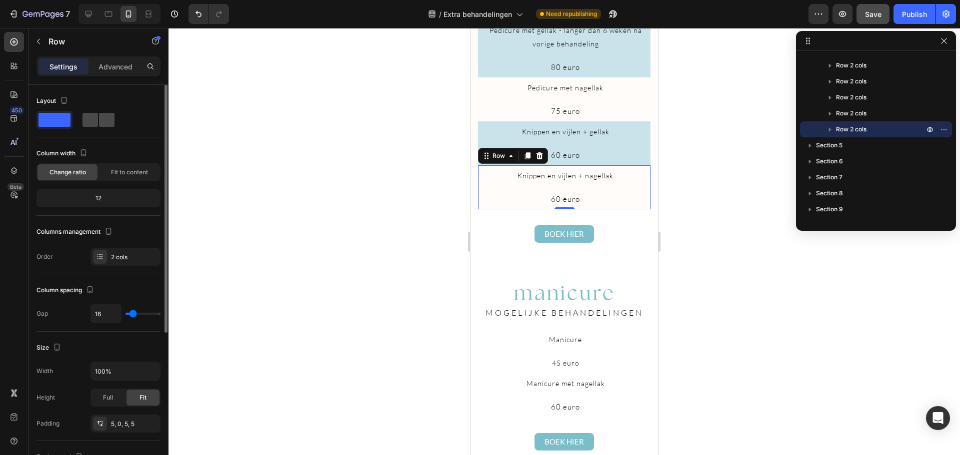
click at [106, 120] on span at bounding box center [106, 120] width 15 height 14
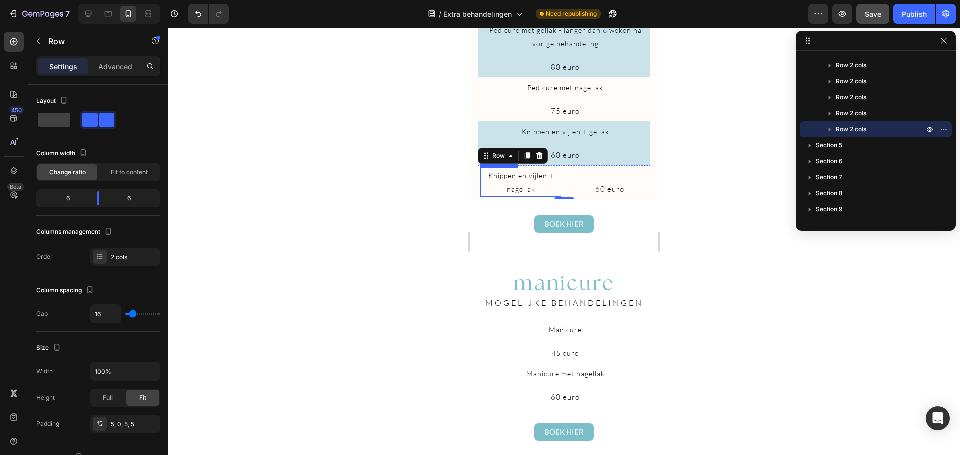
click at [511, 191] on span "Knippen en vijlen + nagellak" at bounding box center [520, 182] width 65 height 22
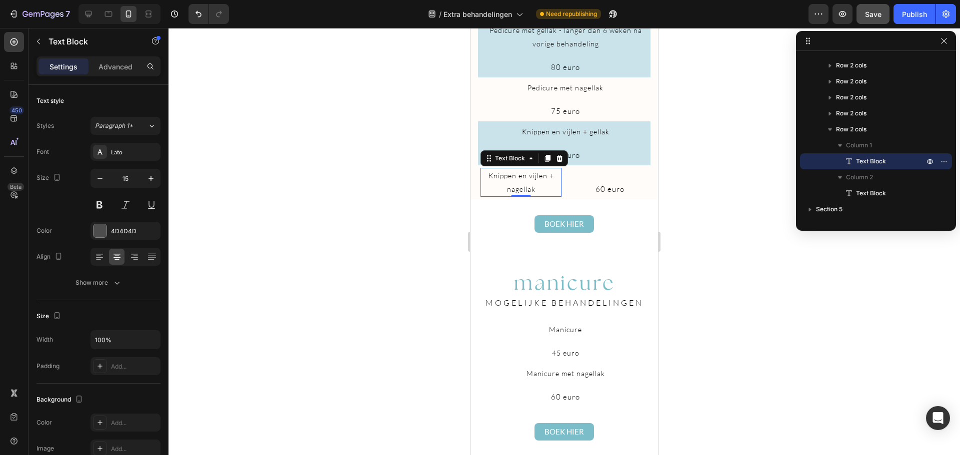
click at [122, 74] on div "Settings Advanced" at bounding box center [98, 66] width 124 height 20
click at [118, 71] on p "Advanced" at bounding box center [115, 66] width 34 height 10
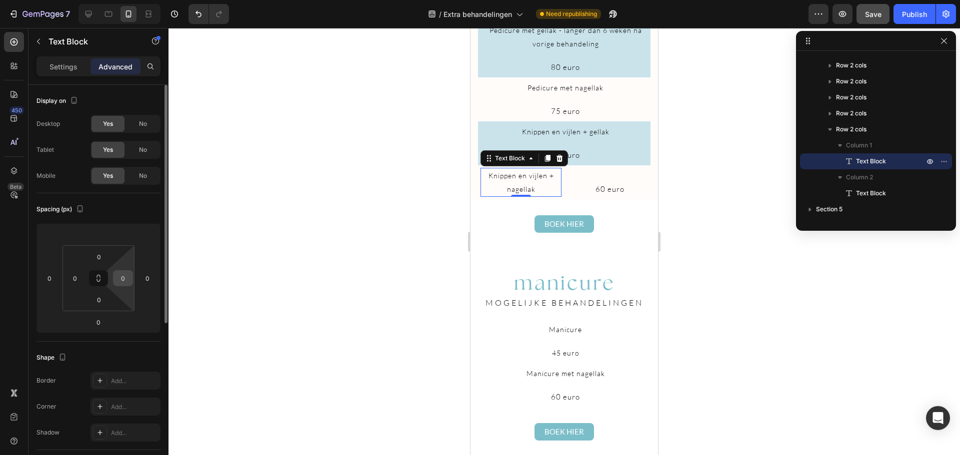
click at [128, 283] on input "0" at bounding box center [122, 278] width 15 height 15
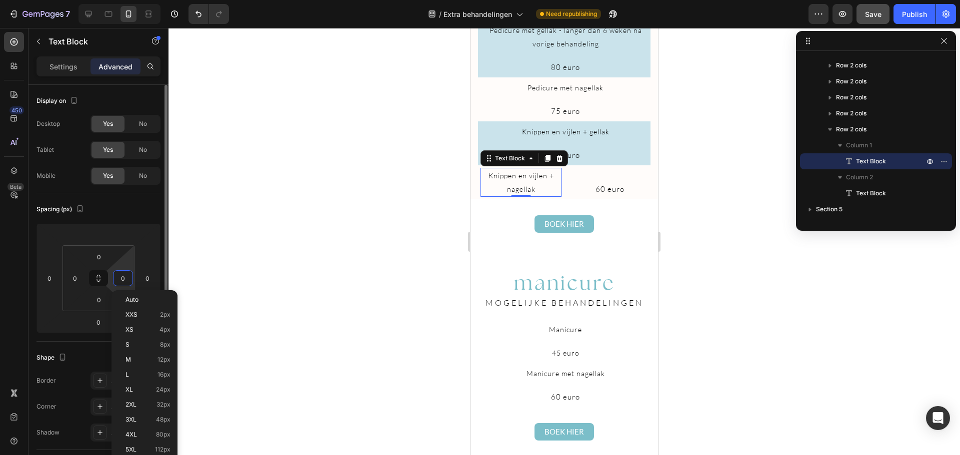
click at [122, 283] on input "0" at bounding box center [122, 278] width 15 height 15
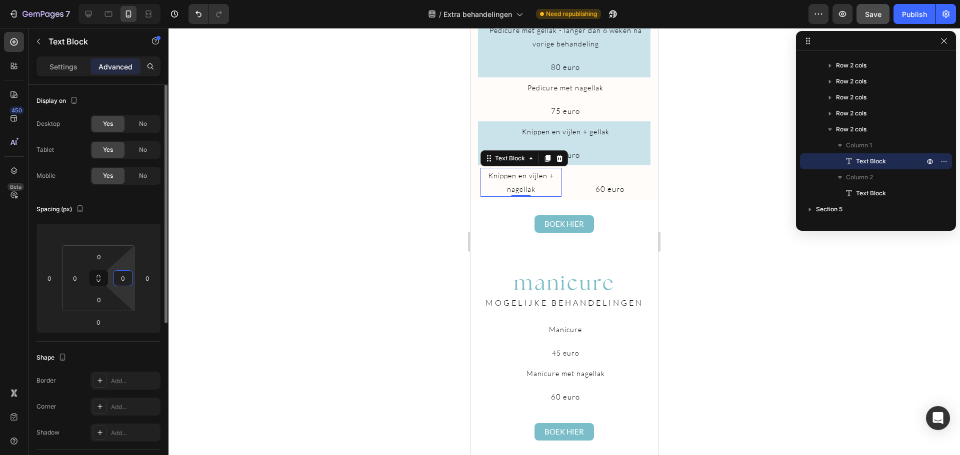
click at [122, 283] on input "0" at bounding box center [122, 278] width 15 height 15
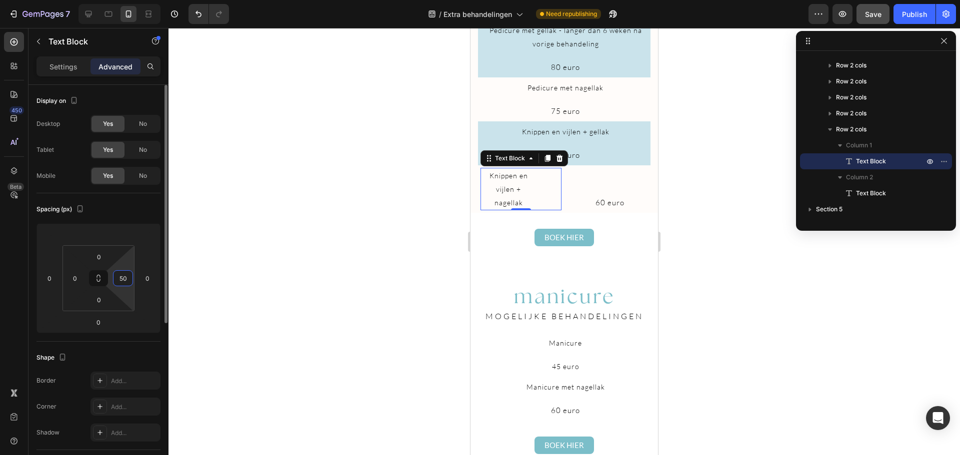
type input "5"
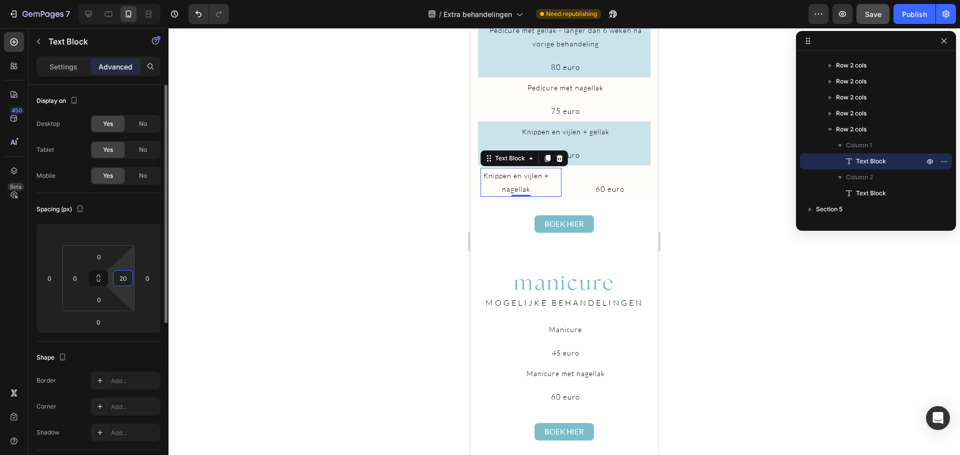
type input "2"
type input "4"
type input "0"
click at [240, 267] on div at bounding box center [563, 241] width 791 height 427
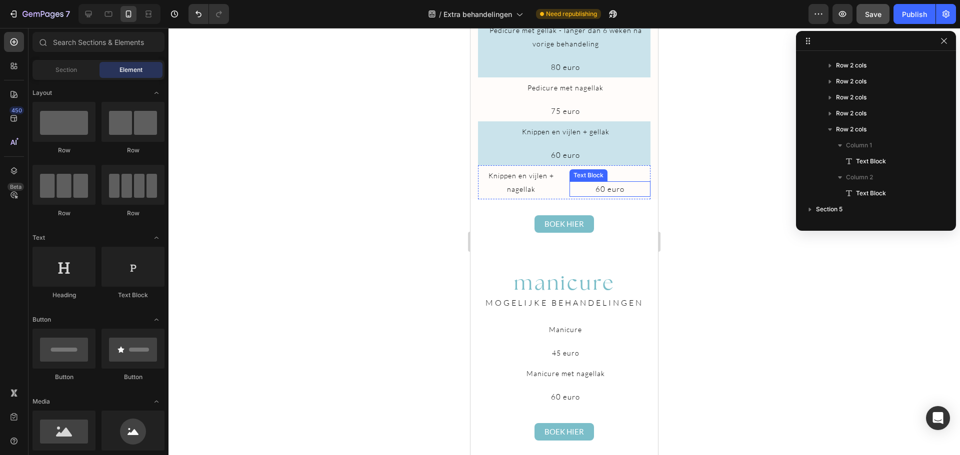
click at [608, 194] on span "60 euro" at bounding box center [609, 188] width 29 height 9
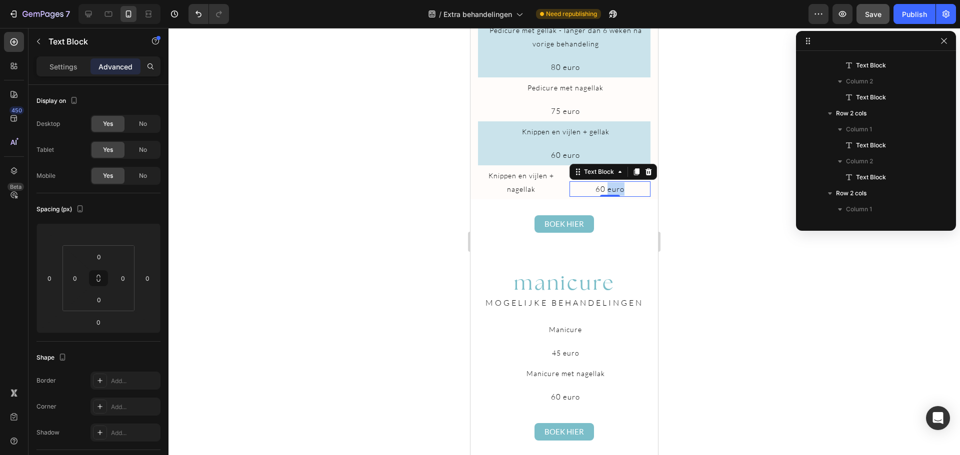
scroll to position [653, 0]
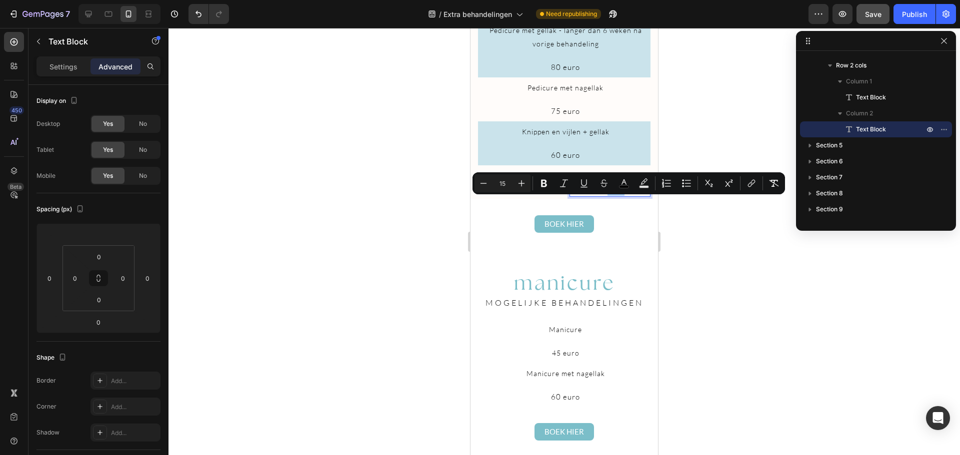
click at [331, 237] on div at bounding box center [563, 241] width 791 height 427
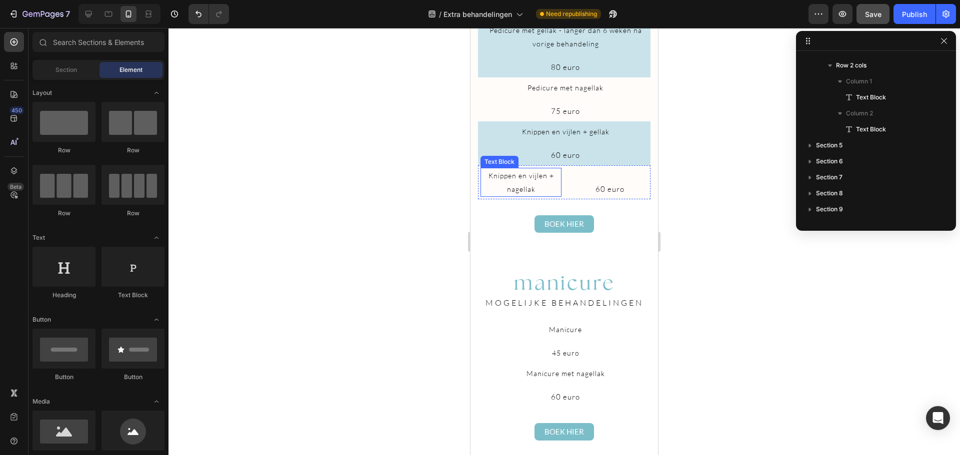
click at [517, 193] on span "Knippen en vijlen + nagellak" at bounding box center [520, 182] width 65 height 22
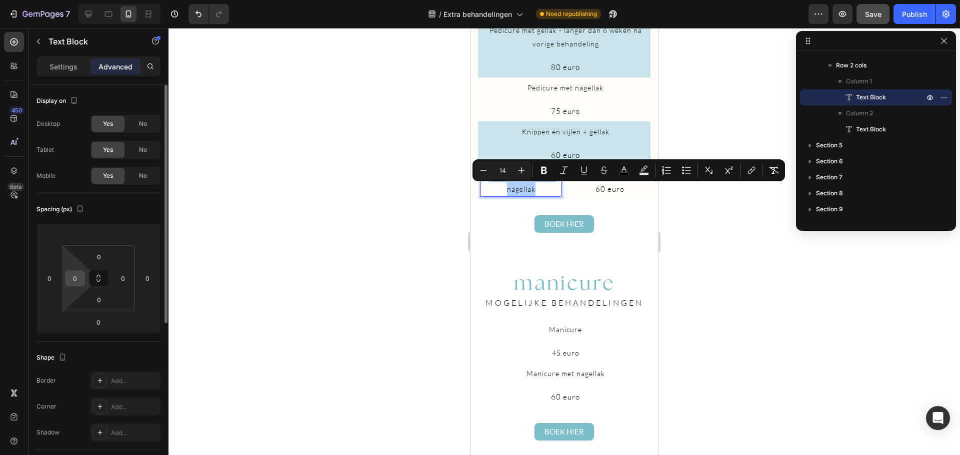
click at [78, 276] on input "0" at bounding box center [74, 278] width 15 height 15
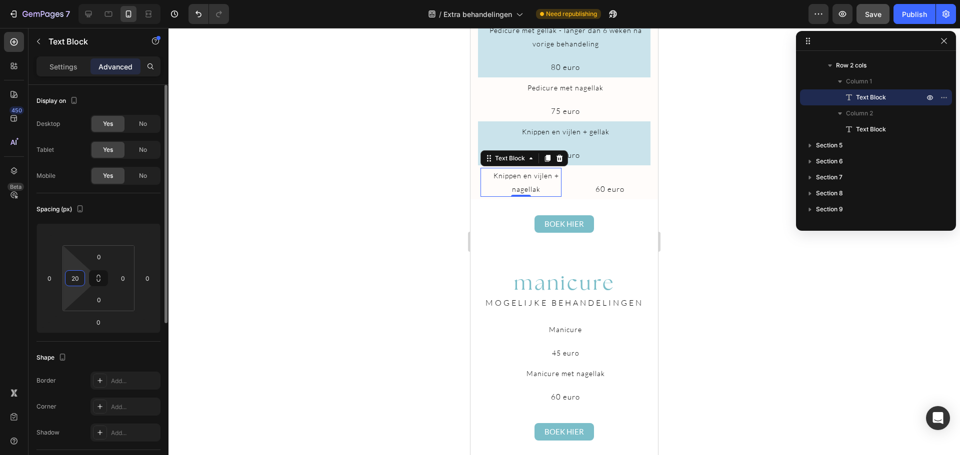
type input "2"
click at [318, 329] on div at bounding box center [563, 241] width 791 height 427
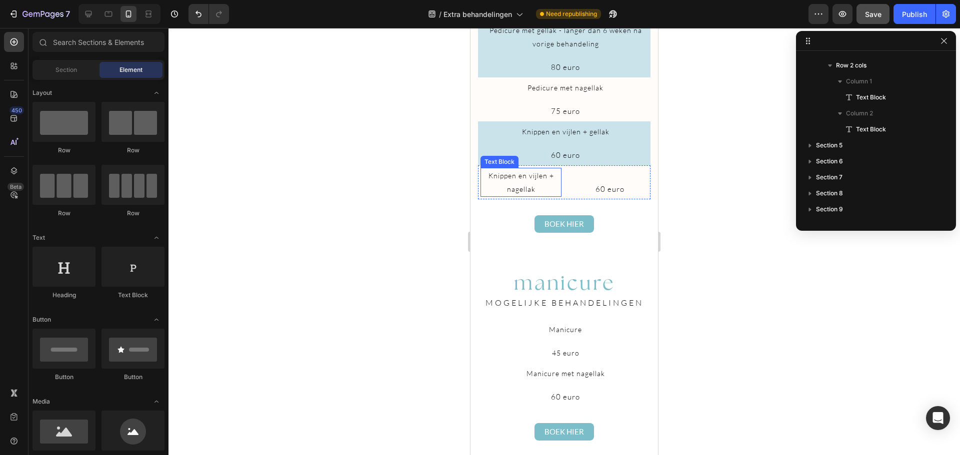
click at [516, 193] on span "Knippen en vijlen + nagellak" at bounding box center [520, 182] width 65 height 22
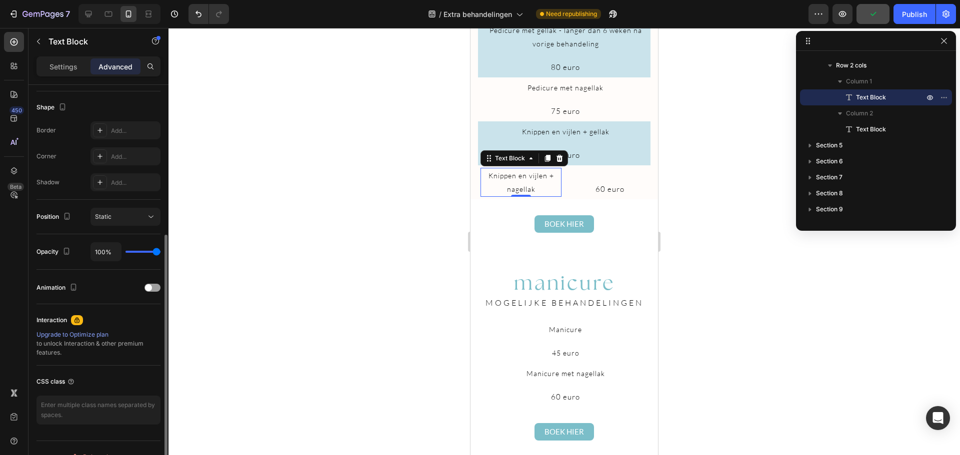
scroll to position [251, 0]
click at [151, 213] on icon at bounding box center [151, 216] width 10 height 10
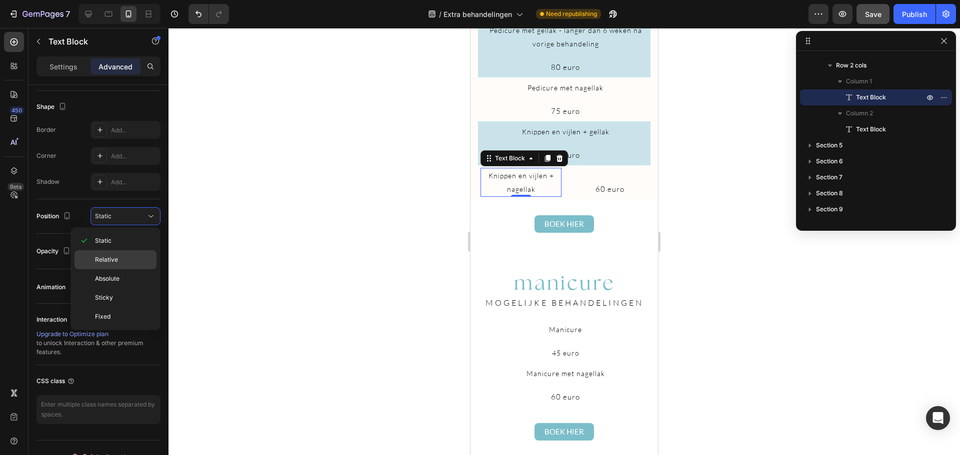
click at [109, 259] on span "Relative" at bounding box center [106, 259] width 23 height 9
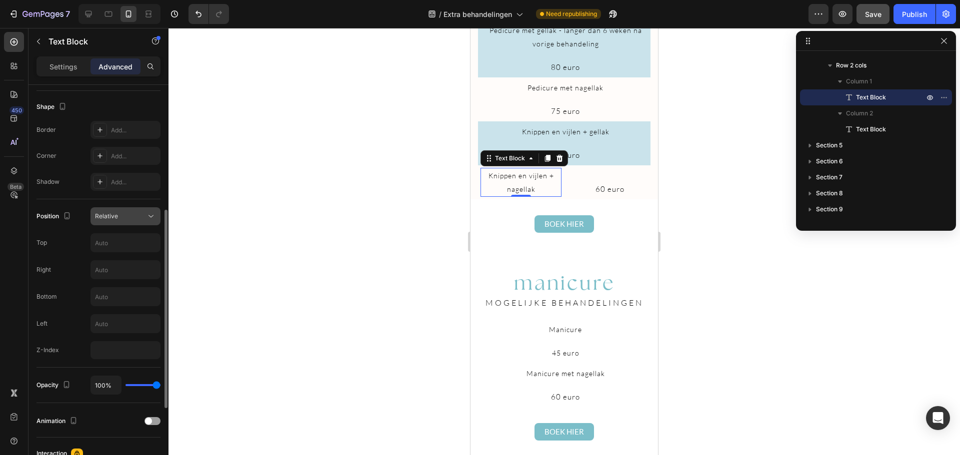
click at [150, 213] on icon at bounding box center [151, 216] width 10 height 10
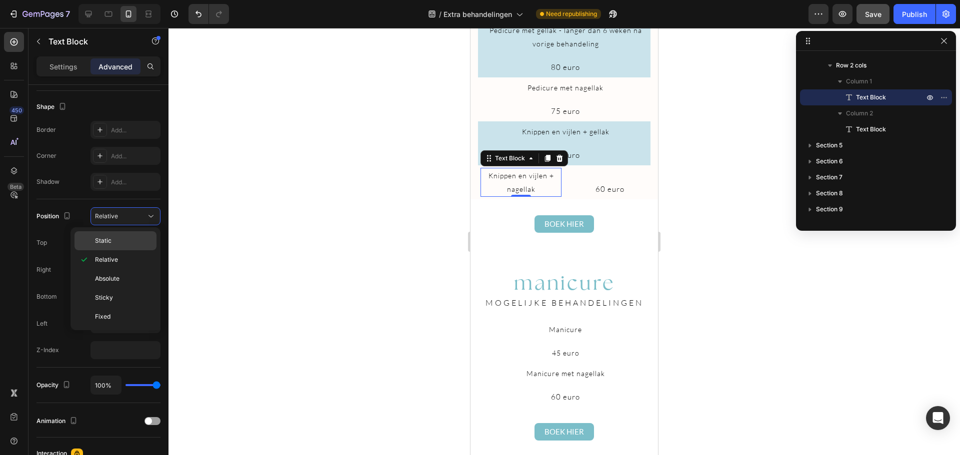
click at [110, 239] on span "Static" at bounding box center [103, 240] width 16 height 9
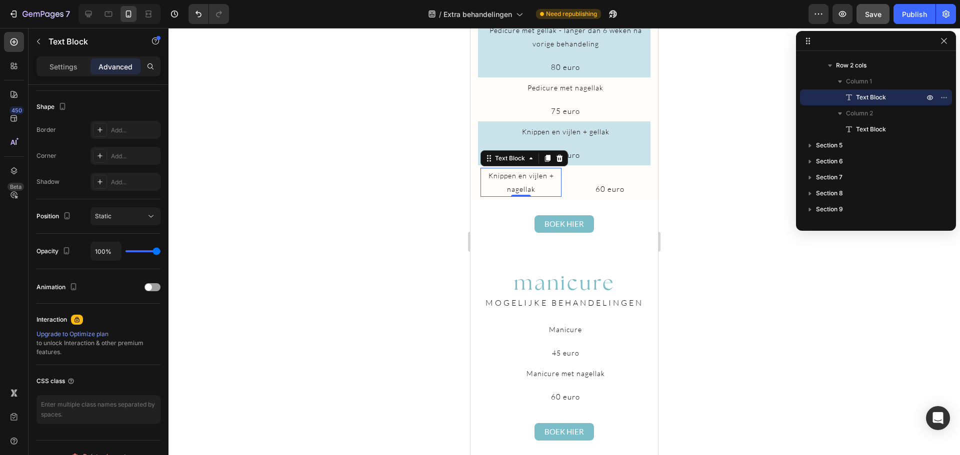
click at [371, 221] on div at bounding box center [563, 241] width 791 height 427
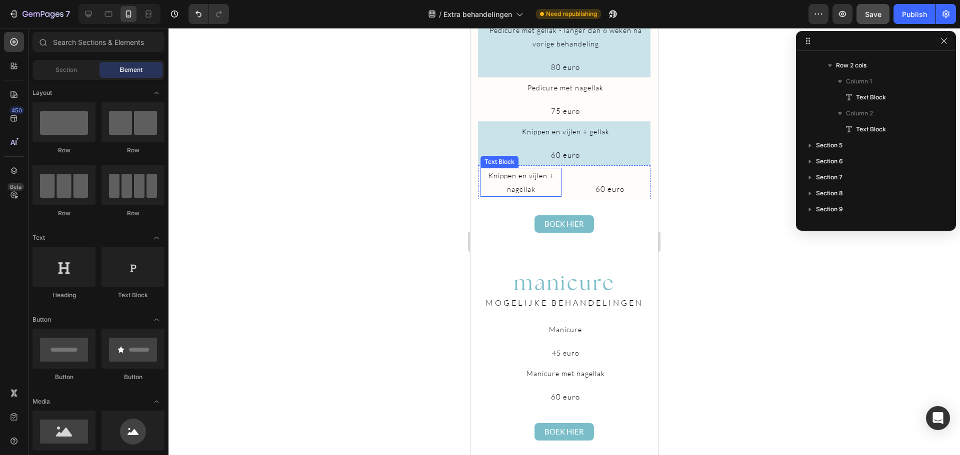
click at [542, 196] on p "Knippen en vijlen + nagellak" at bounding box center [520, 182] width 79 height 27
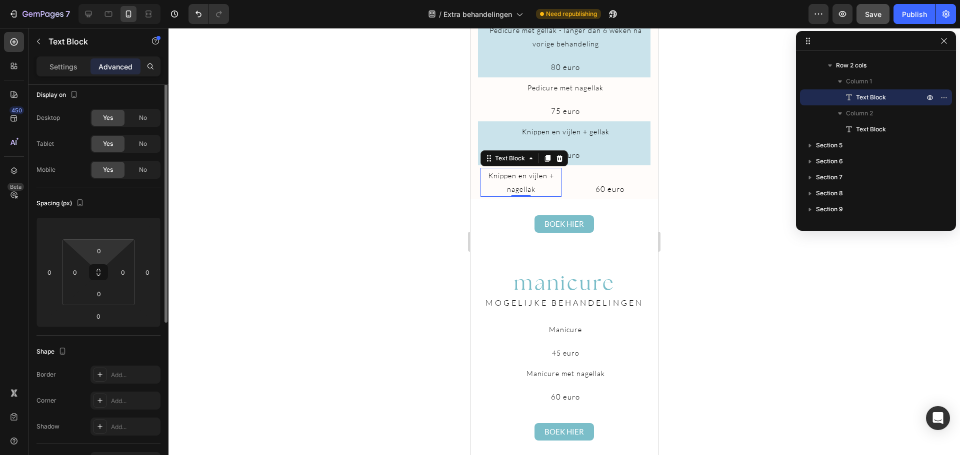
scroll to position [0, 0]
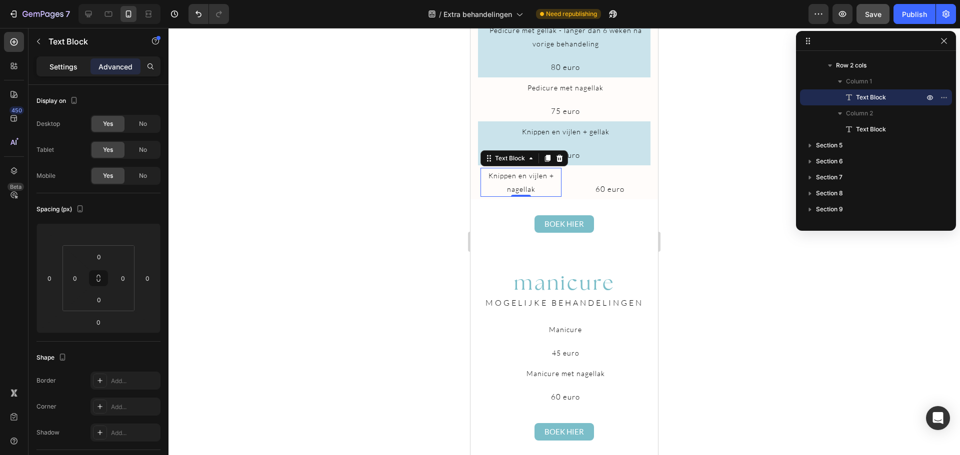
click at [73, 63] on p "Settings" at bounding box center [63, 66] width 28 height 10
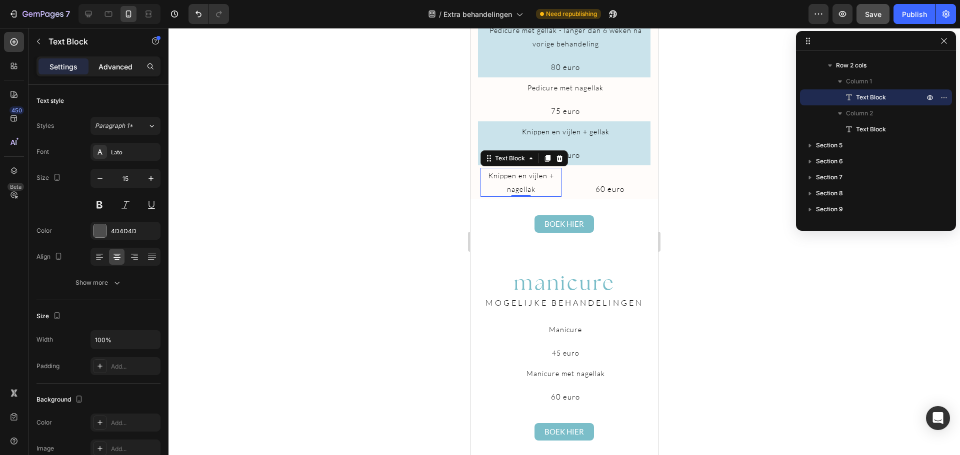
click at [123, 60] on div "Advanced" at bounding box center [115, 66] width 50 height 16
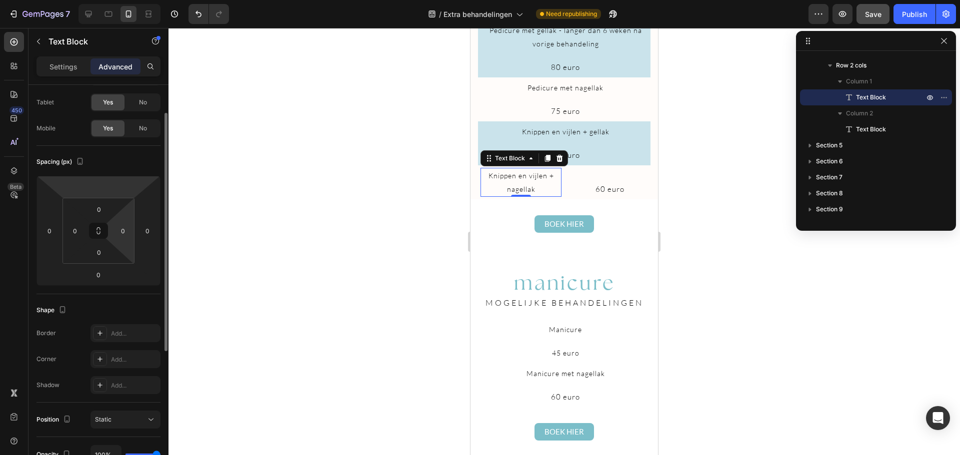
scroll to position [48, 0]
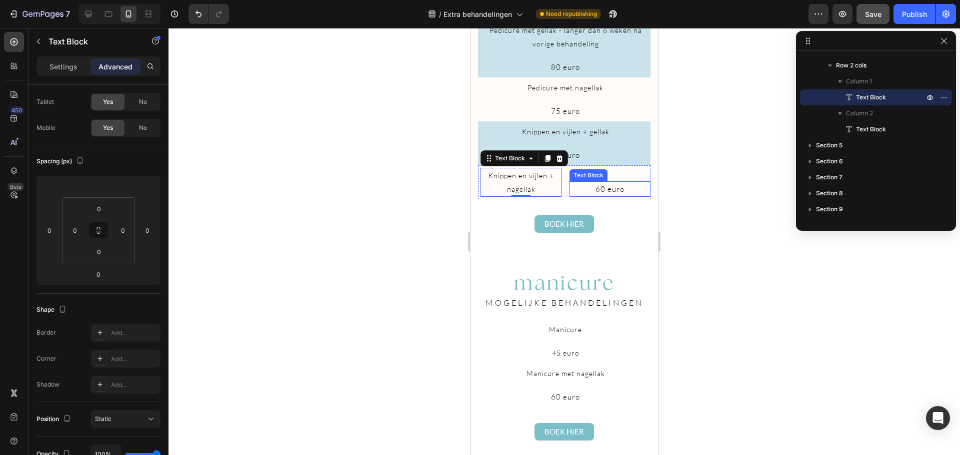
click at [598, 196] on div "60 euro" at bounding box center [609, 188] width 81 height 15
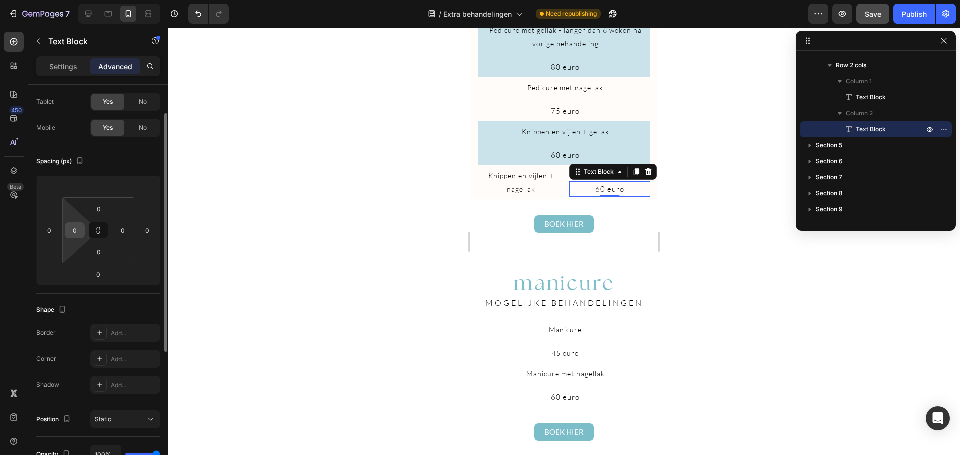
click at [69, 231] on input "0" at bounding box center [74, 230] width 15 height 15
type input "30"
click at [295, 284] on div at bounding box center [563, 241] width 791 height 427
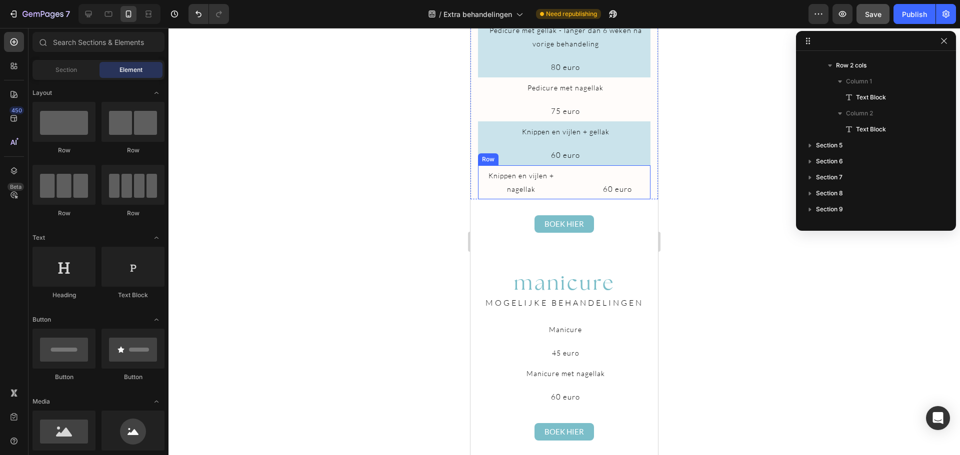
click at [607, 192] on div "60 euro Text Block" at bounding box center [609, 182] width 81 height 29
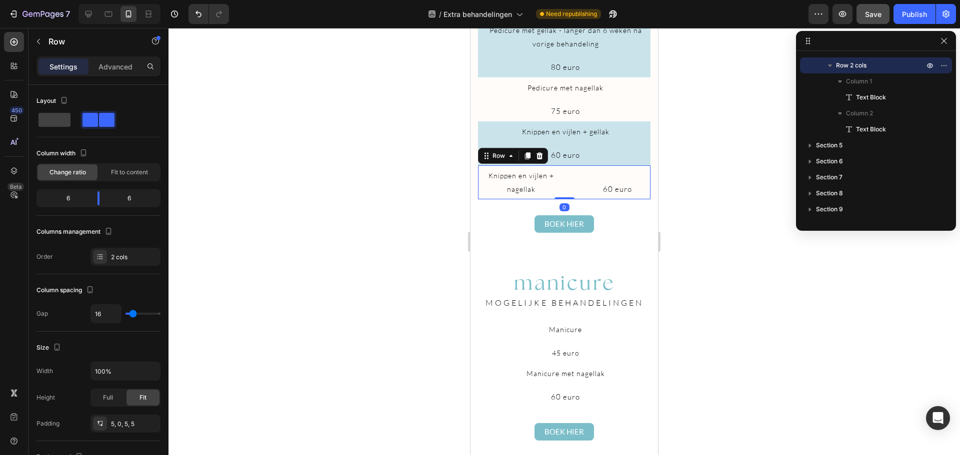
click at [619, 189] on div "60 euro Text Block" at bounding box center [609, 182] width 81 height 29
click at [634, 189] on div "60 euro Text Block" at bounding box center [609, 182] width 81 height 29
click at [627, 196] on p "60 euro" at bounding box center [617, 188] width 64 height 13
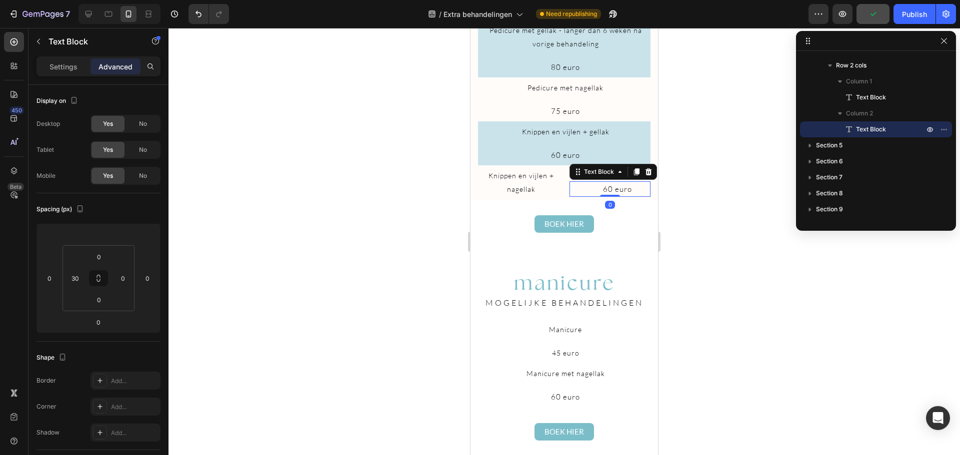
drag, startPoint x: 606, startPoint y: 211, endPoint x: 607, endPoint y: 205, distance: 6.0
click at [607, 197] on div "60 euro Text Block 0" at bounding box center [609, 188] width 81 height 15
click at [392, 205] on div at bounding box center [563, 241] width 791 height 427
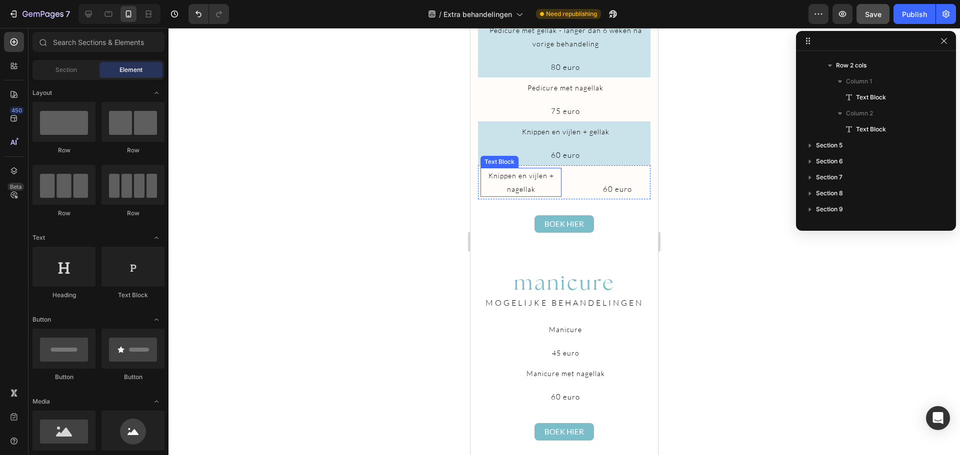
click at [392, 205] on div at bounding box center [563, 241] width 791 height 427
click at [640, 192] on div "60 euro Text Block" at bounding box center [609, 182] width 81 height 29
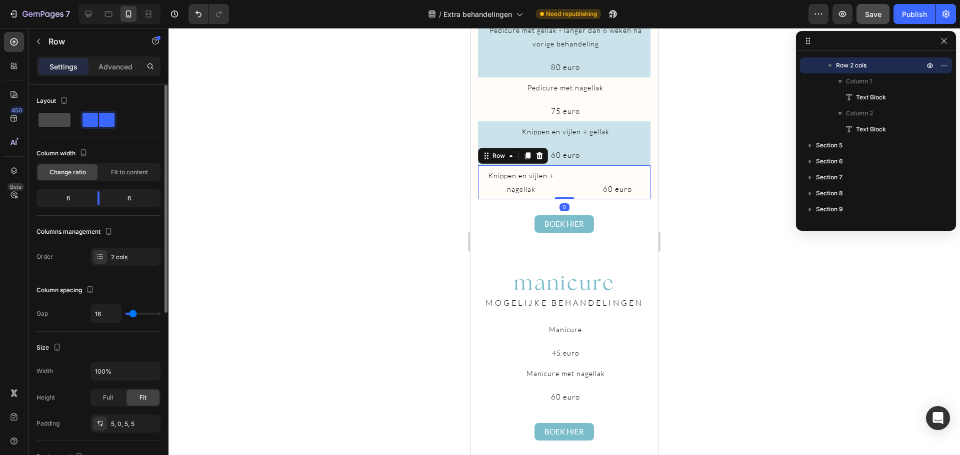
click at [57, 125] on span at bounding box center [54, 120] width 32 height 14
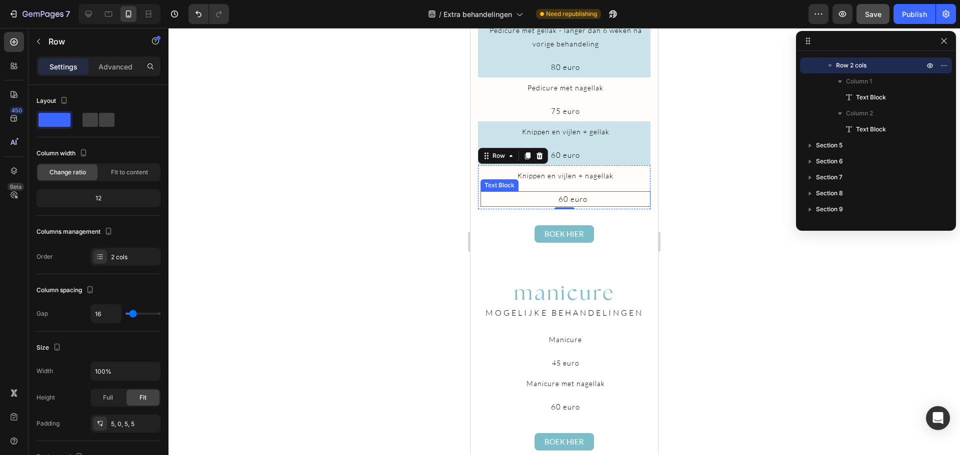
click at [534, 206] on p "60 euro" at bounding box center [572, 198] width 153 height 13
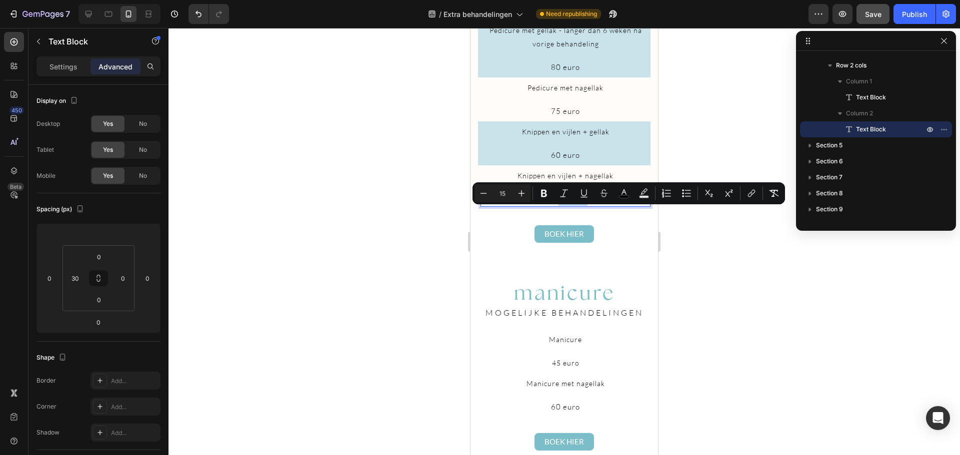
drag, startPoint x: 534, startPoint y: 208, endPoint x: 722, endPoint y: 195, distance: 188.4
click at [721, 247] on div at bounding box center [563, 241] width 791 height 427
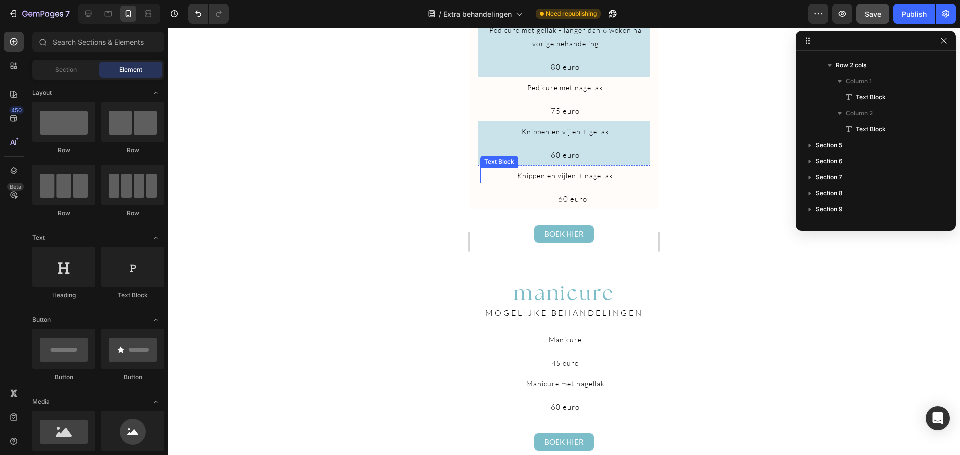
click at [617, 182] on p "Knippen en vijlen + nagellak" at bounding box center [565, 175] width 168 height 13
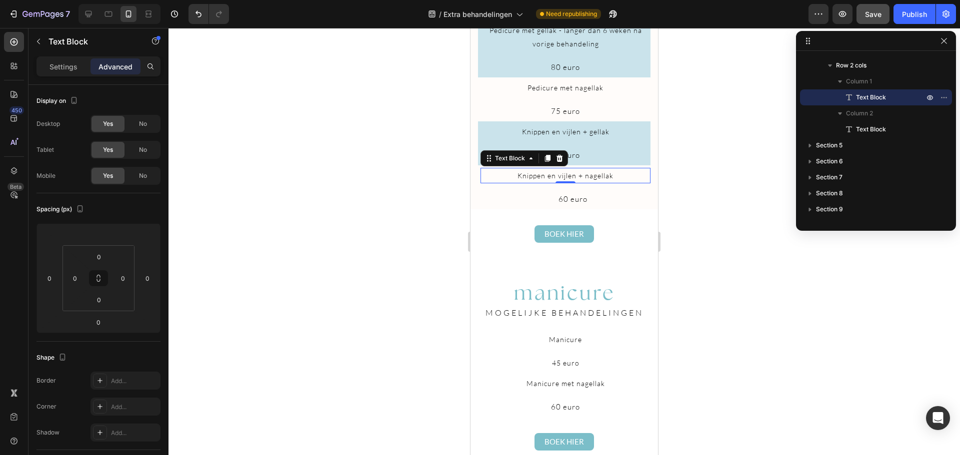
click at [317, 260] on div at bounding box center [563, 241] width 791 height 427
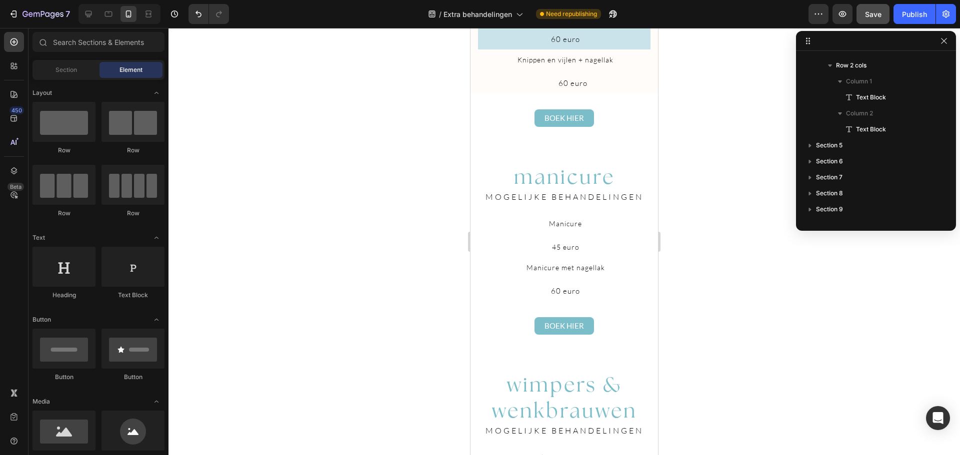
scroll to position [1174, 0]
click at [621, 251] on div "Manicure Text Block 45 euro Text Block Row" at bounding box center [564, 236] width 172 height 44
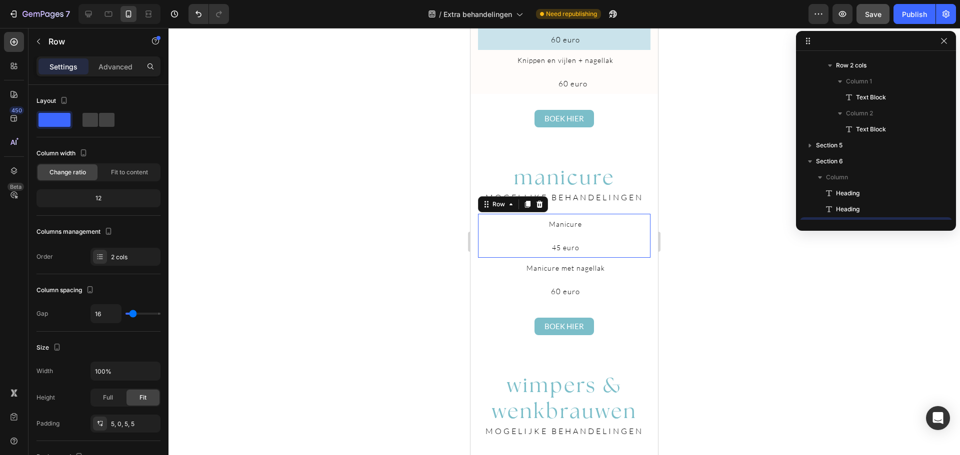
scroll to position [749, 0]
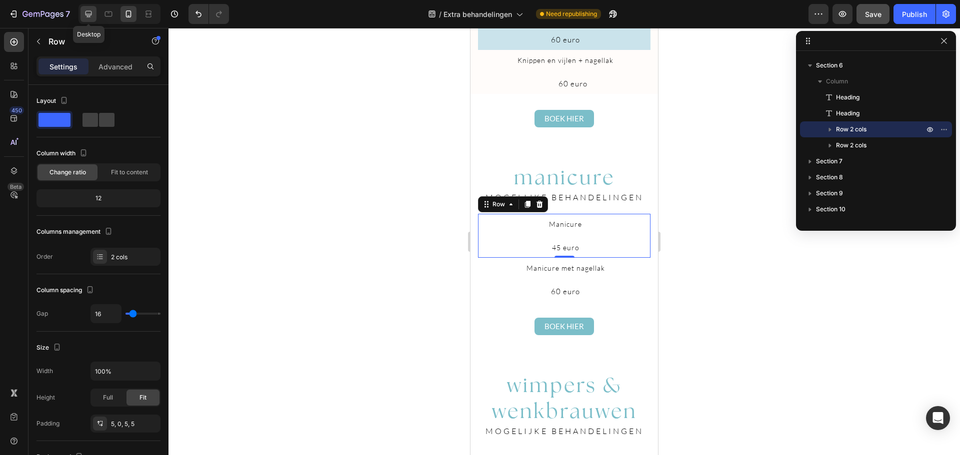
click at [82, 16] on div at bounding box center [88, 14] width 16 height 16
type input "1200"
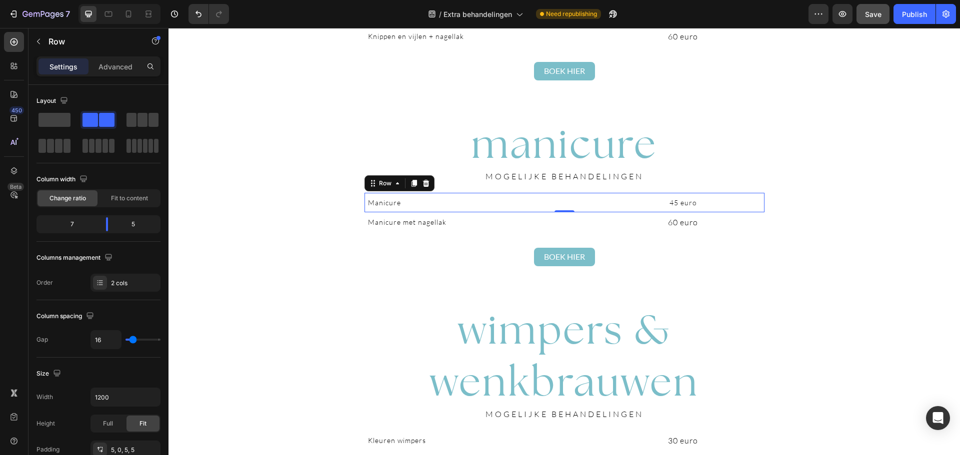
scroll to position [1039, 0]
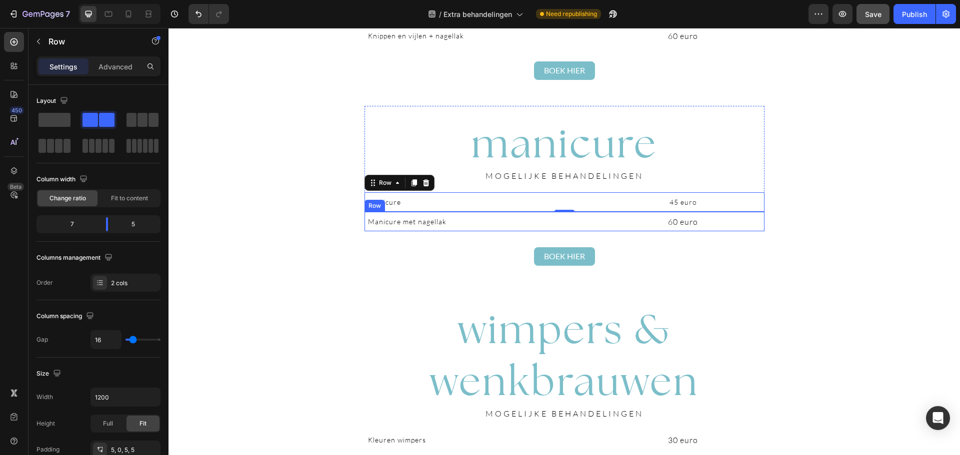
click at [756, 229] on div "Manicure met nagellak Text Block 60 euro Text Block Row" at bounding box center [564, 221] width 400 height 19
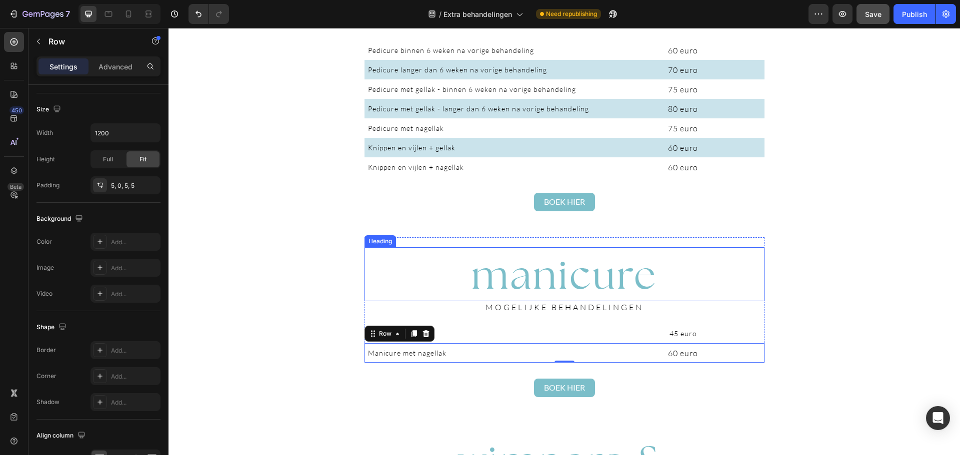
scroll to position [906, 0]
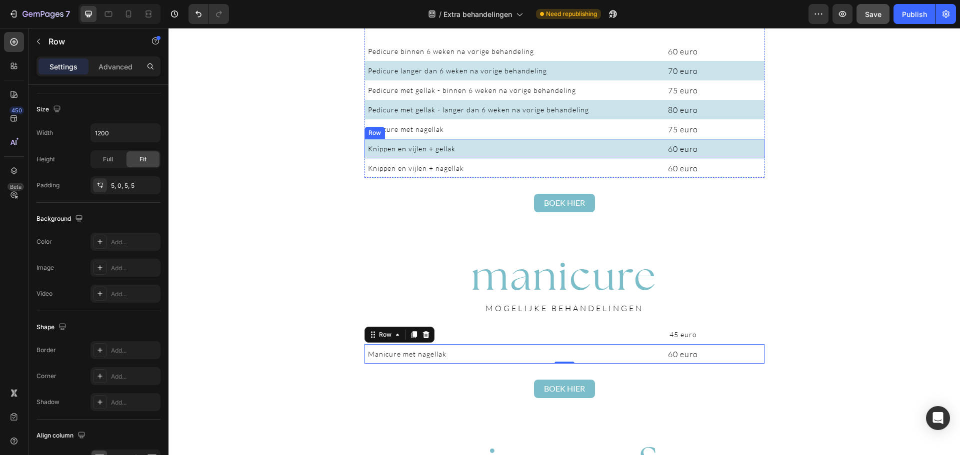
click at [757, 157] on div "Knippen en vijlen + gellak Text Block 60 euro Text Block Row" at bounding box center [564, 148] width 400 height 19
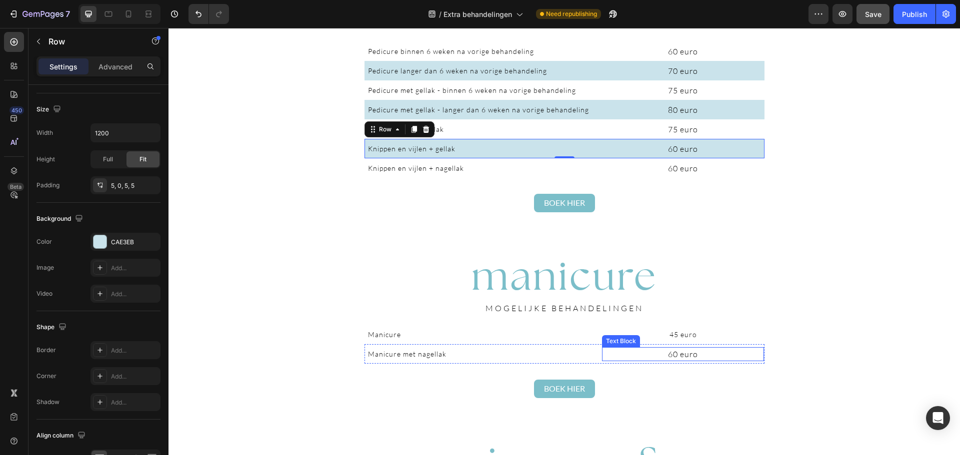
click at [760, 361] on div "60 euro" at bounding box center [683, 354] width 162 height 14
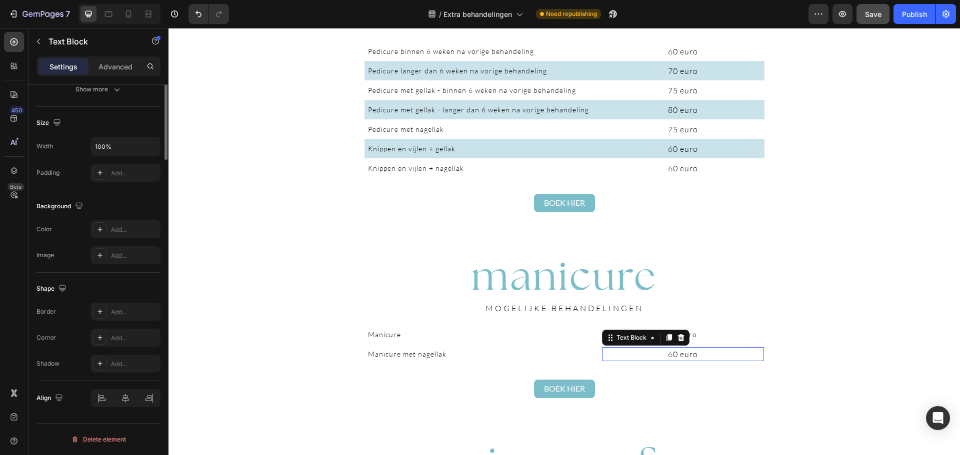
scroll to position [0, 0]
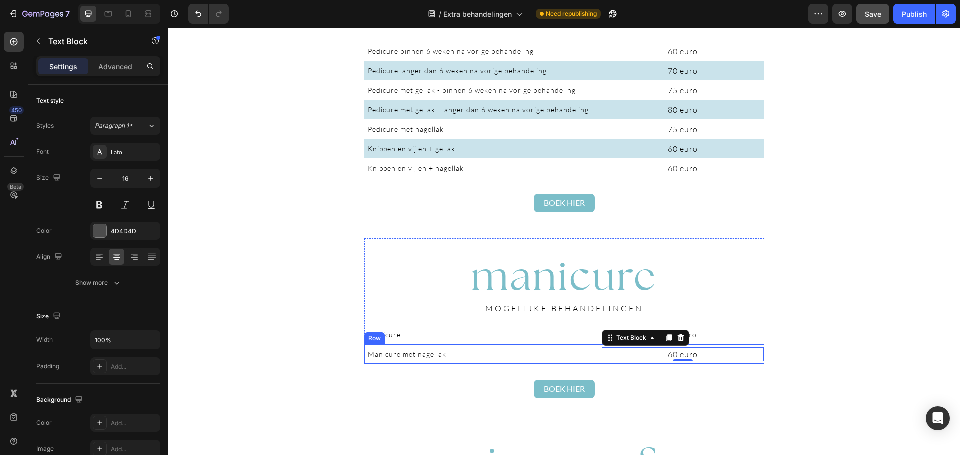
click at [758, 362] on div "Manicure met nagellak Text Block 60 euro Text Block 0 Row" at bounding box center [564, 353] width 400 height 19
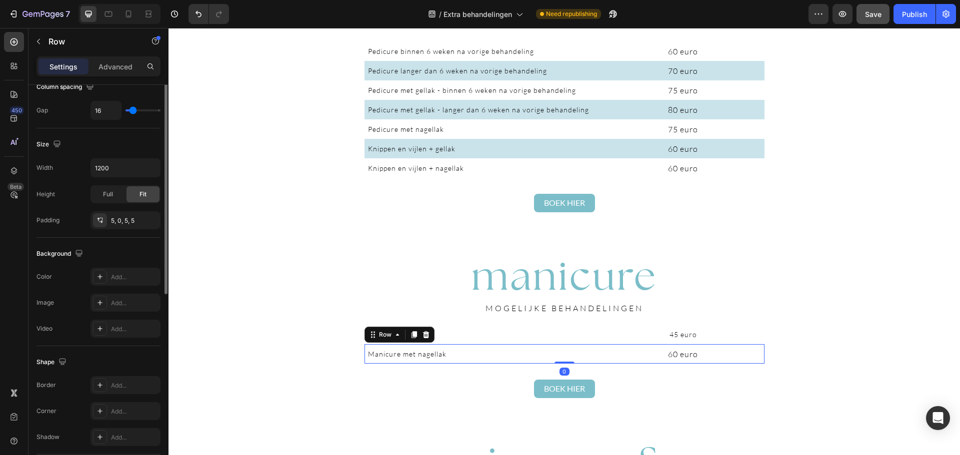
scroll to position [233, 0]
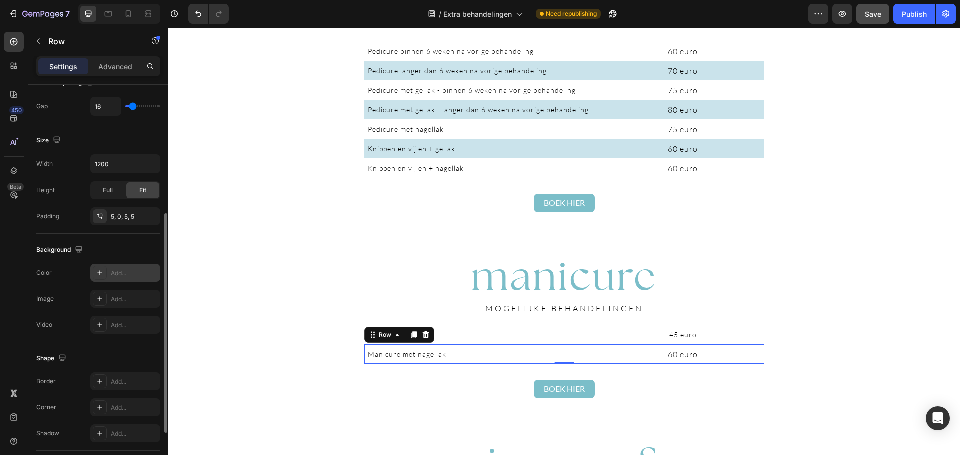
click at [116, 276] on div "Add..." at bounding box center [134, 273] width 47 height 9
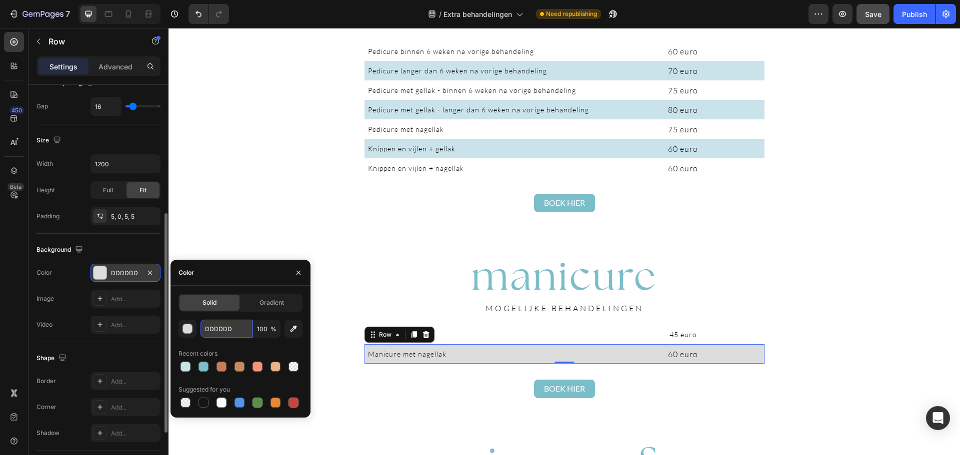
click at [219, 330] on input "DDDDDD" at bounding box center [226, 329] width 52 height 18
paste input "#cae3eb"
type input "#cae3eb"
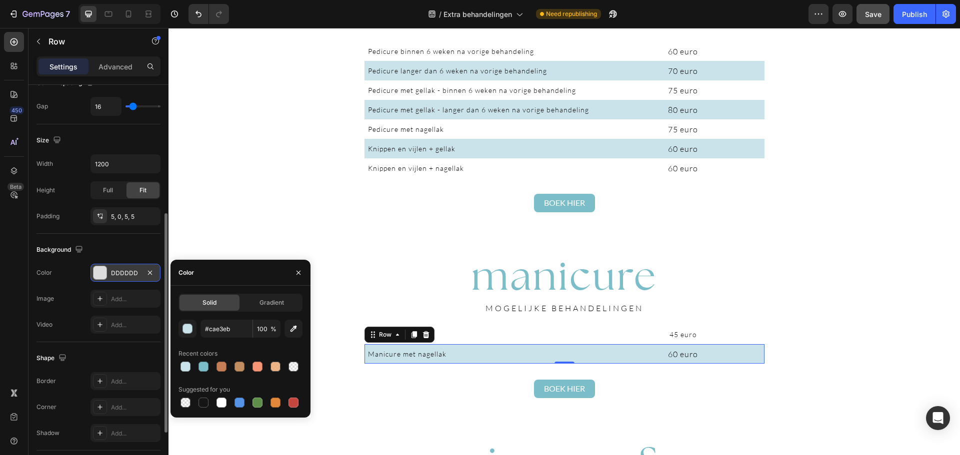
click at [870, 304] on div "pedicure Heading MOGELIJKE BEHANDELINGEN Heading Pedicure binnen 6 weken na vor…" at bounding box center [563, 324] width 791 height 2364
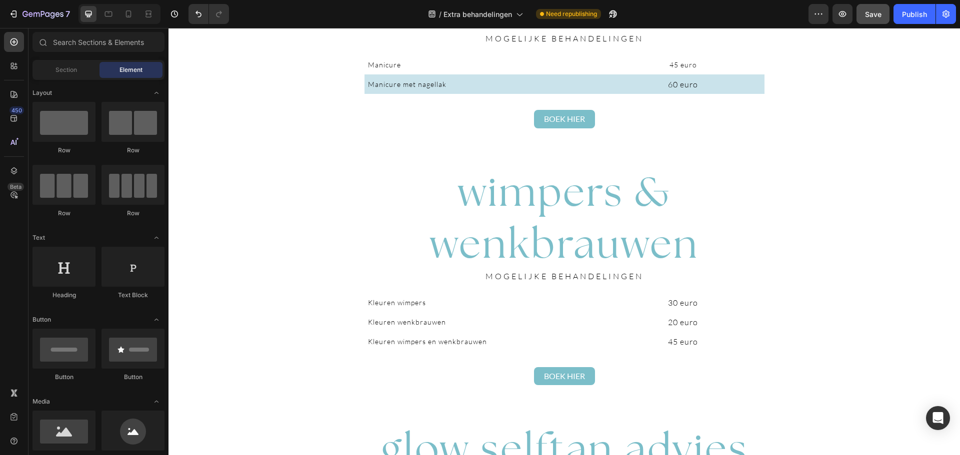
scroll to position [1252, 0]
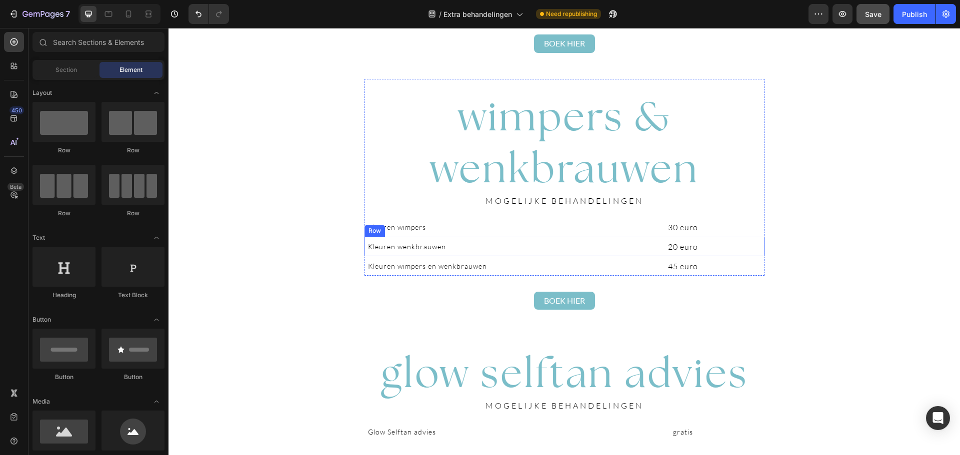
click at [756, 254] on div "Kleuren wenkbrauwen Text Block 20 euro Text Block Row" at bounding box center [564, 246] width 400 height 19
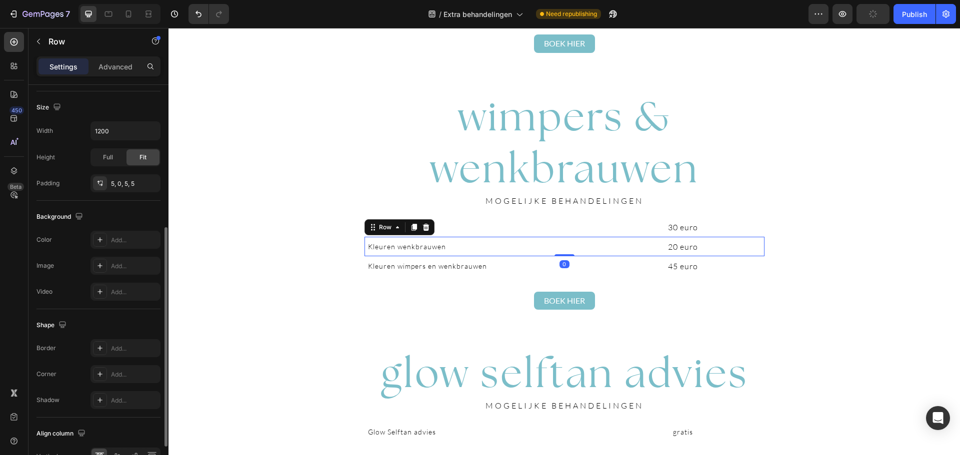
scroll to position [266, 0]
click at [136, 245] on div "Add..." at bounding box center [125, 240] width 70 height 18
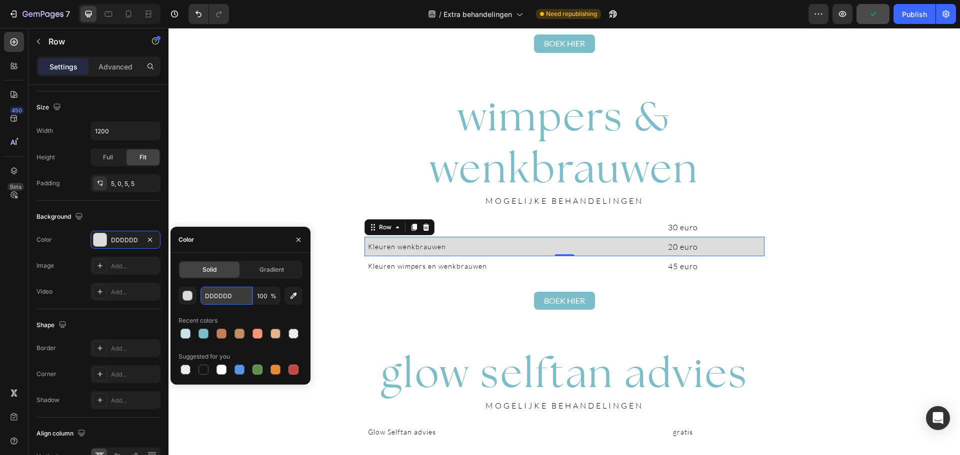
click at [223, 297] on input "DDDDDD" at bounding box center [226, 296] width 52 height 18
paste input "#cae3eb"
type input "#cae3eb"
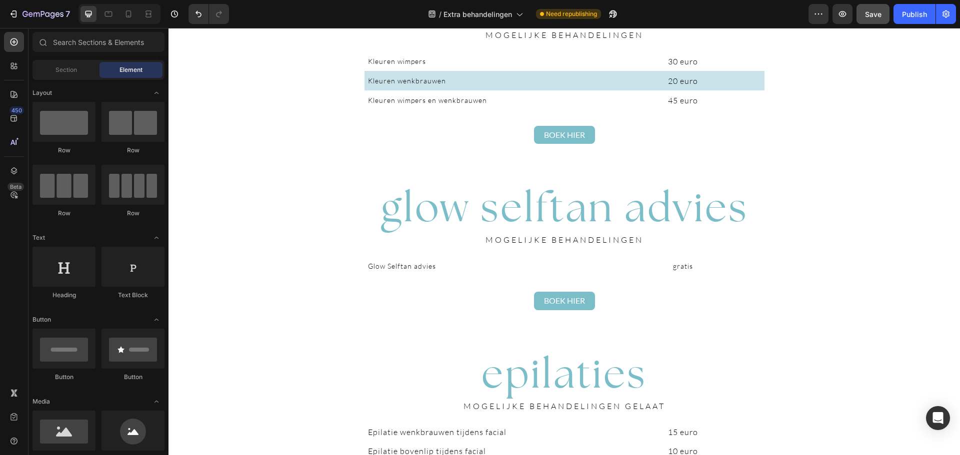
scroll to position [1418, 0]
click at [759, 273] on div "Glow Selftan advies Text Block gratis Text Block Row" at bounding box center [564, 265] width 400 height 19
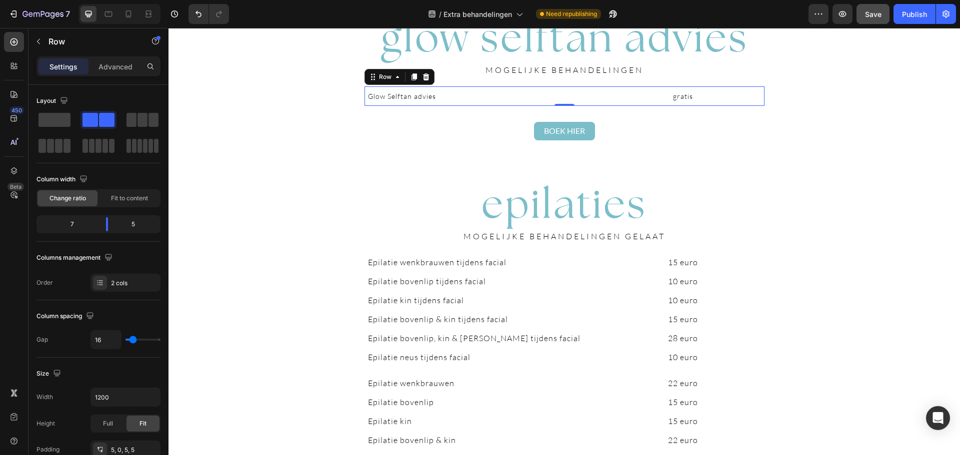
scroll to position [1629, 0]
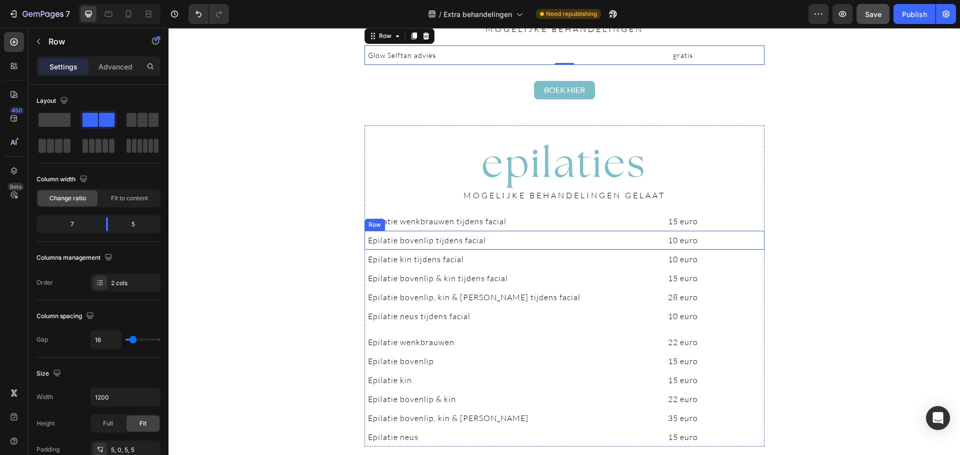
click at [760, 248] on div "Epilatie bovenlip tijdens facial Text Block 10 euro Text Block Row" at bounding box center [564, 240] width 400 height 19
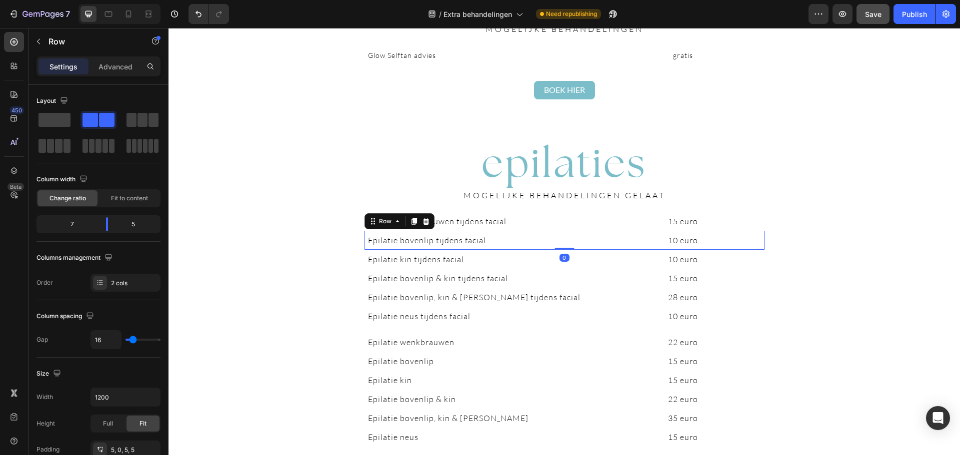
scroll to position [266, 0]
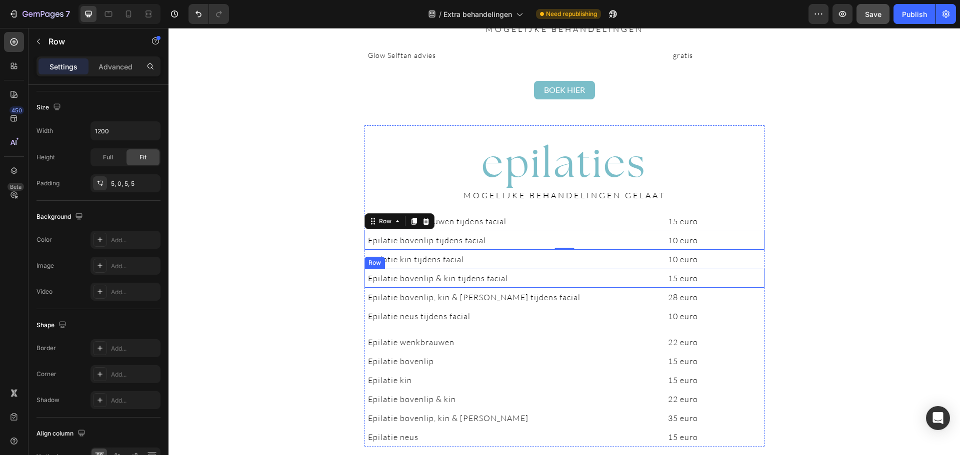
click at [758, 287] on div "Epilatie bovenlip & kin tijdens facial Text Block 15 euro Text Block Row" at bounding box center [564, 278] width 400 height 19
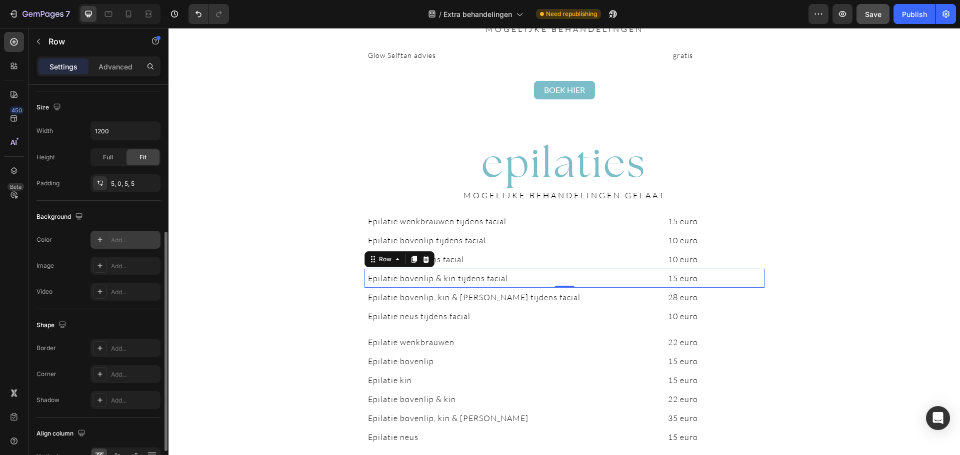
click at [117, 247] on div "Add..." at bounding box center [125, 240] width 70 height 18
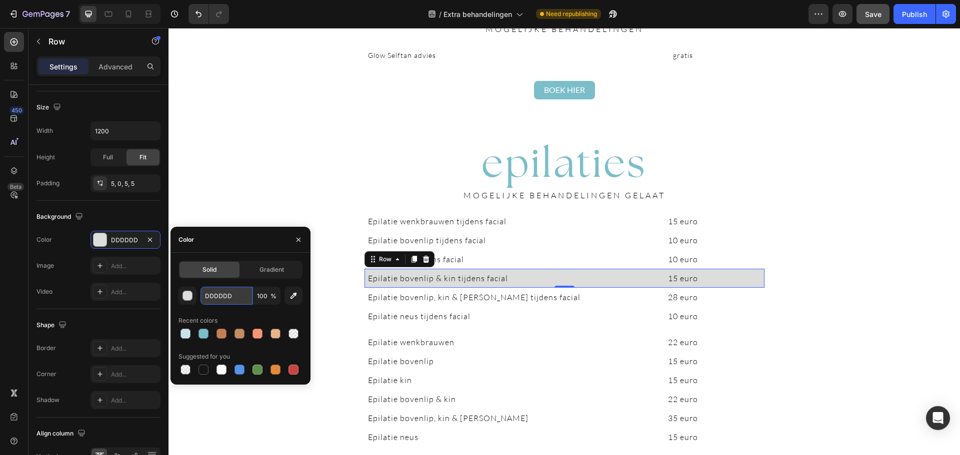
click at [219, 293] on input "DDDDDD" at bounding box center [226, 296] width 52 height 18
paste input "#cae3eb"
type input "#cae3eb"
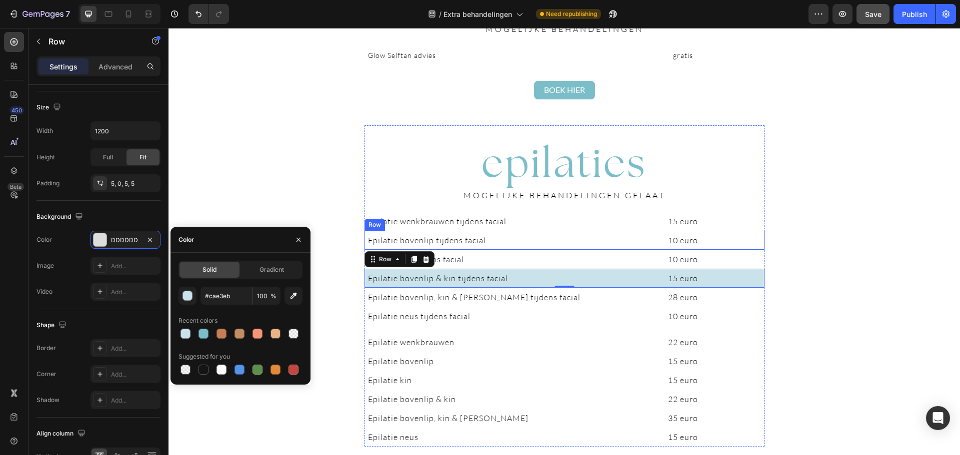
click at [758, 248] on div "Epilatie bovenlip tijdens facial Text Block 10 euro Text Block Row" at bounding box center [564, 240] width 400 height 19
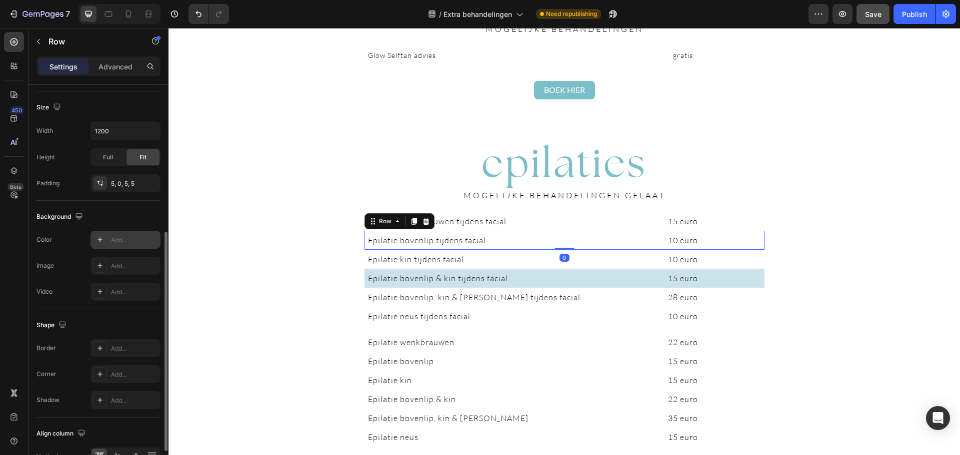
click at [135, 238] on div "Add..." at bounding box center [134, 240] width 47 height 9
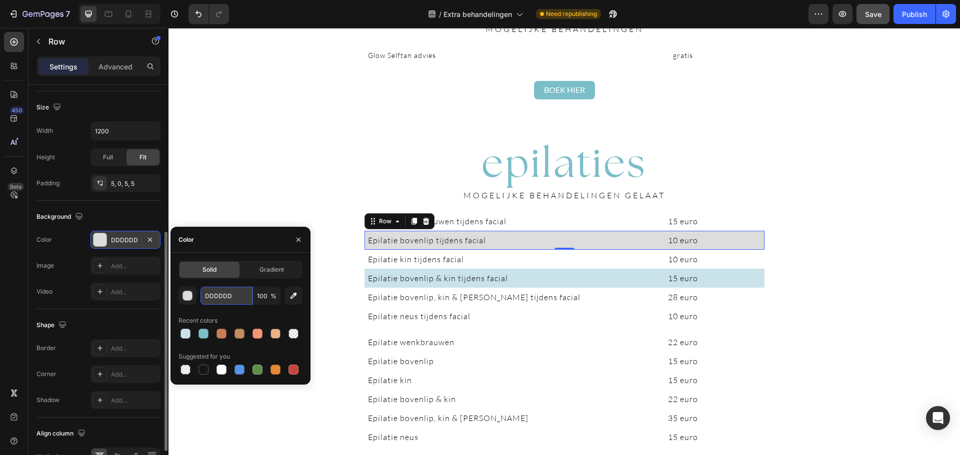
click at [218, 295] on input "DDDDDD" at bounding box center [226, 296] width 52 height 18
paste input "#cae3eb"
type input "#cae3eb"
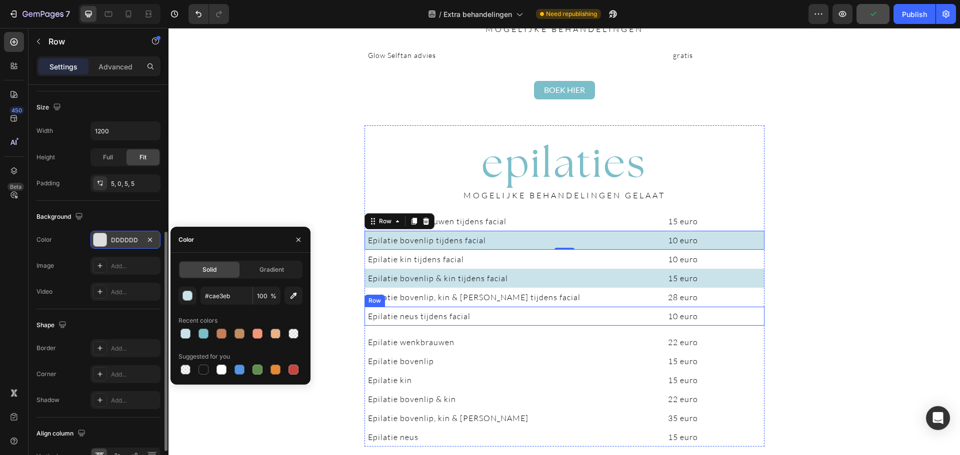
click at [758, 324] on div "Epilatie neus tijdens facial Text Block 10 euro Text Block Row" at bounding box center [564, 316] width 400 height 19
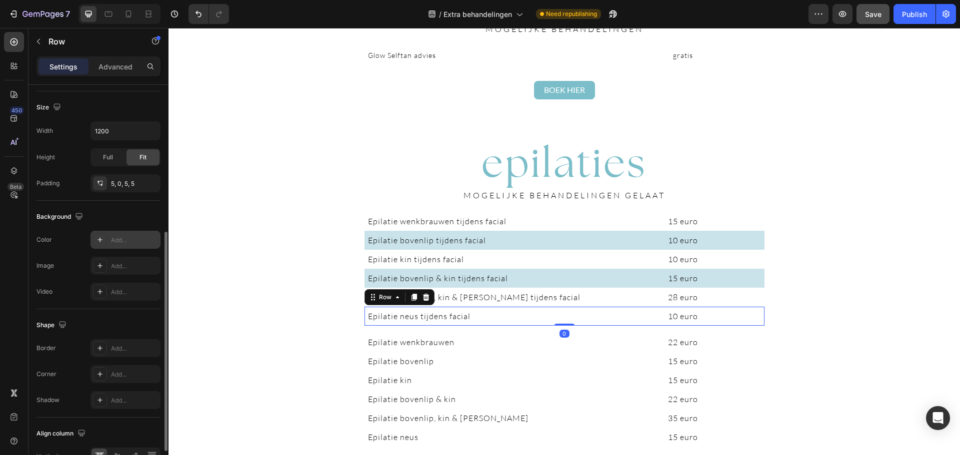
click at [124, 242] on div "Add..." at bounding box center [134, 240] width 47 height 9
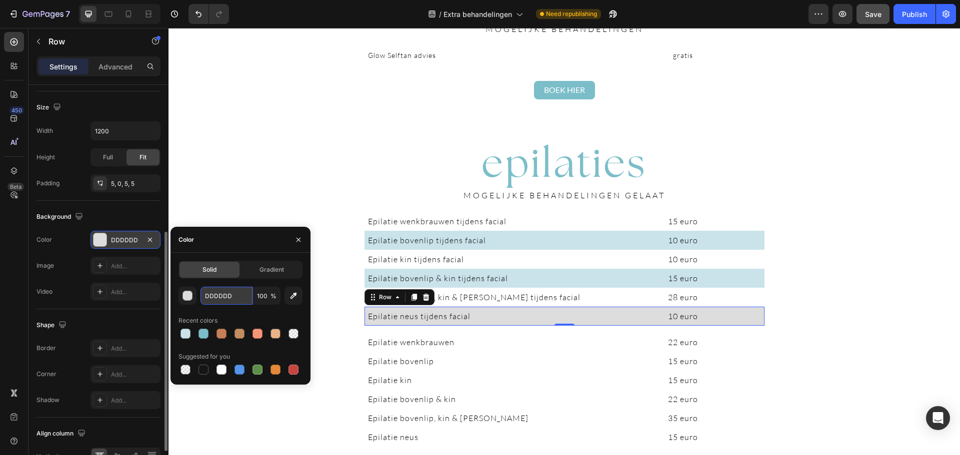
click at [214, 295] on input "DDDDDD" at bounding box center [226, 296] width 52 height 18
paste input "#cae3eb"
type input "#cae3eb"
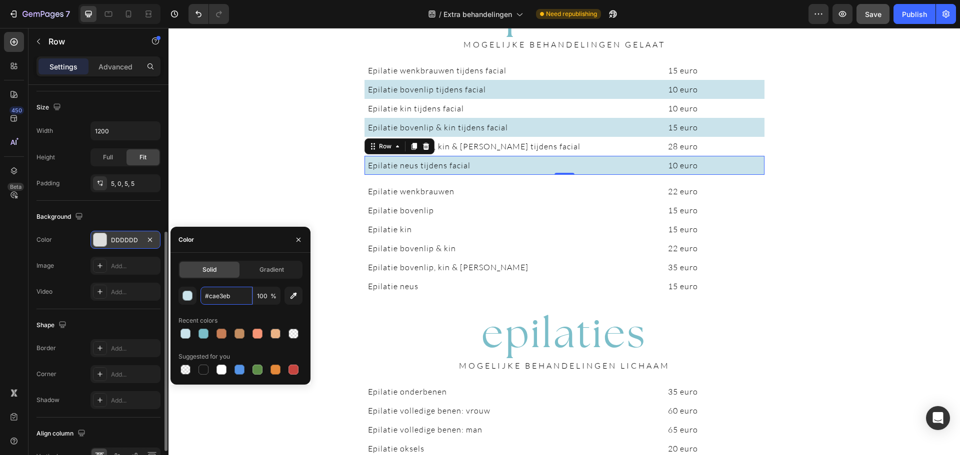
scroll to position [1780, 0]
click at [756, 217] on div "Epilatie bovenlip Text Block 15 euro Text Block Row" at bounding box center [564, 209] width 400 height 19
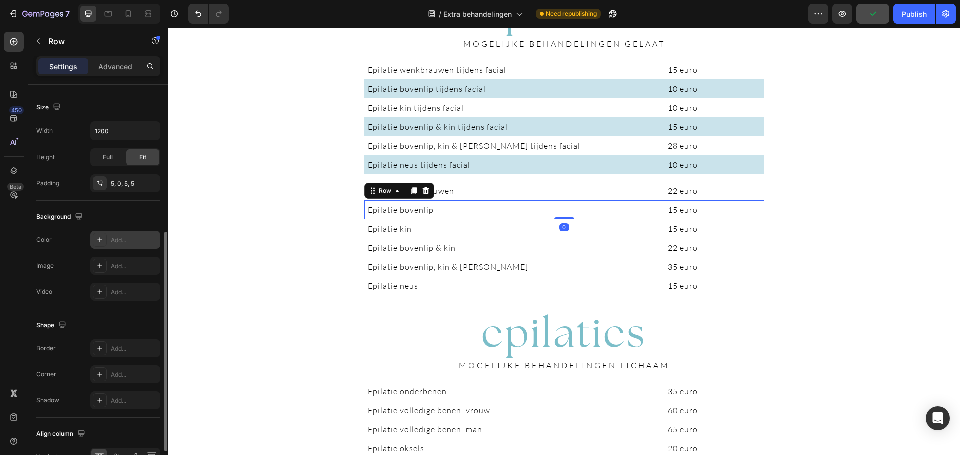
click at [117, 240] on div "Add..." at bounding box center [134, 240] width 47 height 9
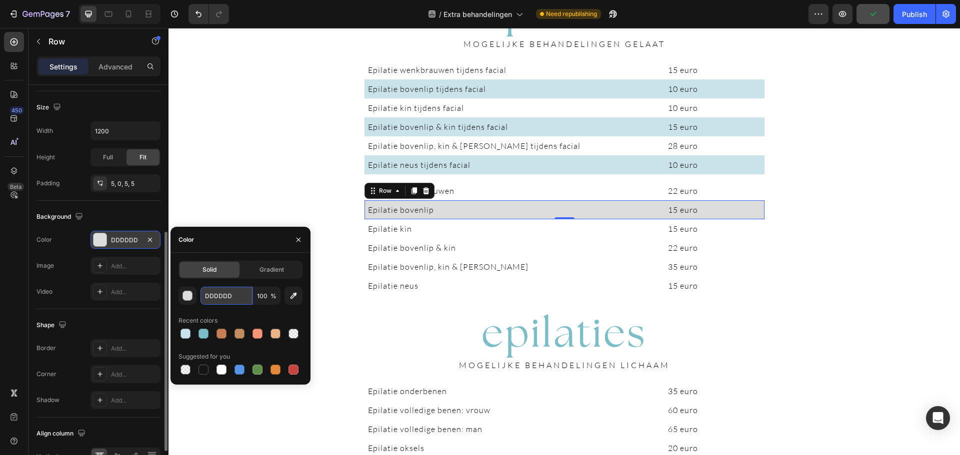
click at [210, 292] on input "DDDDDD" at bounding box center [226, 296] width 52 height 18
paste input "#cae3eb"
type input "#cae3eb"
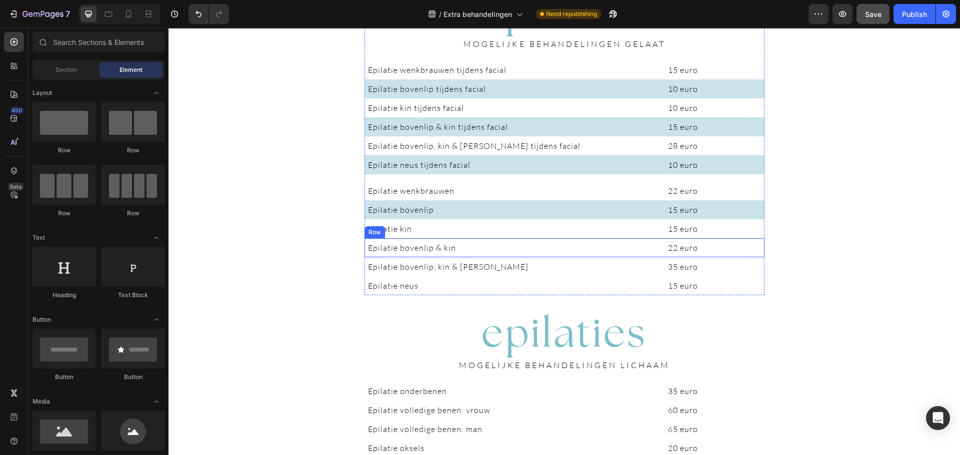
click at [760, 256] on div "Epilatie bovenlip & kin Text Block 22 euro Text Block Row" at bounding box center [564, 247] width 400 height 19
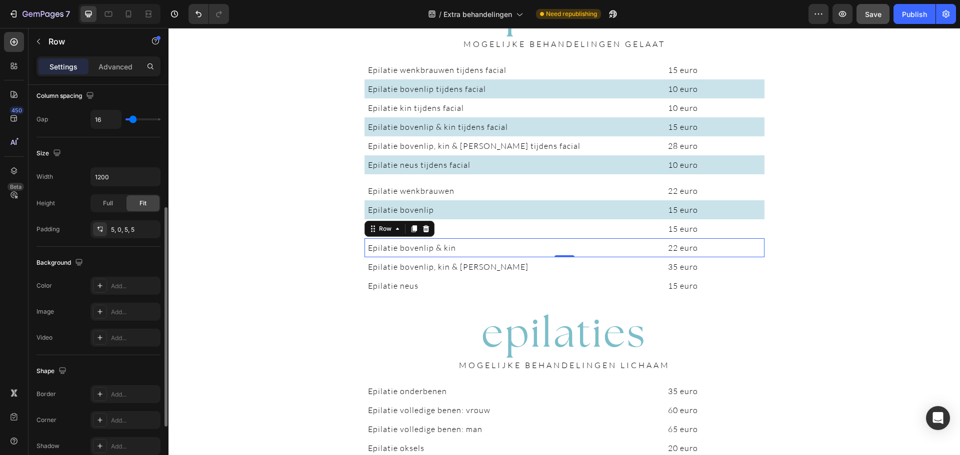
scroll to position [221, 0]
click at [116, 284] on div "Add..." at bounding box center [134, 285] width 47 height 9
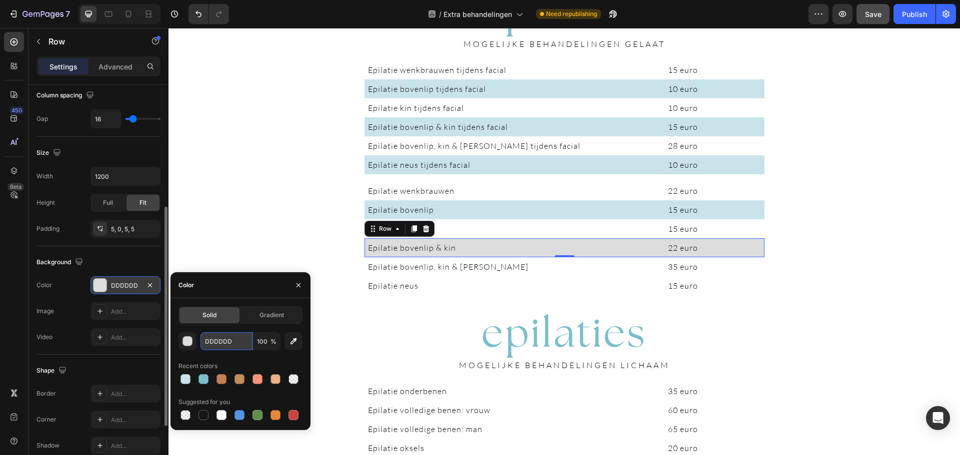
click at [222, 337] on input "DDDDDD" at bounding box center [226, 341] width 52 height 18
paste input "#cae3eb"
type input "#cae3eb"
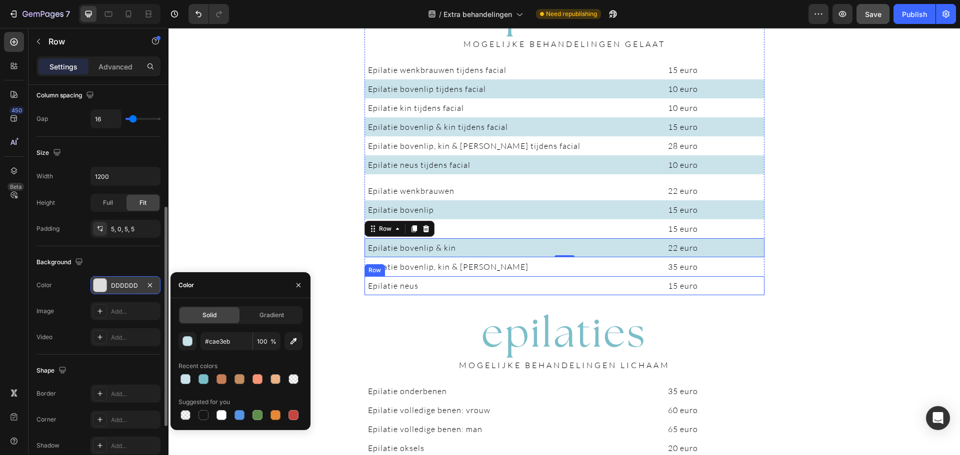
click at [756, 294] on div "Epilatie neus Text Block 15 euro Text Block Row" at bounding box center [564, 285] width 400 height 19
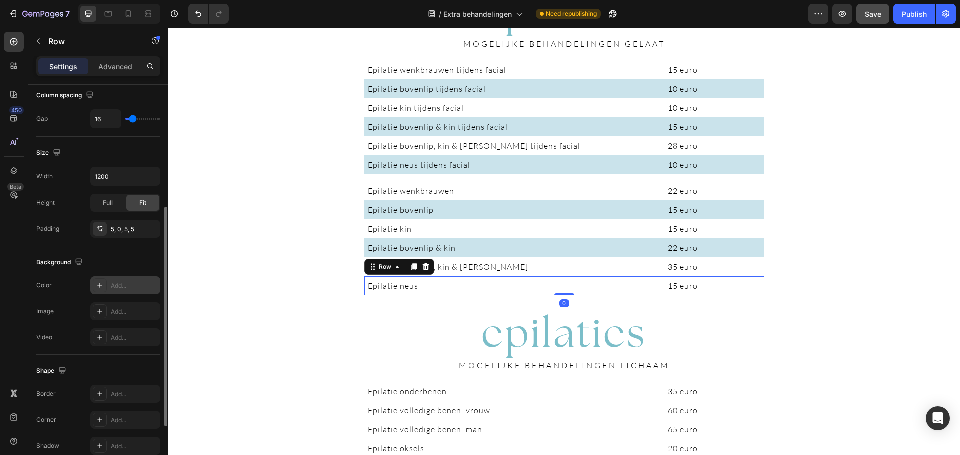
click at [121, 287] on div "Add..." at bounding box center [134, 285] width 47 height 9
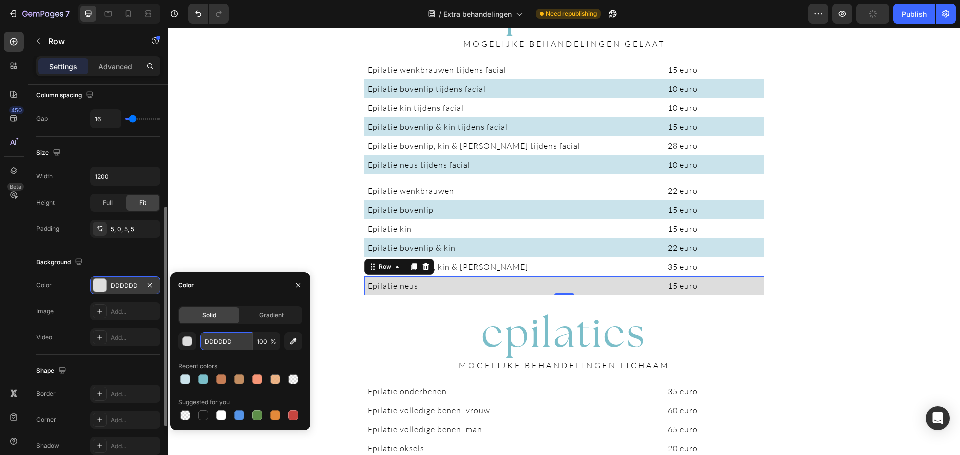
click at [221, 338] on input "DDDDDD" at bounding box center [226, 341] width 52 height 18
paste input "#cae3eb"
type input "#cae3eb"
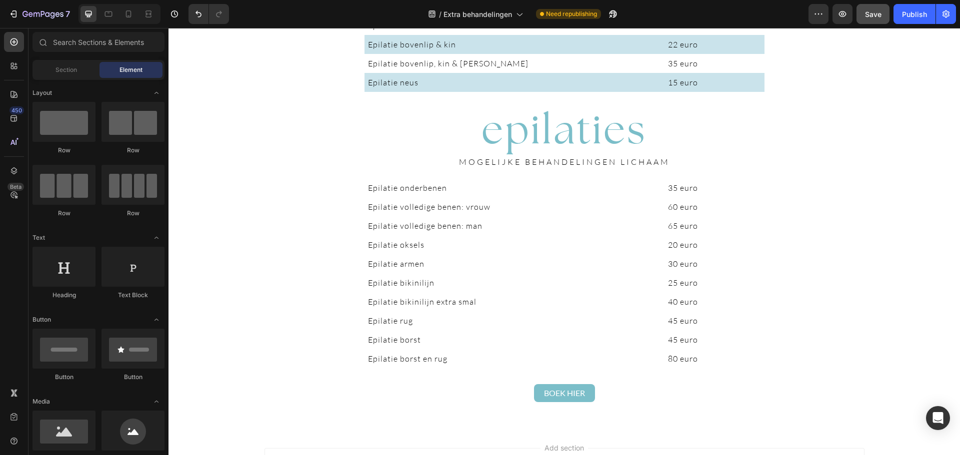
scroll to position [1984, 0]
click at [755, 214] on div "Epilatie volledige benen: vrouw Text Block 60 euro Text Block Row" at bounding box center [564, 206] width 400 height 19
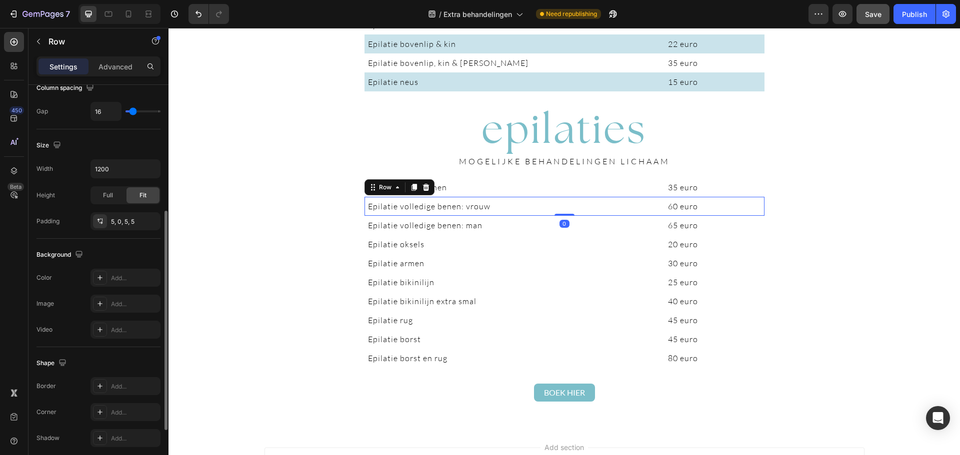
scroll to position [229, 0]
click at [104, 280] on div at bounding box center [100, 277] width 14 height 14
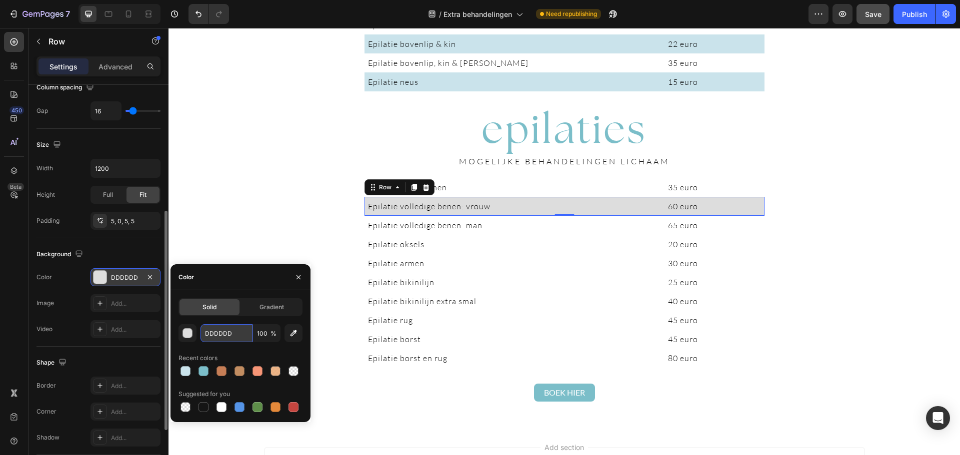
click at [216, 334] on input "DDDDDD" at bounding box center [226, 333] width 52 height 18
paste input "#cae3eb"
type input "#cae3eb"
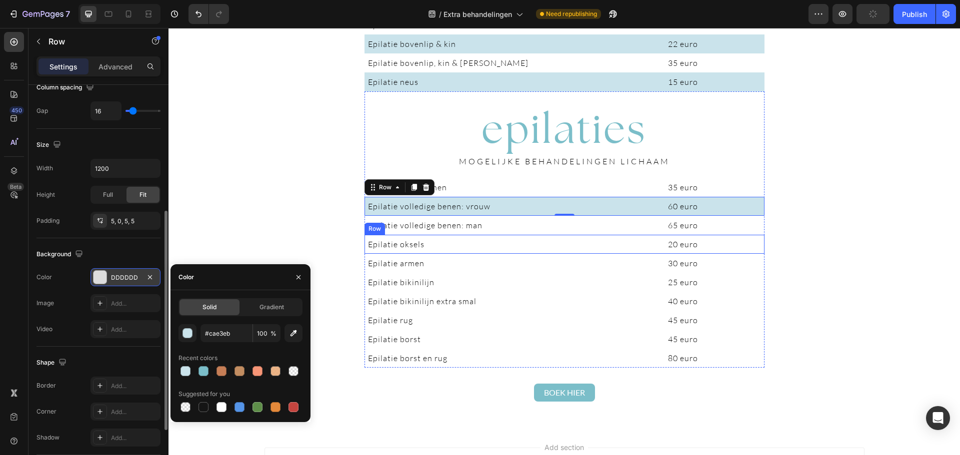
click at [755, 253] on div "Epilatie oksels Text Block 20 euro Text Block Row" at bounding box center [564, 244] width 400 height 19
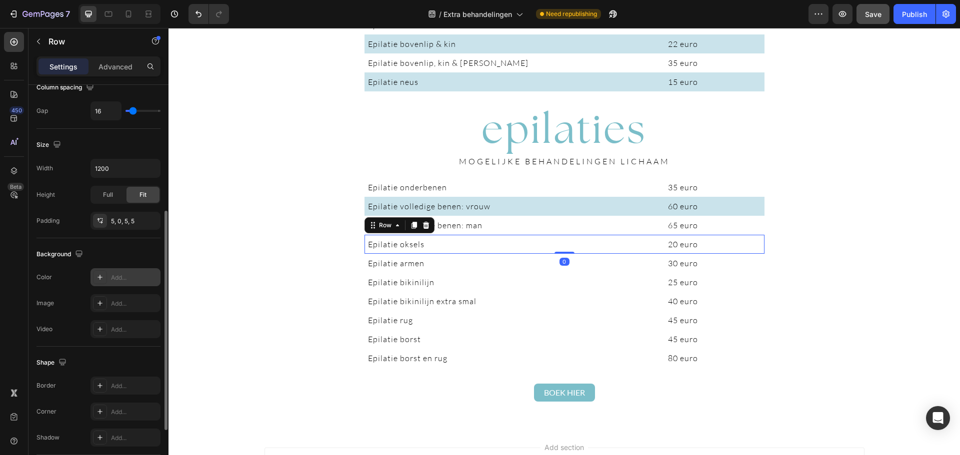
click at [110, 278] on div "Add..." at bounding box center [125, 277] width 70 height 18
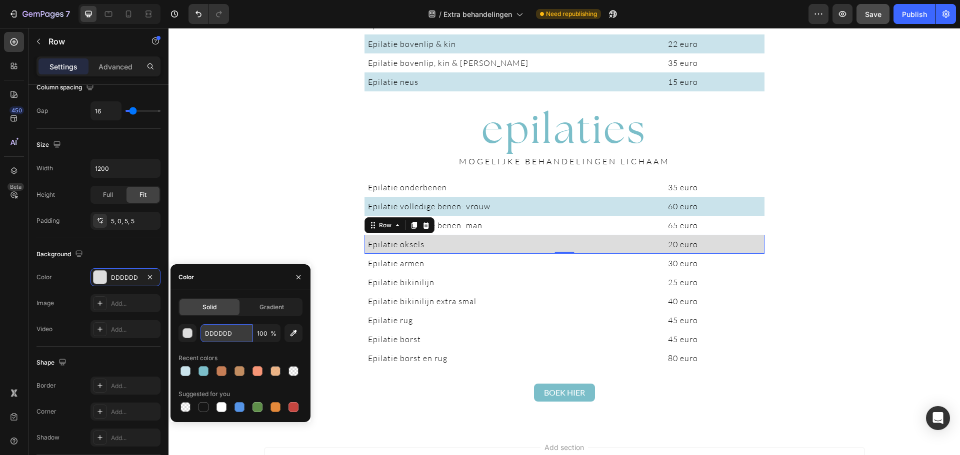
click at [225, 338] on input "DDDDDD" at bounding box center [226, 333] width 52 height 18
paste input "#cae3eb"
type input "#cae3eb"
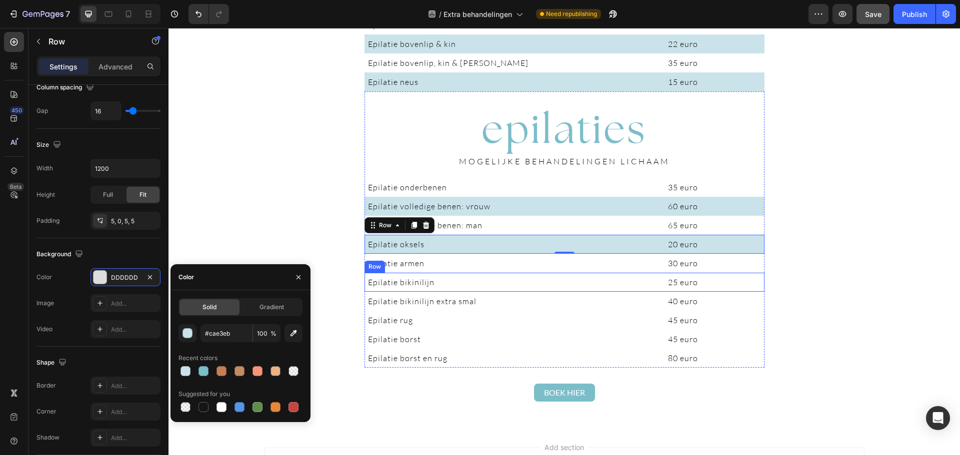
click at [757, 289] on div "Epilatie bikinilijn Text Block 25 euro Text [GEOGRAPHIC_DATA]" at bounding box center [564, 282] width 400 height 19
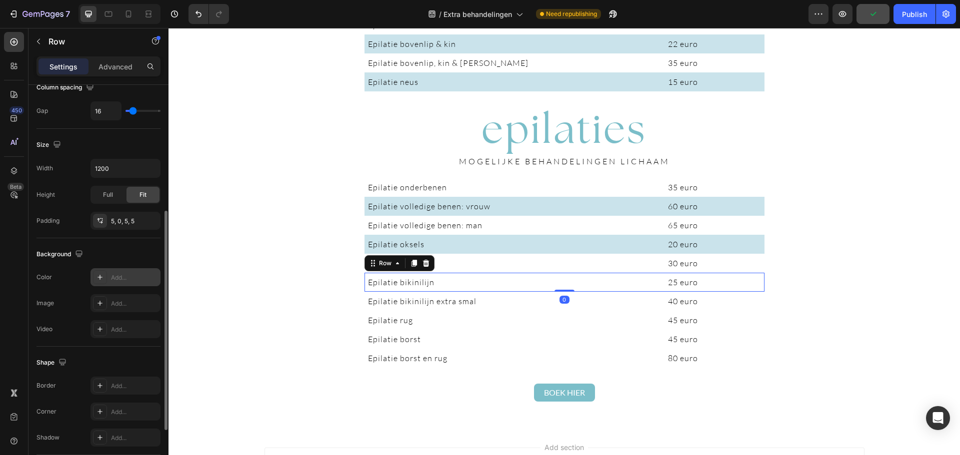
click at [101, 281] on icon at bounding box center [100, 277] width 8 height 8
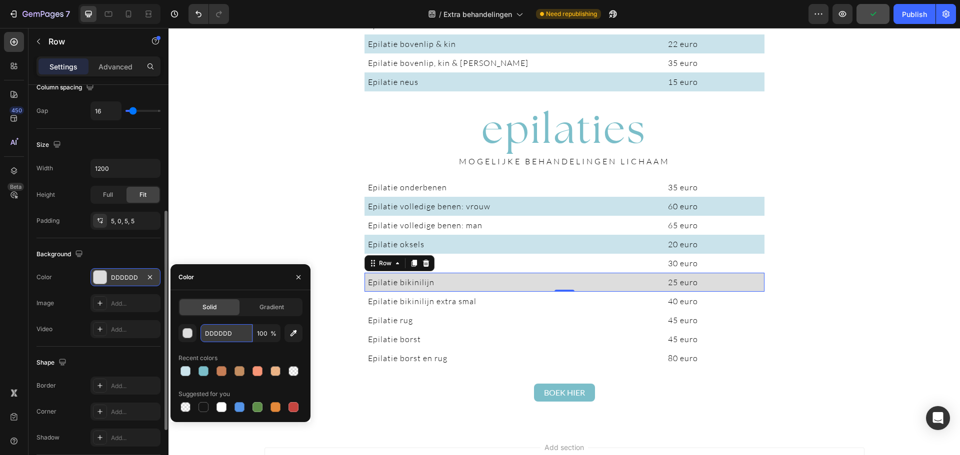
click at [217, 328] on input "DDDDDD" at bounding box center [226, 333] width 52 height 18
paste input "#cae3eb"
type input "#cae3eb"
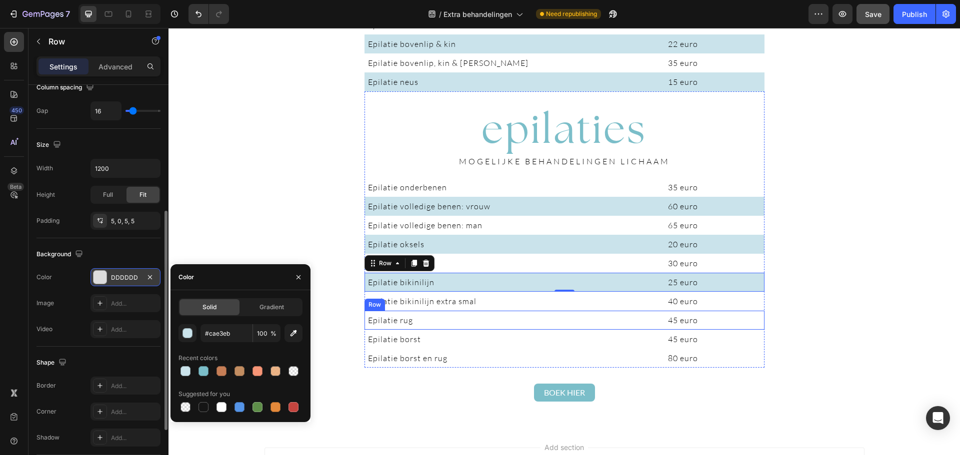
click at [758, 329] on div "Epilatie rug Text Block 45 euro Text Block Row" at bounding box center [564, 320] width 400 height 19
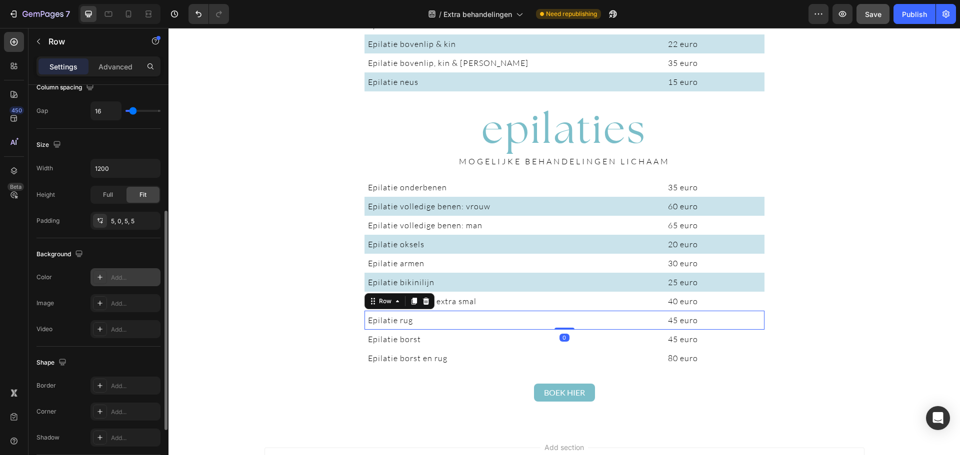
click at [126, 275] on div "Add..." at bounding box center [134, 277] width 47 height 9
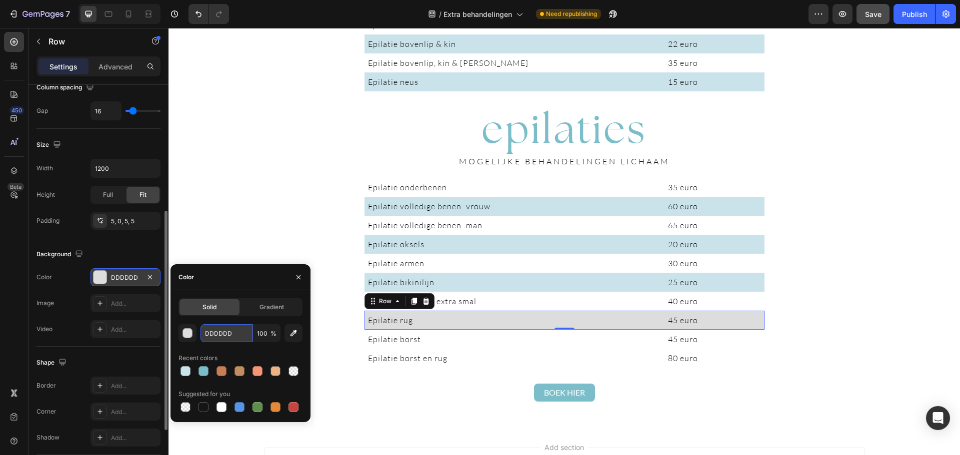
click at [223, 337] on input "DDDDDD" at bounding box center [226, 333] width 52 height 18
paste input "#cae3eb"
type input "#cae3eb"
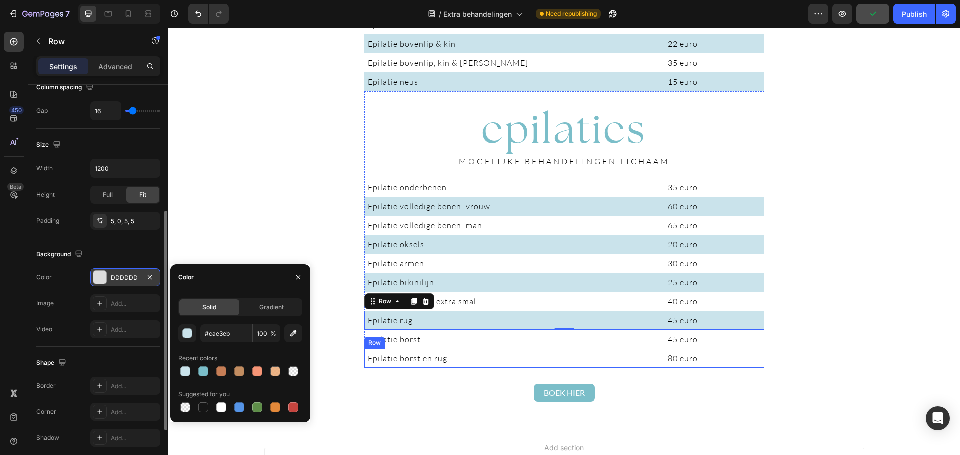
click at [756, 366] on div "Epilatie borst en rug Text Block 80 euro Text Block Row" at bounding box center [564, 358] width 400 height 19
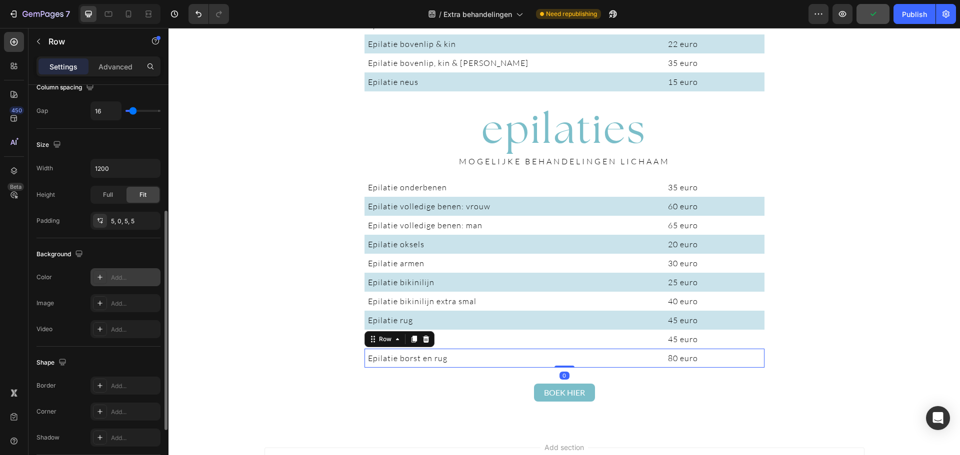
click at [125, 273] on div "Add..." at bounding box center [134, 277] width 47 height 9
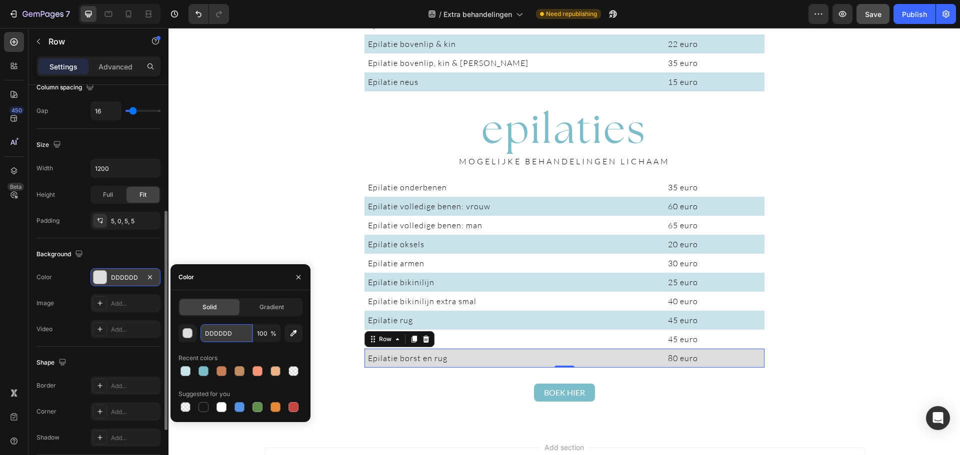
click at [218, 336] on input "DDDDDD" at bounding box center [226, 333] width 52 height 18
paste input "#cae3eb"
type input "#cae3eb"
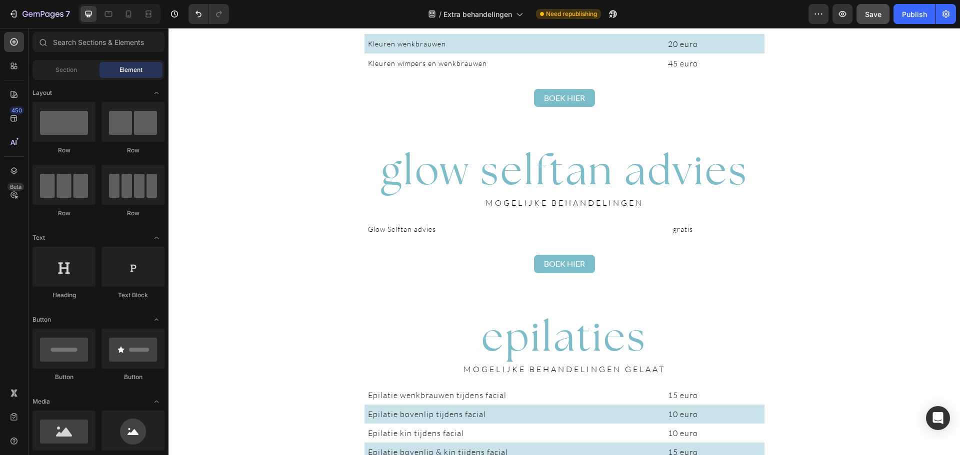
scroll to position [1455, 0]
click at [886, 12] on button "Save" at bounding box center [872, 14] width 33 height 20
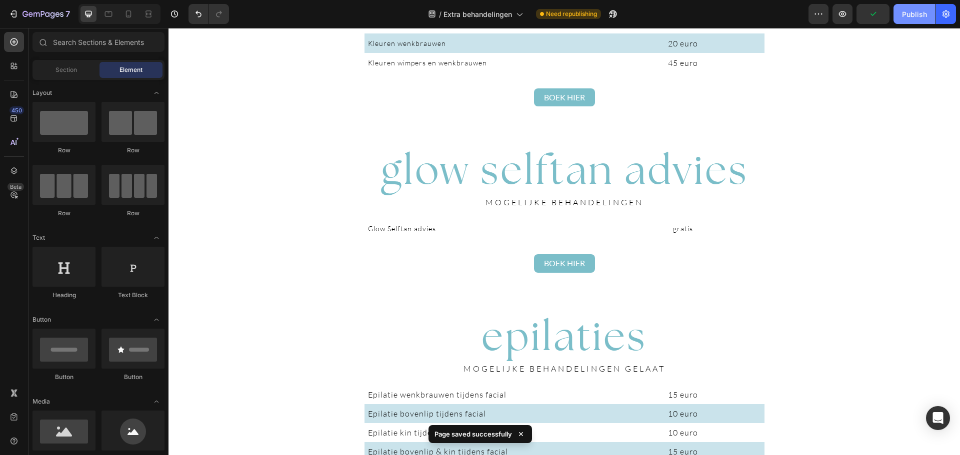
click at [904, 16] on div "Publish" at bounding box center [914, 14] width 25 height 10
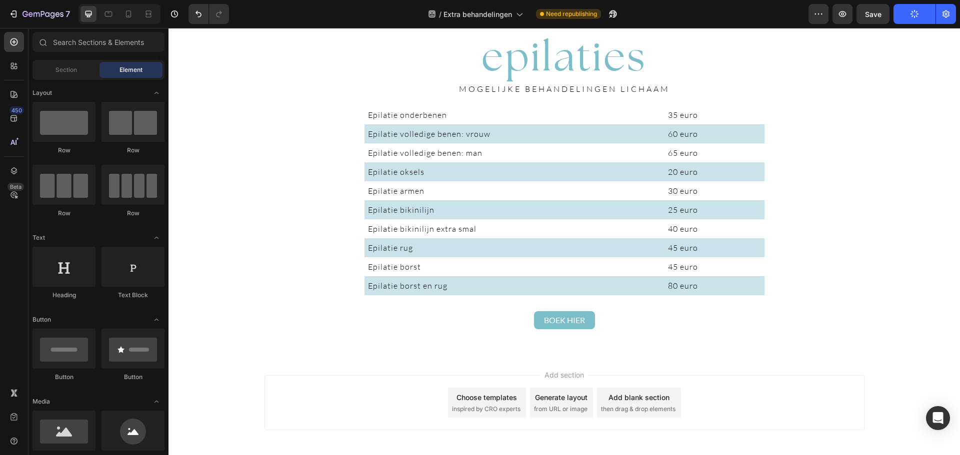
scroll to position [2057, 0]
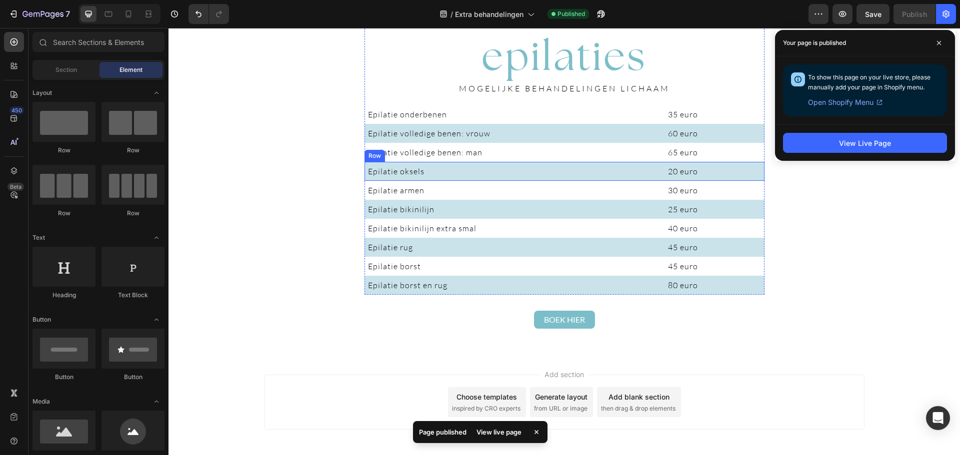
click at [757, 179] on div "Epilatie oksels Text Block 20 euro Text Block Row" at bounding box center [564, 171] width 400 height 19
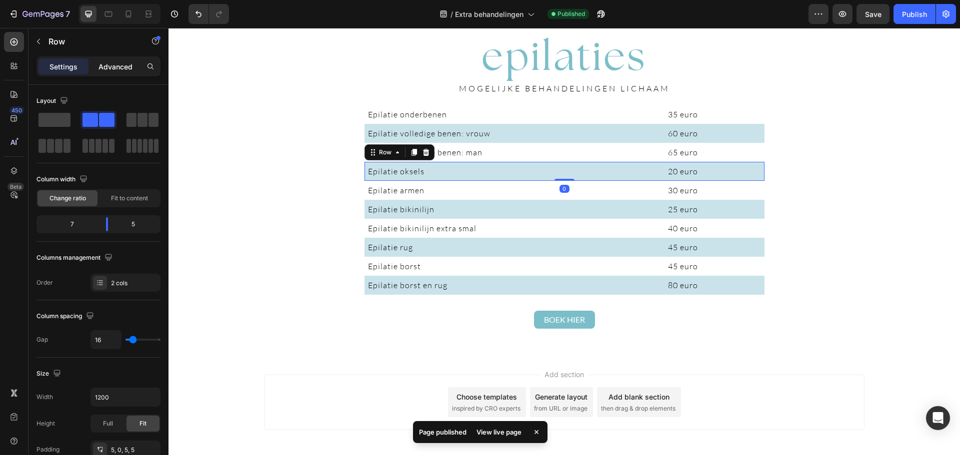
click at [102, 67] on p "Advanced" at bounding box center [115, 66] width 34 height 10
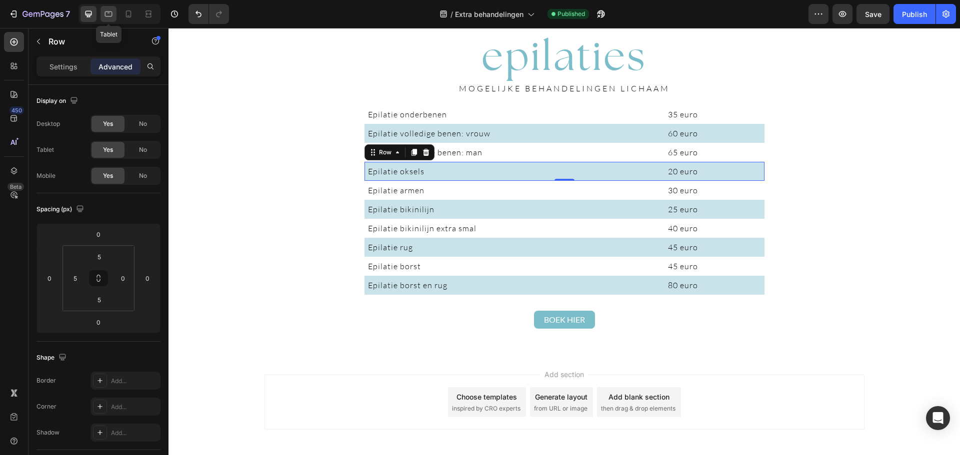
click at [113, 12] on icon at bounding box center [108, 14] width 10 height 10
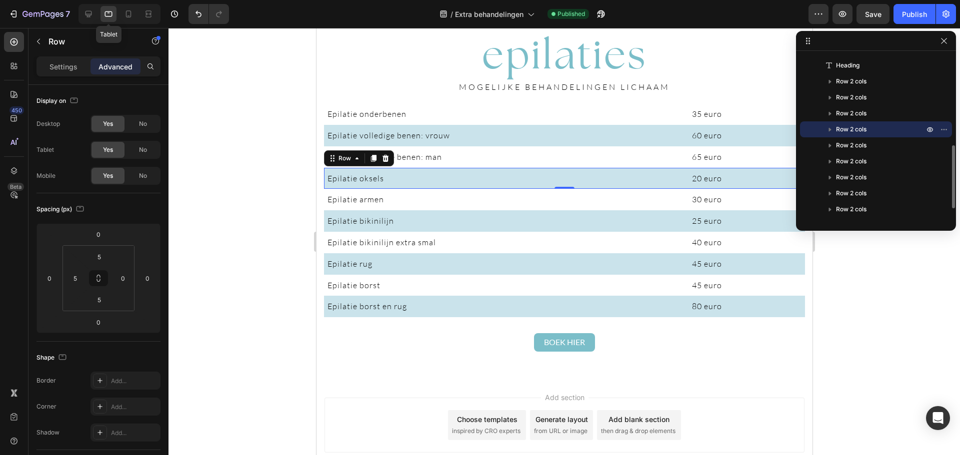
scroll to position [2174, 0]
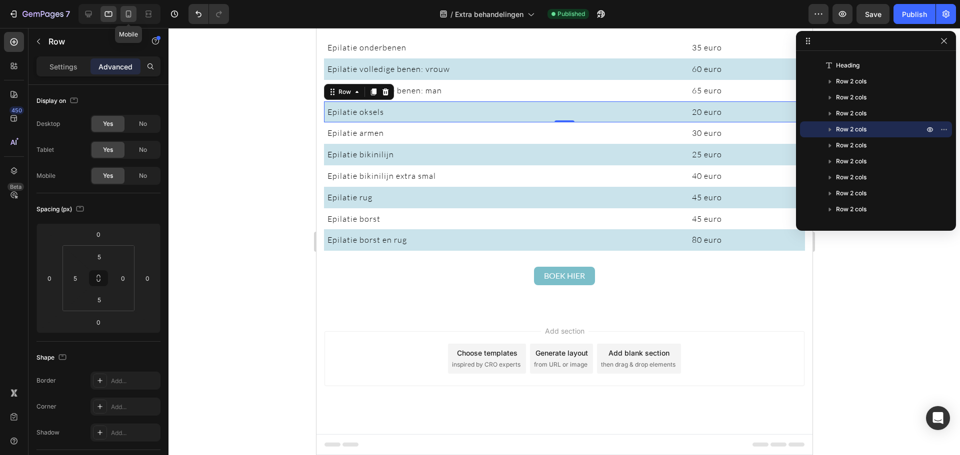
click at [128, 15] on icon at bounding box center [128, 13] width 5 height 7
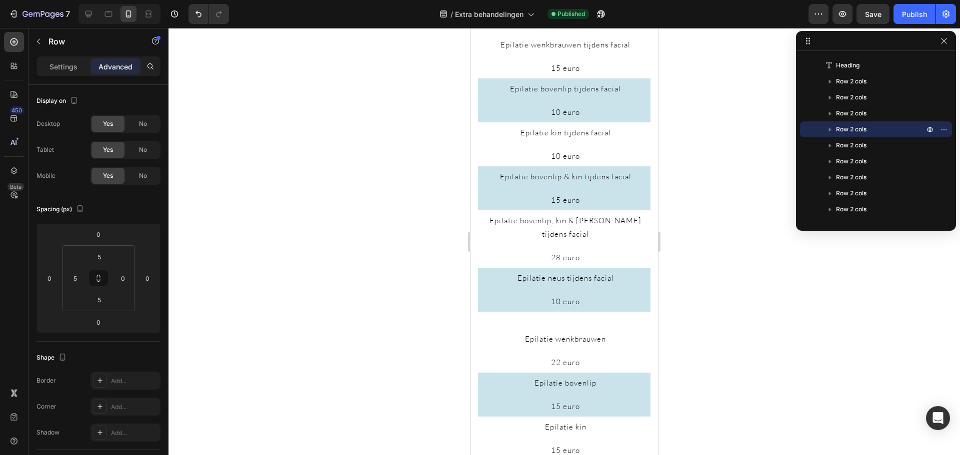
scroll to position [1788, 0]
